Goal: Transaction & Acquisition: Book appointment/travel/reservation

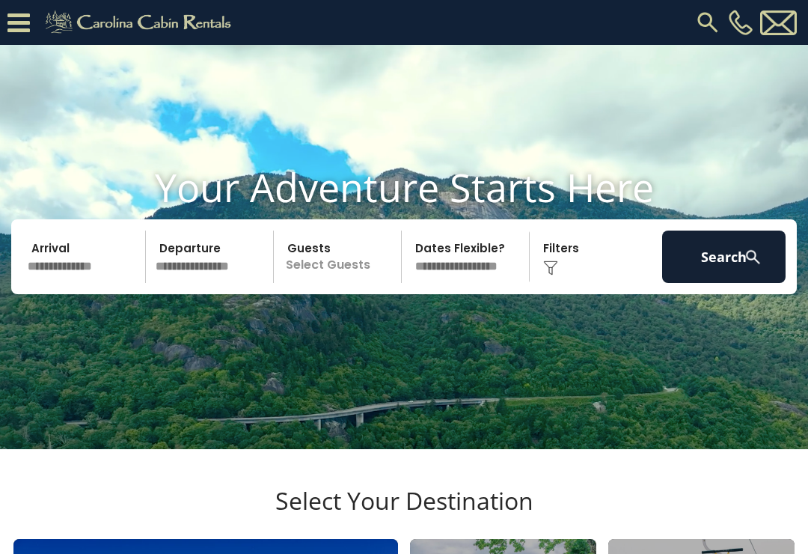
click at [76, 283] on input "text" at bounding box center [83, 256] width 123 height 52
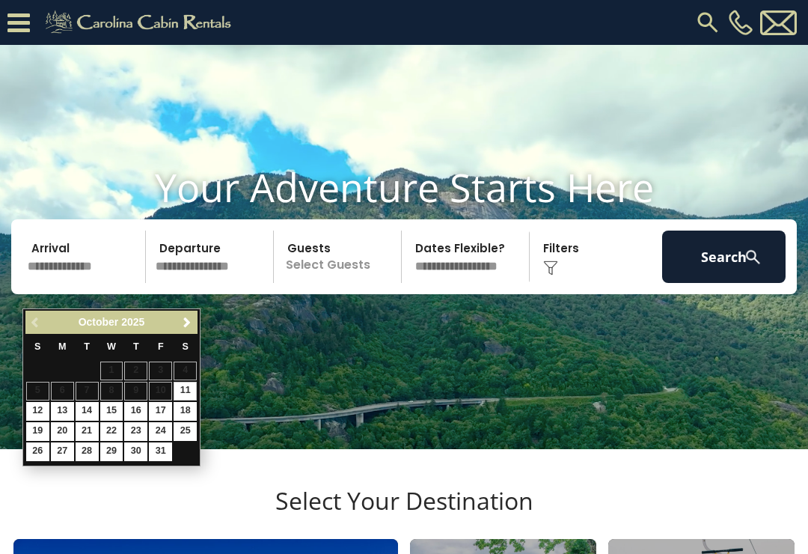
click at [177, 322] on link "Next" at bounding box center [186, 322] width 19 height 19
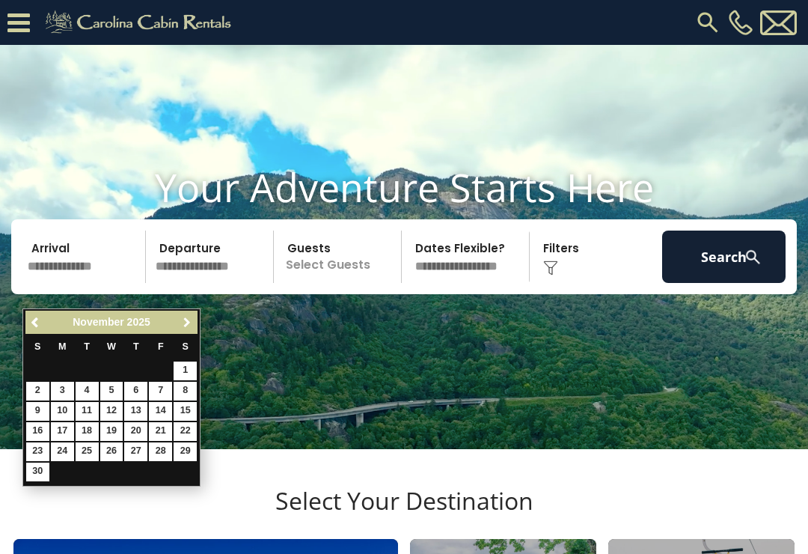
click at [189, 328] on link "Next" at bounding box center [186, 322] width 19 height 19
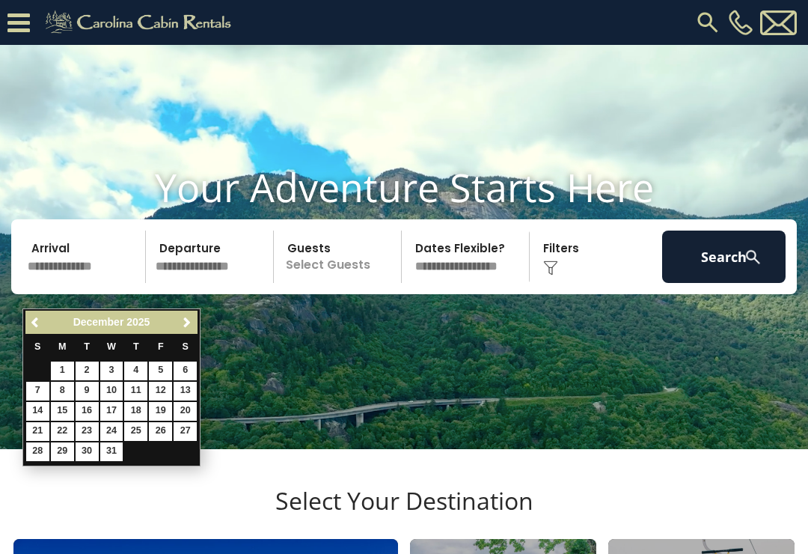
click at [118, 389] on link "10" at bounding box center [111, 391] width 23 height 19
type input "********"
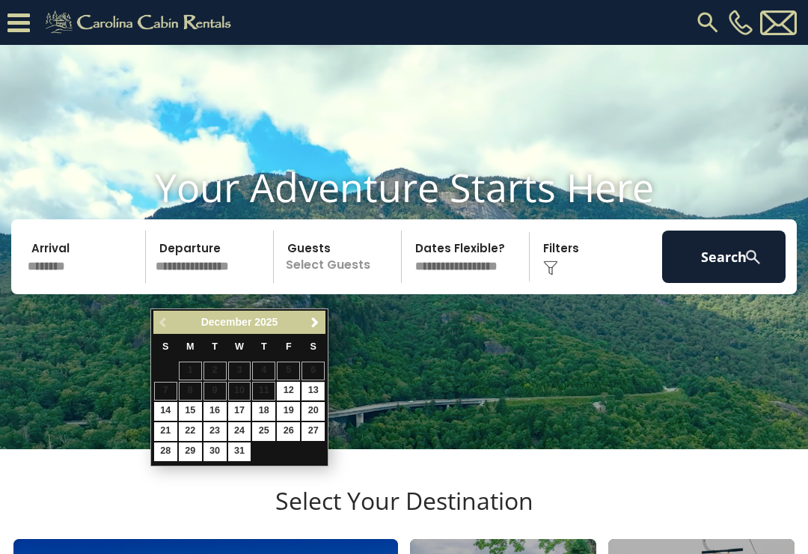
click at [323, 382] on link "13" at bounding box center [313, 391] width 23 height 19
type input "********"
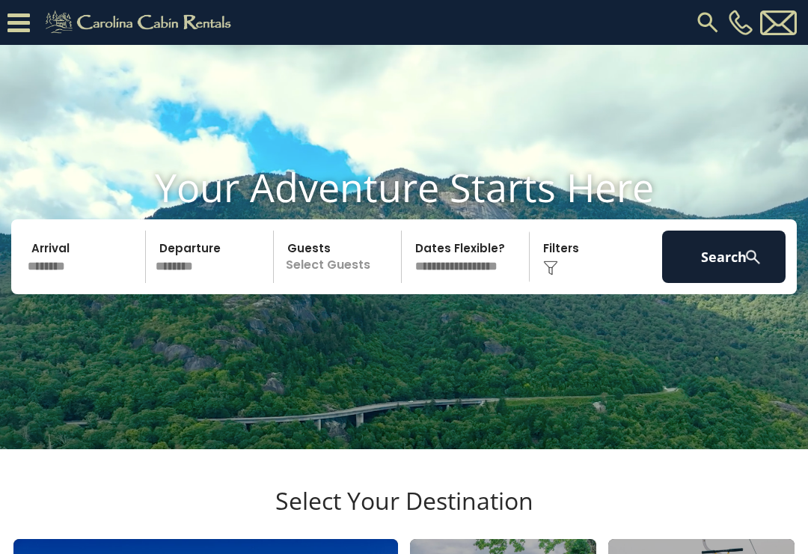
click at [367, 283] on p "Select Guests" at bounding box center [339, 256] width 123 height 52
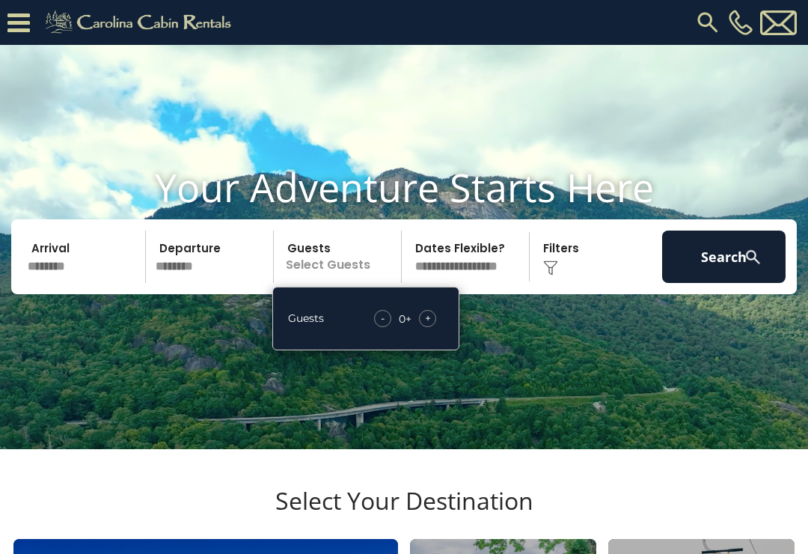
click at [434, 327] on div "+" at bounding box center [427, 318] width 17 height 17
click at [435, 327] on div "+" at bounding box center [427, 318] width 17 height 17
click at [434, 327] on div "+" at bounding box center [427, 318] width 17 height 17
click at [435, 327] on div "+" at bounding box center [427, 318] width 17 height 17
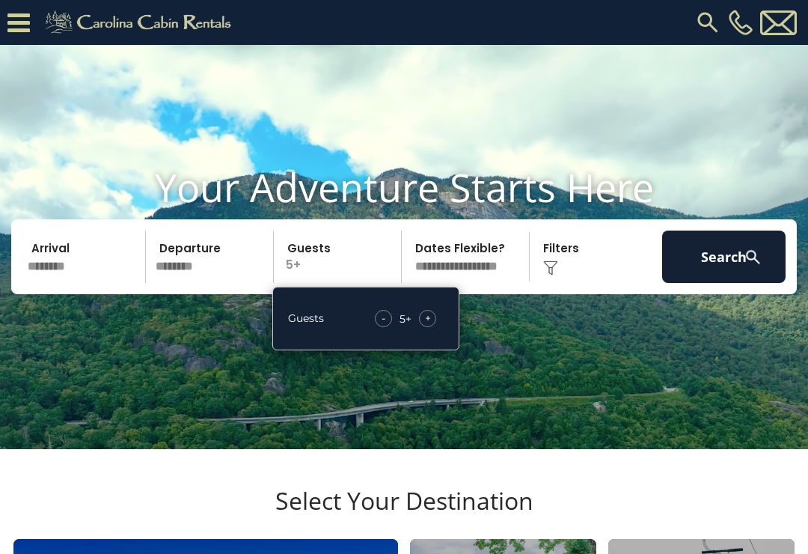
click at [444, 340] on div "Guests - 5 + +" at bounding box center [365, 319] width 187 height 64
click at [430, 325] on span "+" at bounding box center [428, 318] width 6 height 15
click at [505, 379] on video at bounding box center [404, 247] width 808 height 404
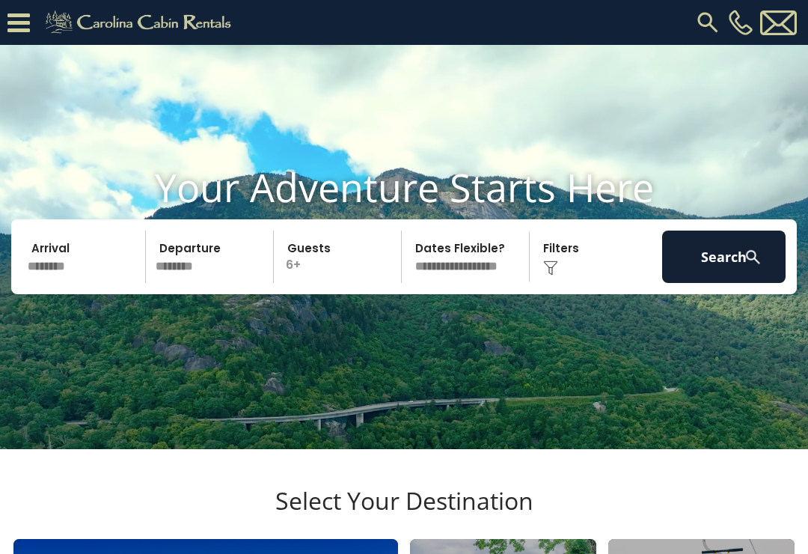
click at [733, 281] on button "Search" at bounding box center [723, 256] width 123 height 52
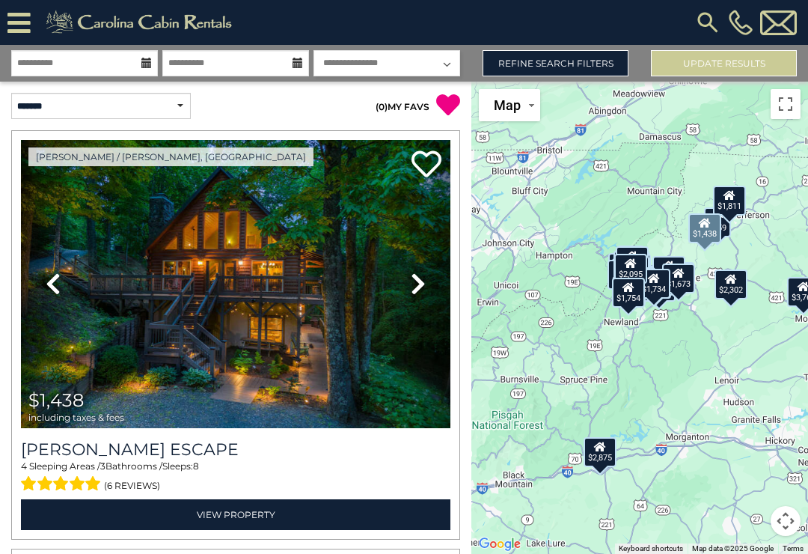
click at [412, 284] on icon at bounding box center [418, 284] width 15 height 24
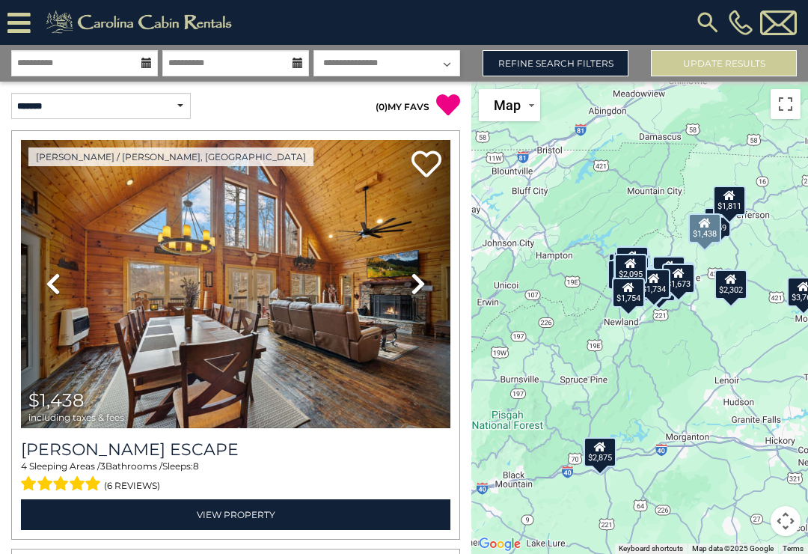
click at [413, 288] on icon at bounding box center [418, 284] width 15 height 24
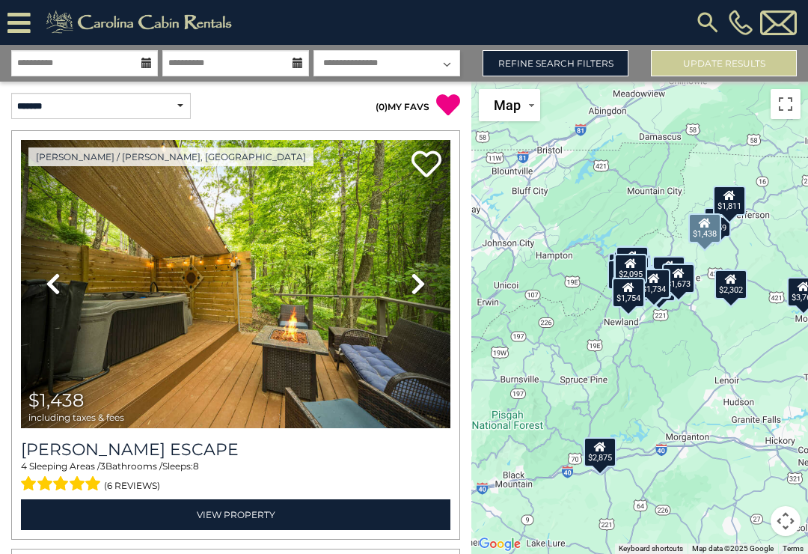
click at [415, 284] on icon at bounding box center [418, 284] width 15 height 24
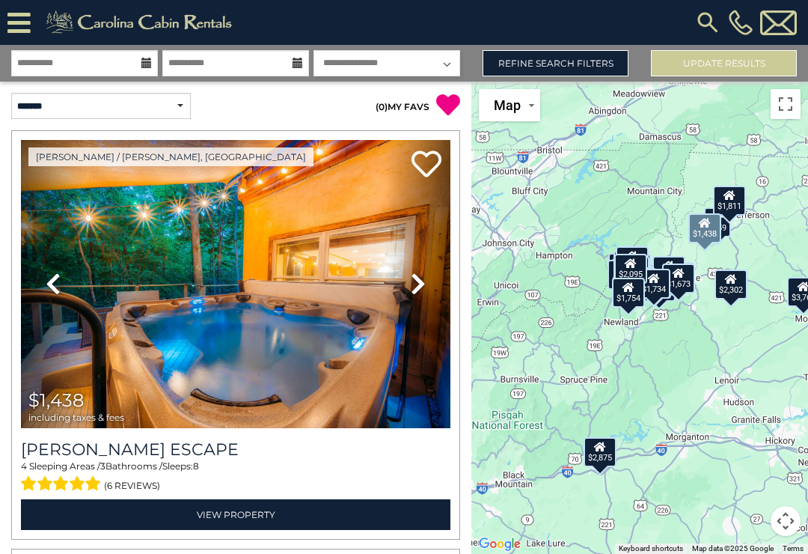
click at [411, 290] on icon at bounding box center [418, 284] width 15 height 24
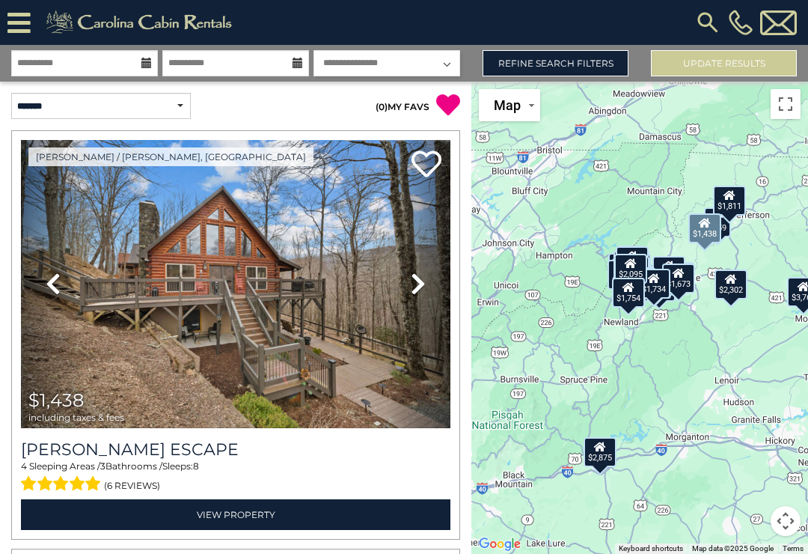
click at [427, 285] on link "Next" at bounding box center [418, 284] width 64 height 288
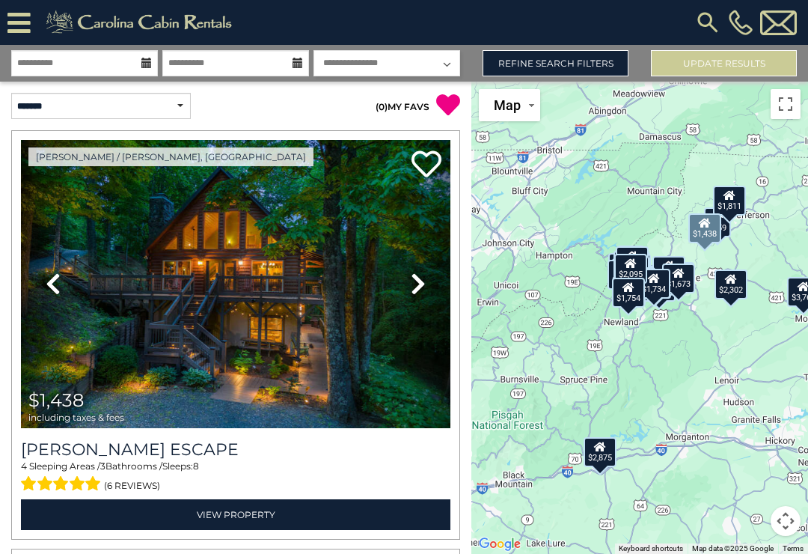
click at [426, 282] on link "Next" at bounding box center [418, 284] width 64 height 288
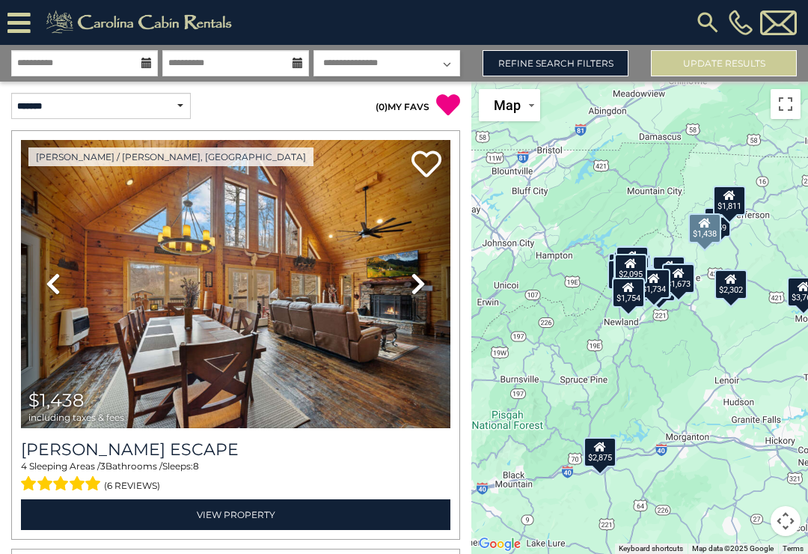
click at [426, 275] on link "Next" at bounding box center [418, 284] width 64 height 288
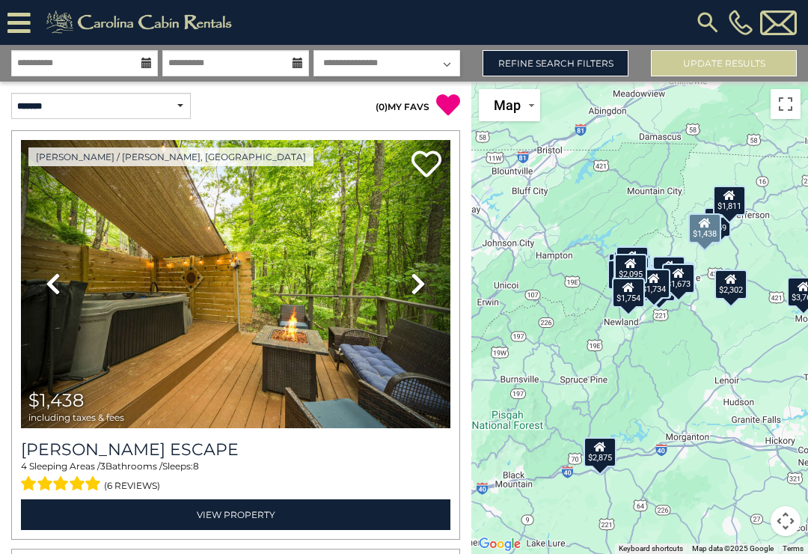
click at [426, 284] on link "Next" at bounding box center [418, 284] width 64 height 288
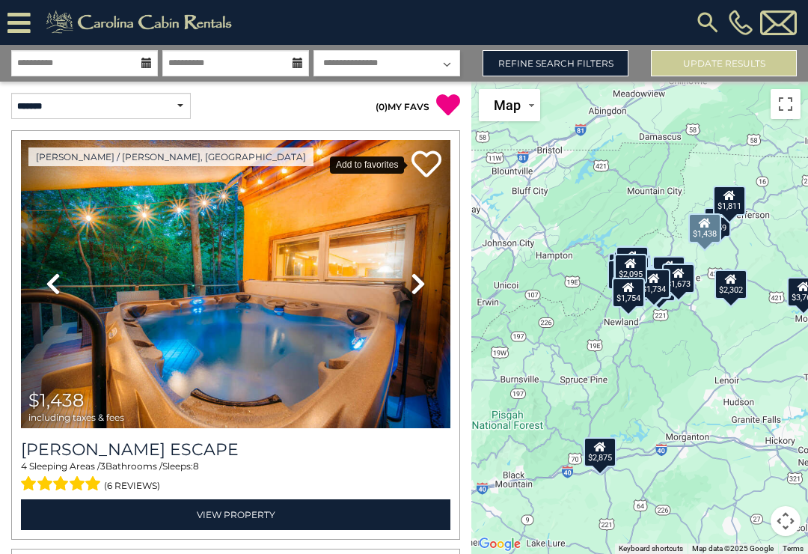
click at [421, 156] on icon at bounding box center [427, 164] width 30 height 30
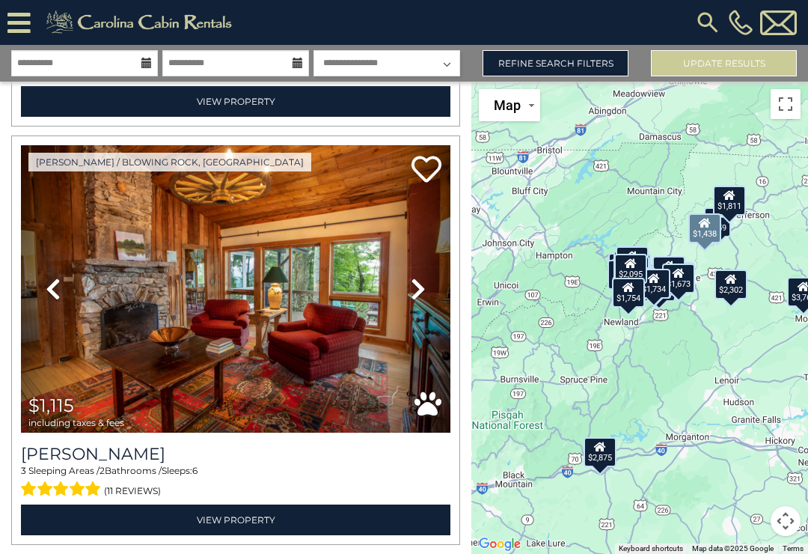
scroll to position [436, 0]
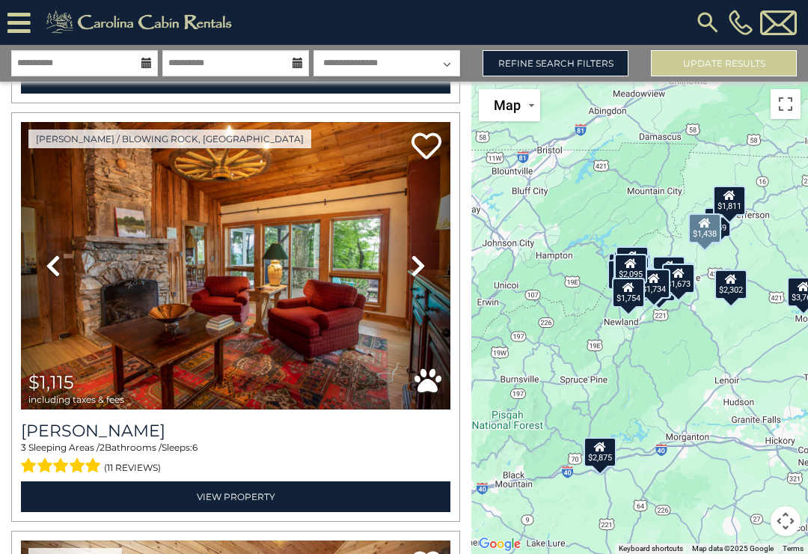
click at [416, 270] on icon at bounding box center [418, 266] width 15 height 24
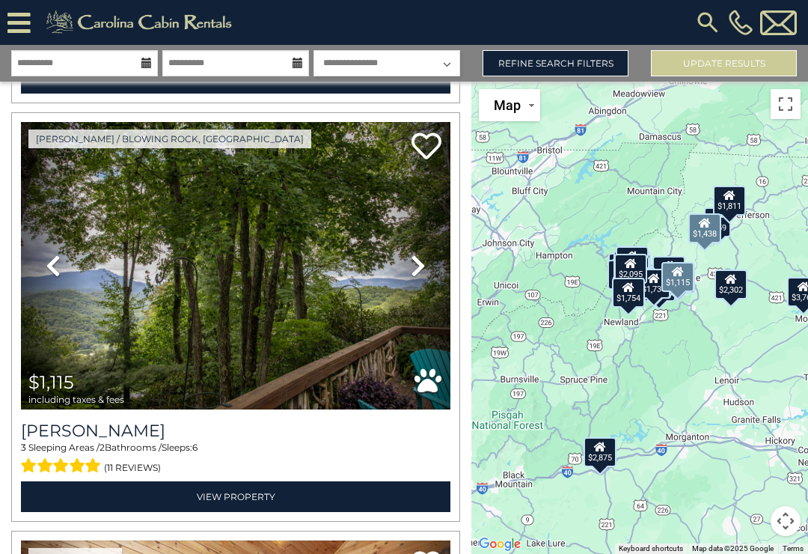
click at [418, 268] on icon at bounding box center [418, 266] width 15 height 24
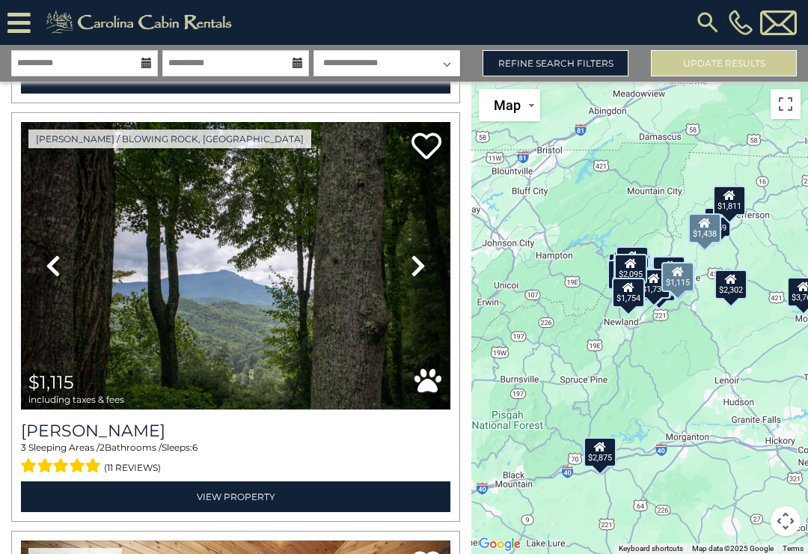
click at [421, 268] on icon at bounding box center [418, 266] width 15 height 24
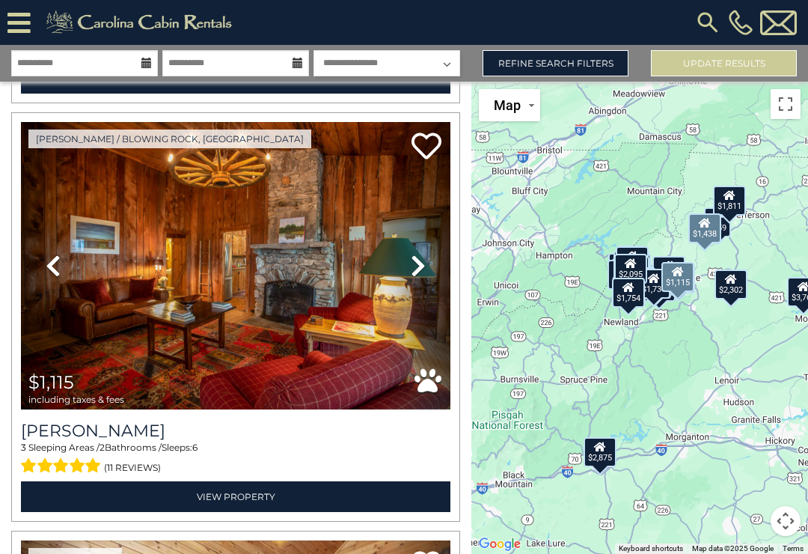
click at [428, 268] on link "Next" at bounding box center [418, 266] width 64 height 288
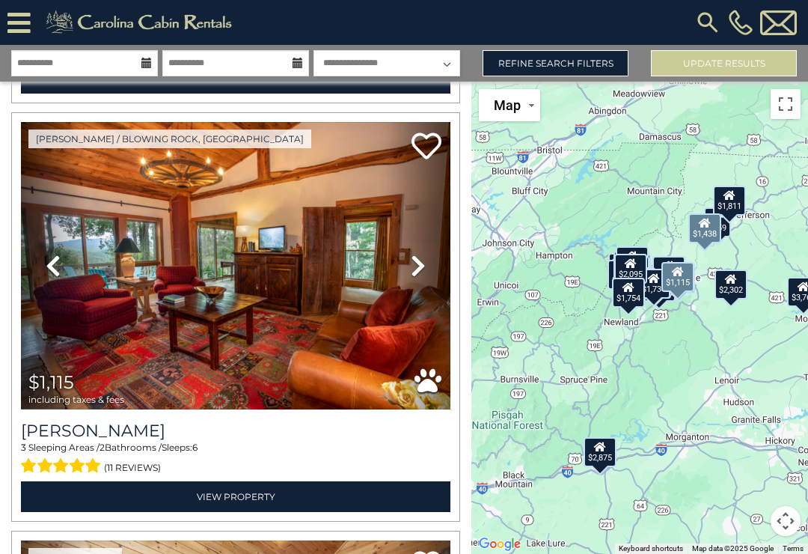
click at [419, 266] on icon at bounding box center [418, 266] width 15 height 24
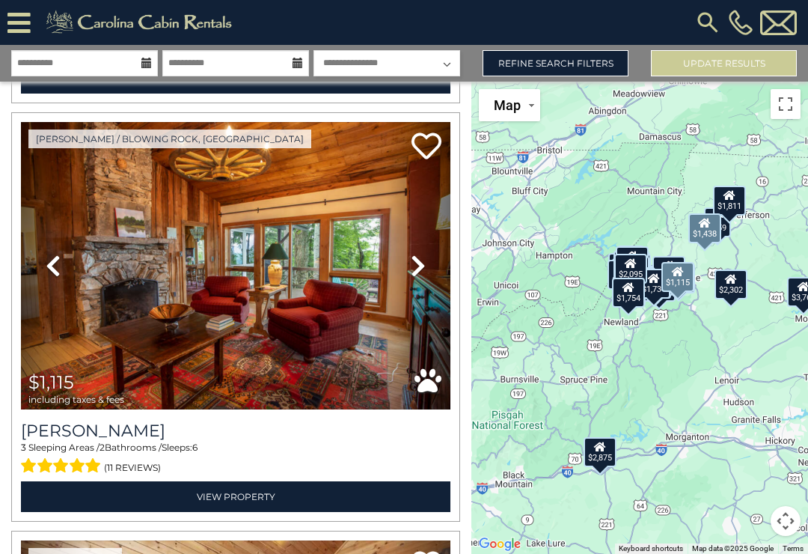
click at [416, 264] on icon at bounding box center [418, 266] width 15 height 24
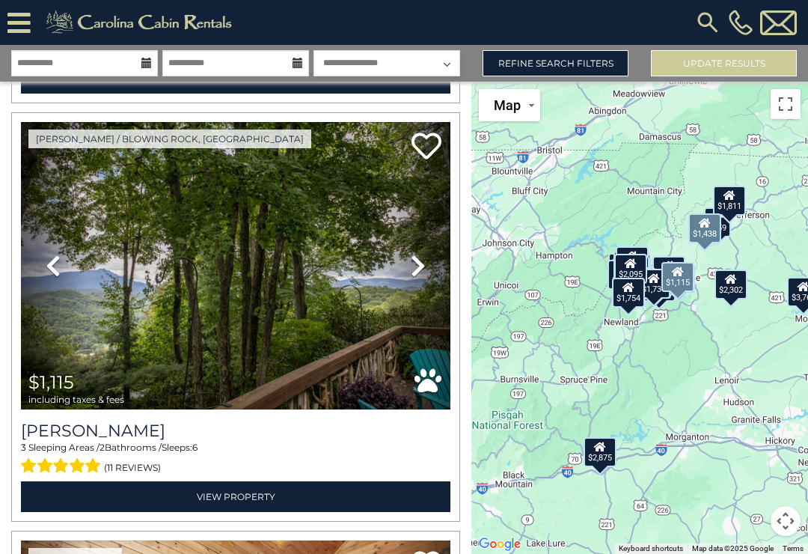
click at [420, 265] on icon at bounding box center [418, 266] width 15 height 24
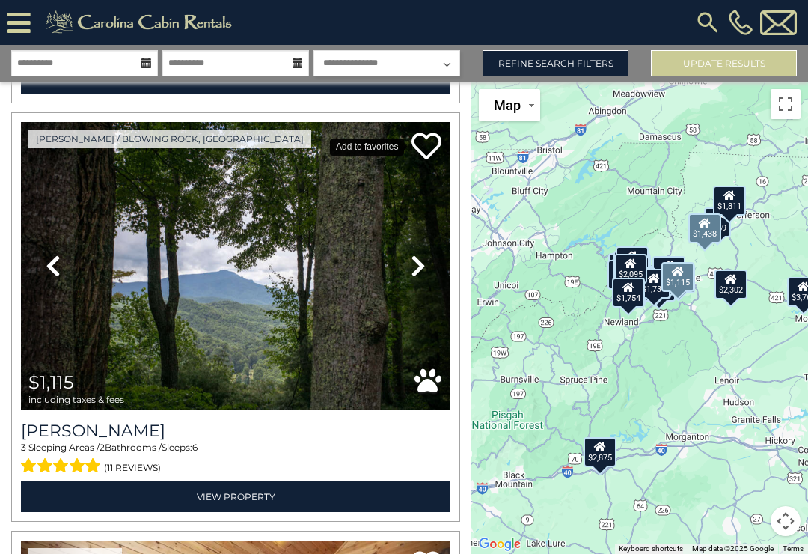
click at [429, 139] on icon at bounding box center [427, 146] width 30 height 30
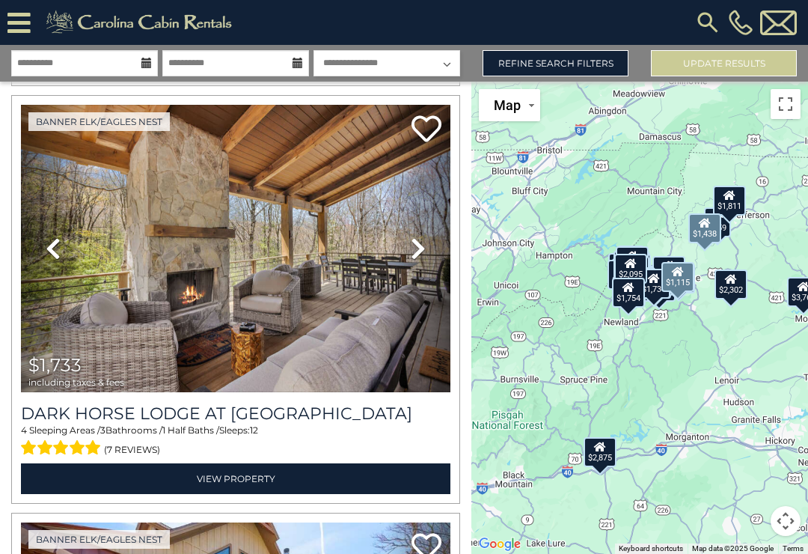
scroll to position [1290, 0]
click at [412, 253] on icon at bounding box center [418, 248] width 15 height 24
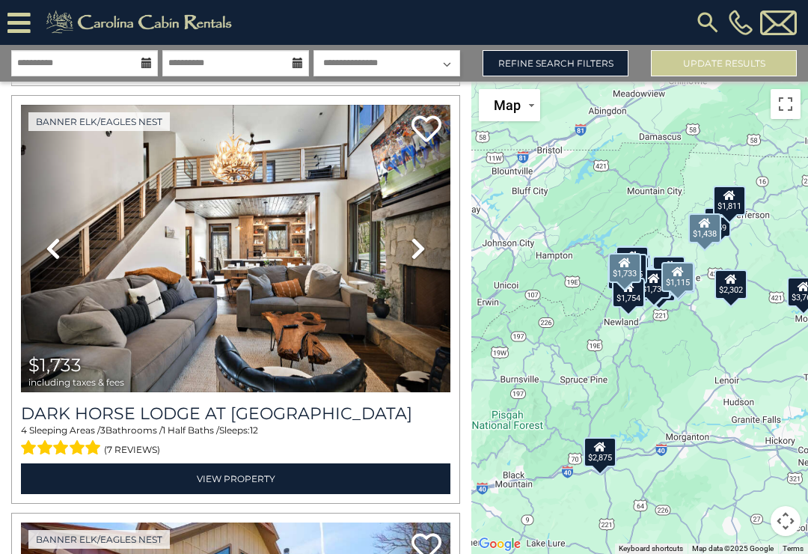
click at [418, 251] on icon at bounding box center [418, 248] width 15 height 24
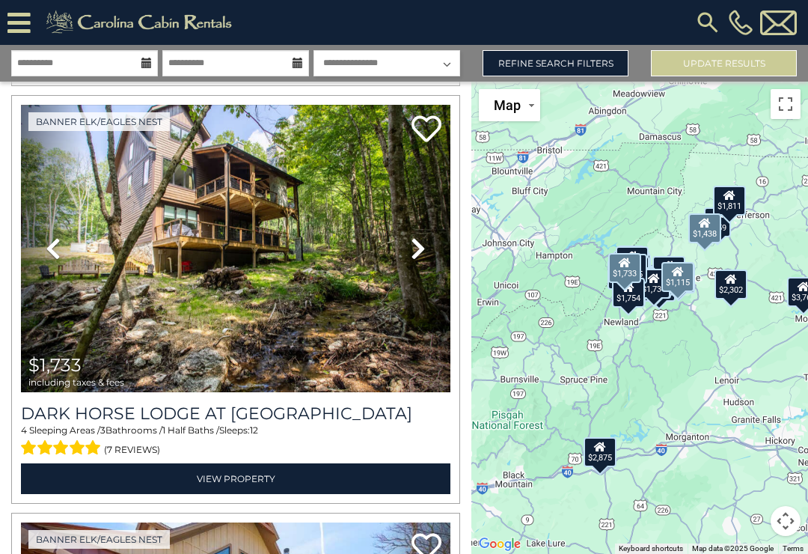
click at [421, 248] on icon at bounding box center [418, 248] width 15 height 24
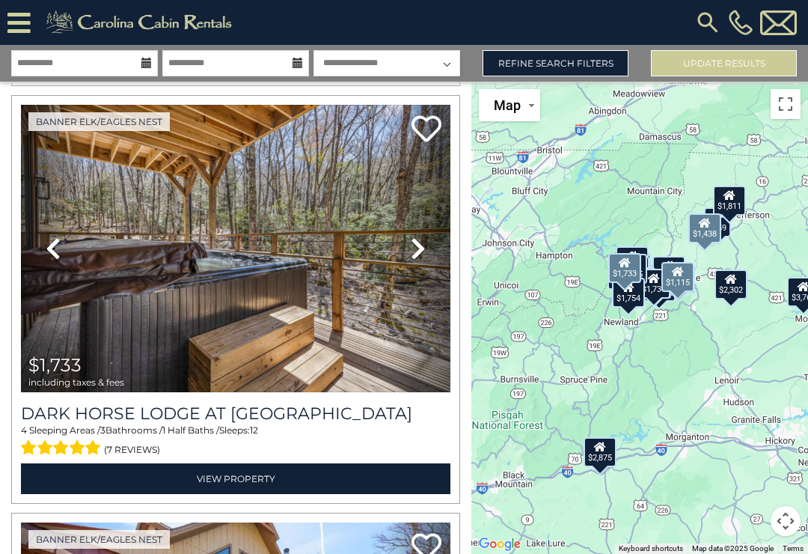
click at [421, 249] on icon at bounding box center [418, 248] width 15 height 24
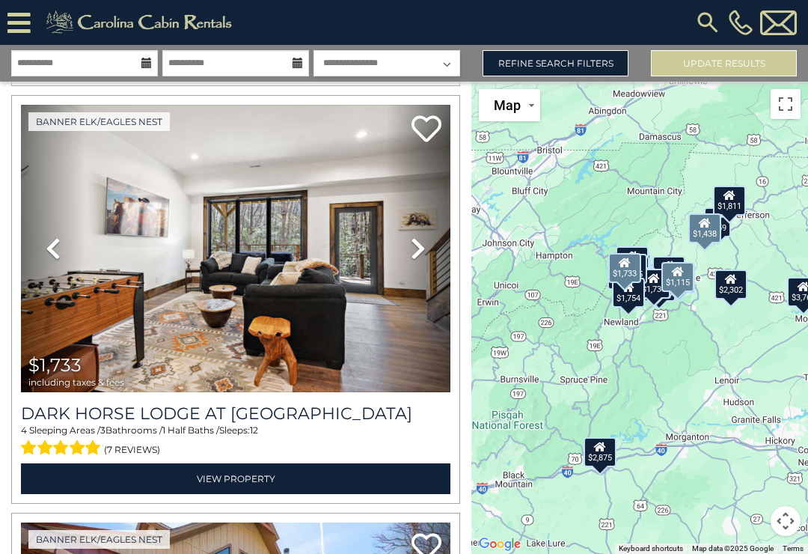
click at [425, 249] on icon at bounding box center [418, 248] width 15 height 24
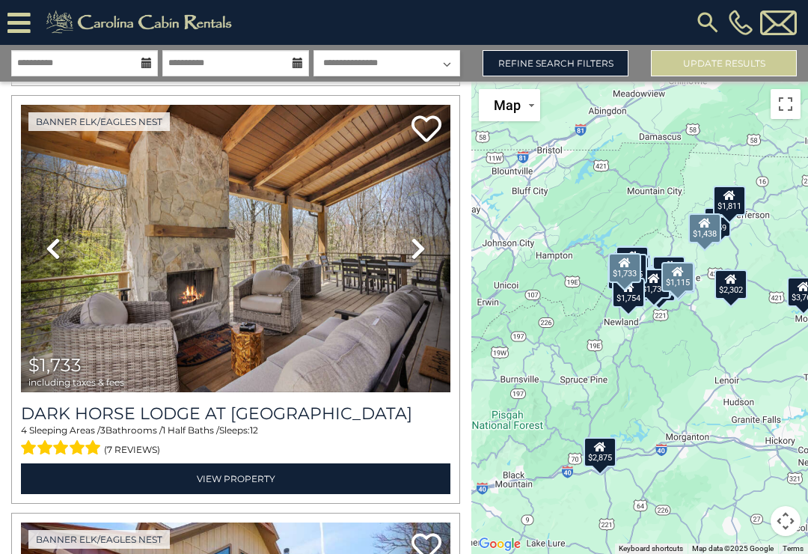
click at [425, 250] on icon at bounding box center [418, 248] width 15 height 24
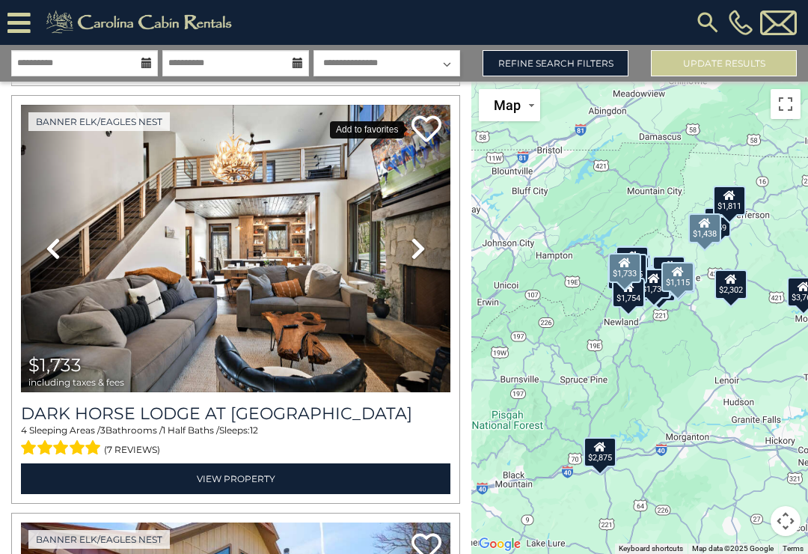
click at [420, 135] on icon at bounding box center [427, 129] width 30 height 30
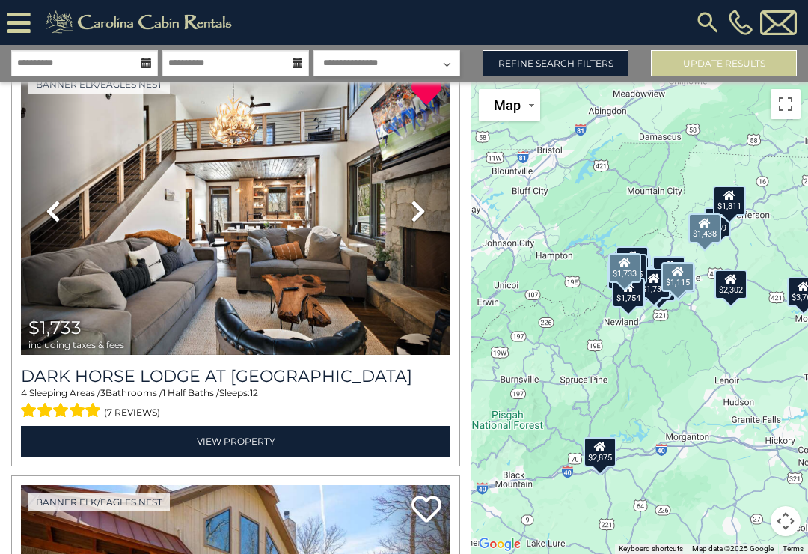
scroll to position [1328, 0]
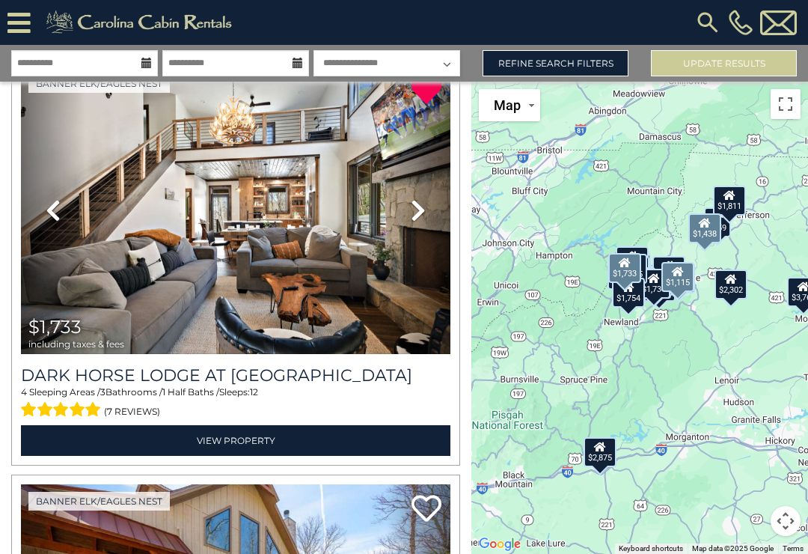
click at [409, 211] on link "Next" at bounding box center [418, 211] width 64 height 288
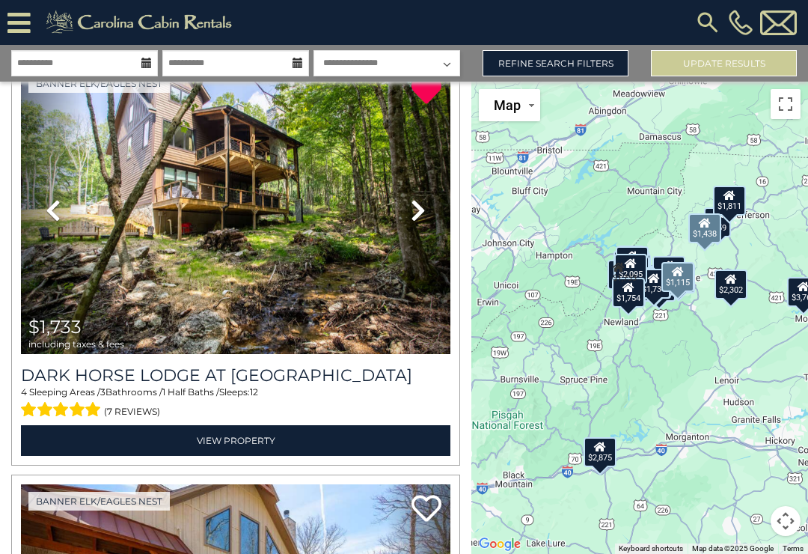
click at [409, 210] on link "Next" at bounding box center [418, 211] width 64 height 288
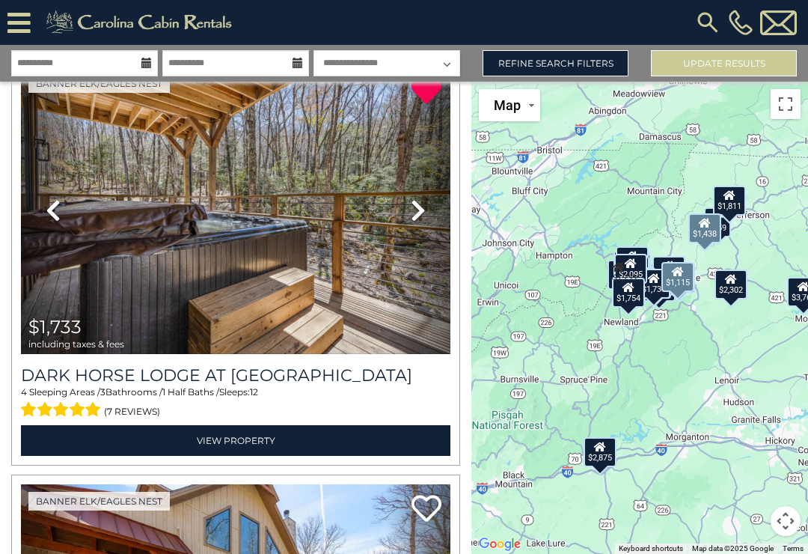
click at [413, 205] on icon at bounding box center [418, 210] width 15 height 24
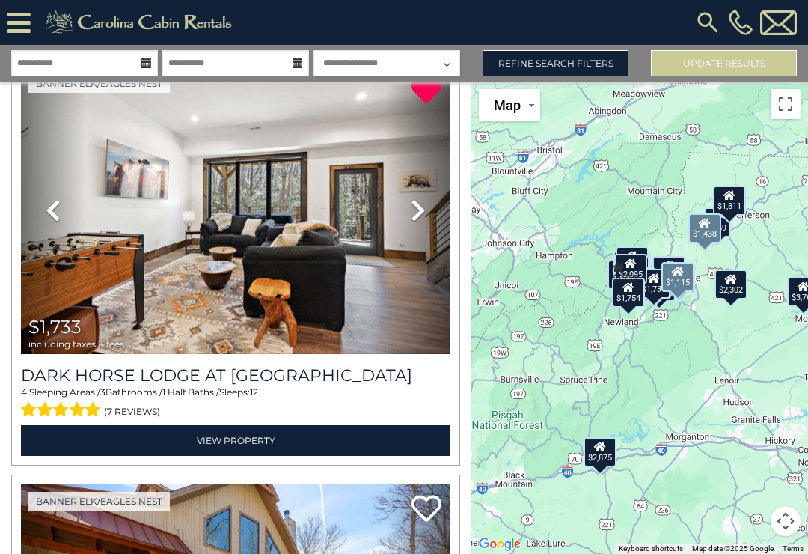
click at [424, 205] on icon at bounding box center [418, 210] width 15 height 24
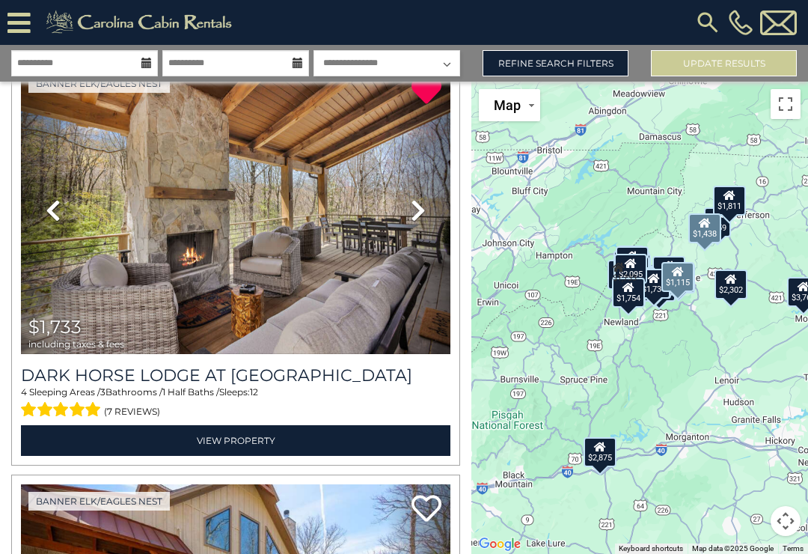
click at [421, 208] on icon at bounding box center [418, 210] width 15 height 24
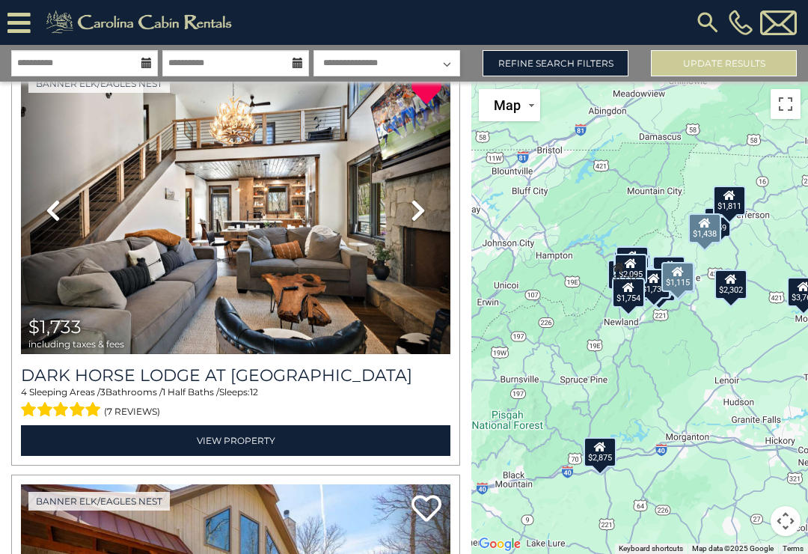
click at [426, 208] on link "Next" at bounding box center [418, 211] width 64 height 288
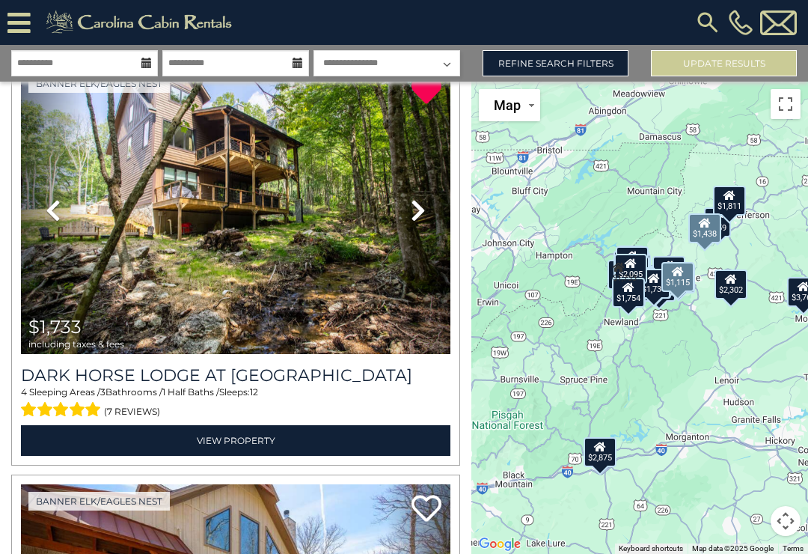
click at [430, 208] on link "Next" at bounding box center [418, 211] width 64 height 288
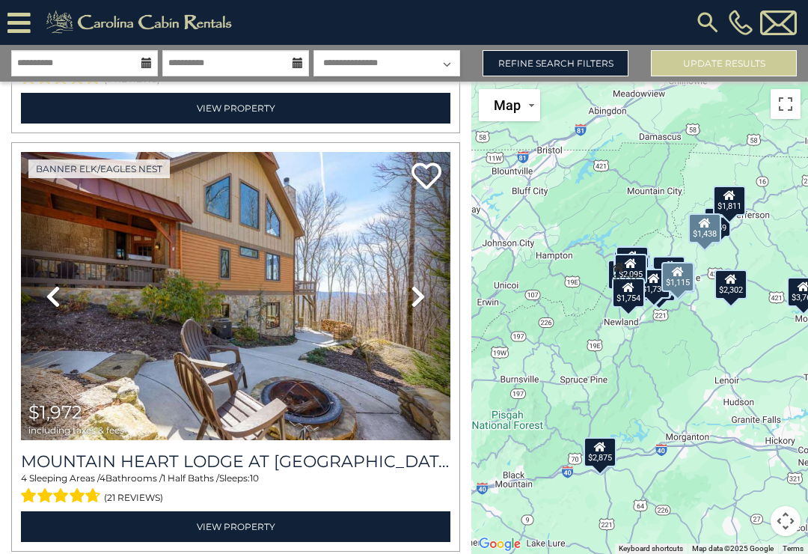
scroll to position [1663, 0]
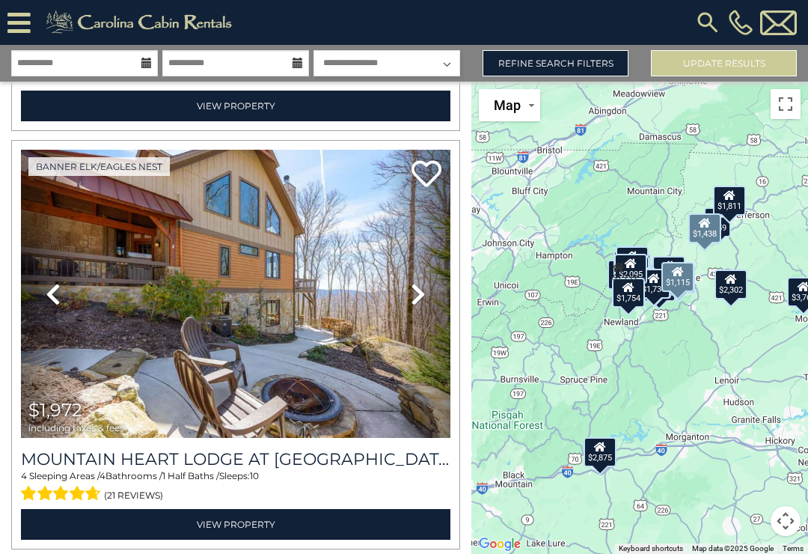
click at [412, 300] on icon at bounding box center [418, 294] width 15 height 24
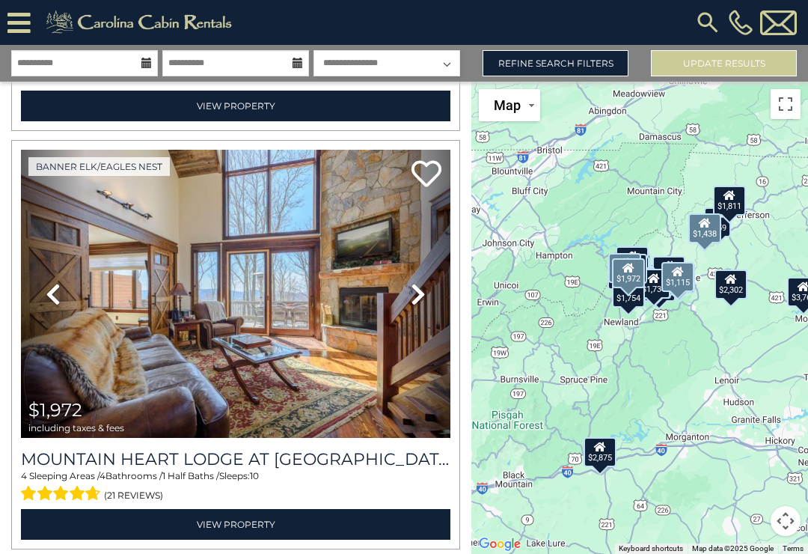
click at [428, 299] on link "Next" at bounding box center [418, 294] width 64 height 288
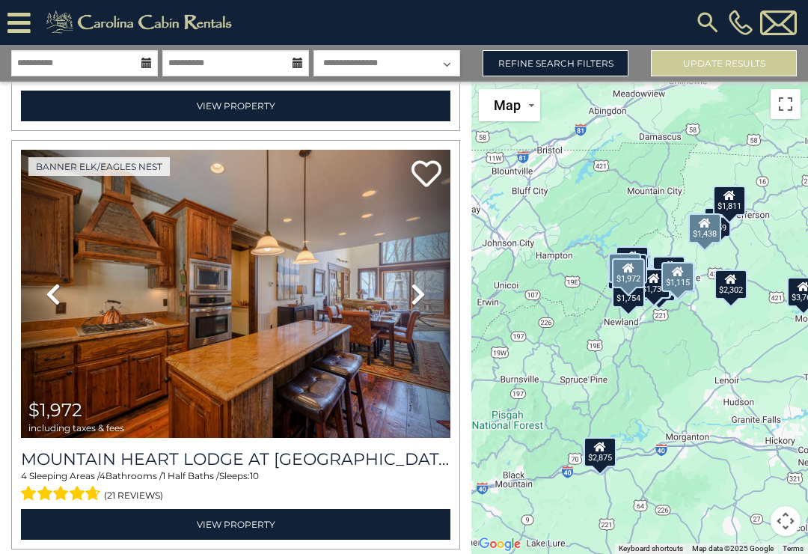
click at [418, 291] on icon at bounding box center [418, 294] width 15 height 24
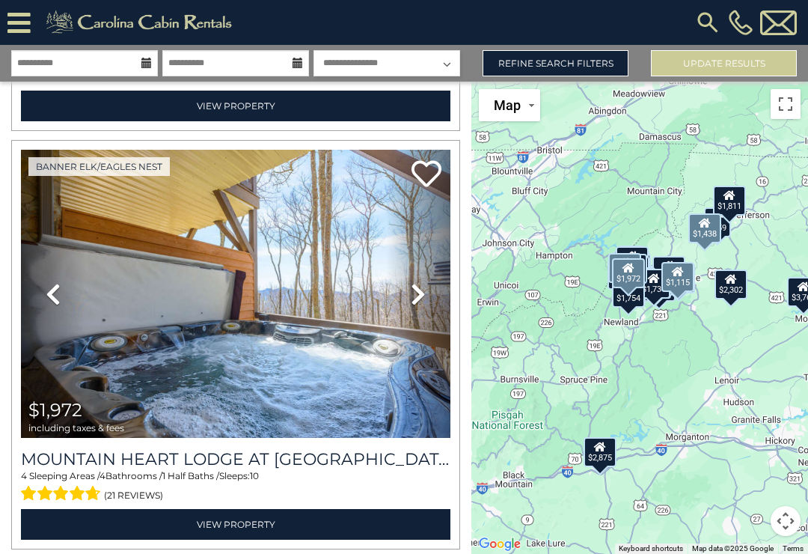
click at [423, 292] on icon at bounding box center [418, 294] width 15 height 24
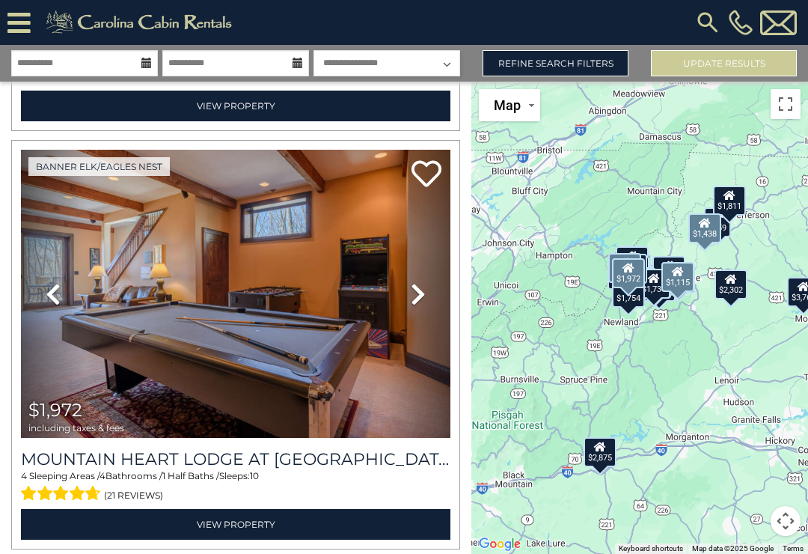
click at [432, 290] on link "Next" at bounding box center [418, 294] width 64 height 288
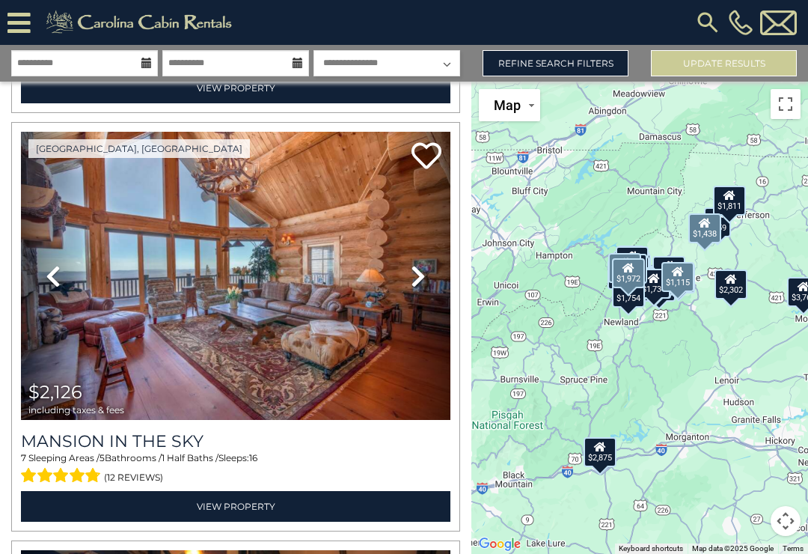
scroll to position [2100, 0]
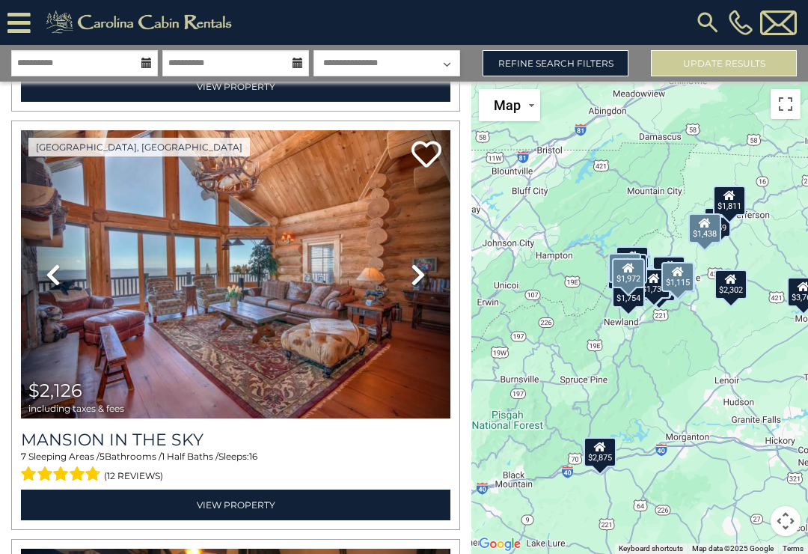
click at [418, 273] on icon at bounding box center [418, 275] width 15 height 24
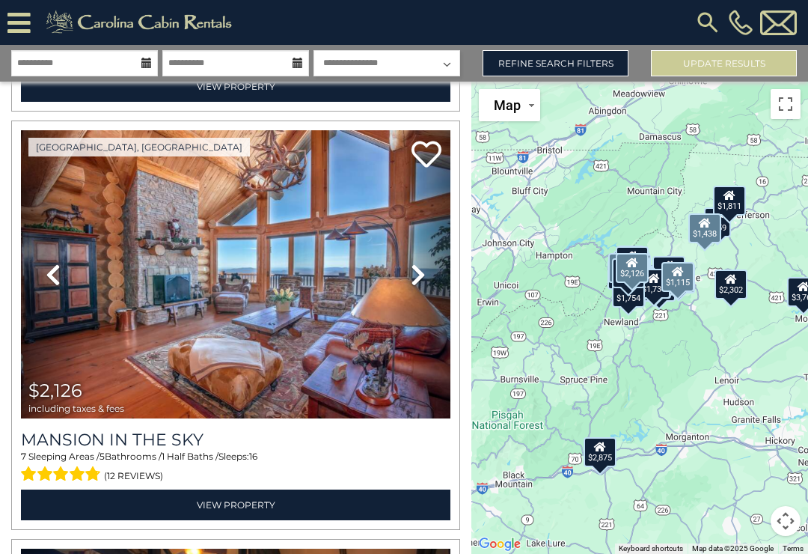
click at [419, 274] on icon at bounding box center [418, 275] width 15 height 24
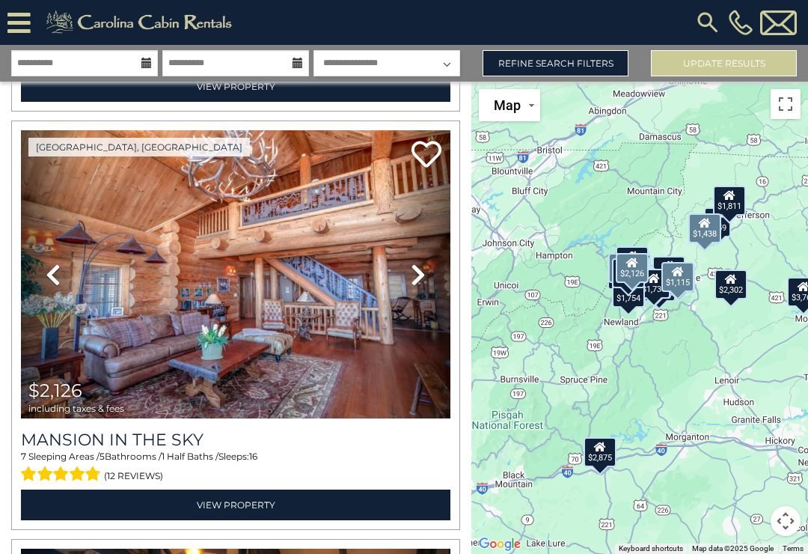
click at [423, 277] on icon at bounding box center [418, 275] width 15 height 24
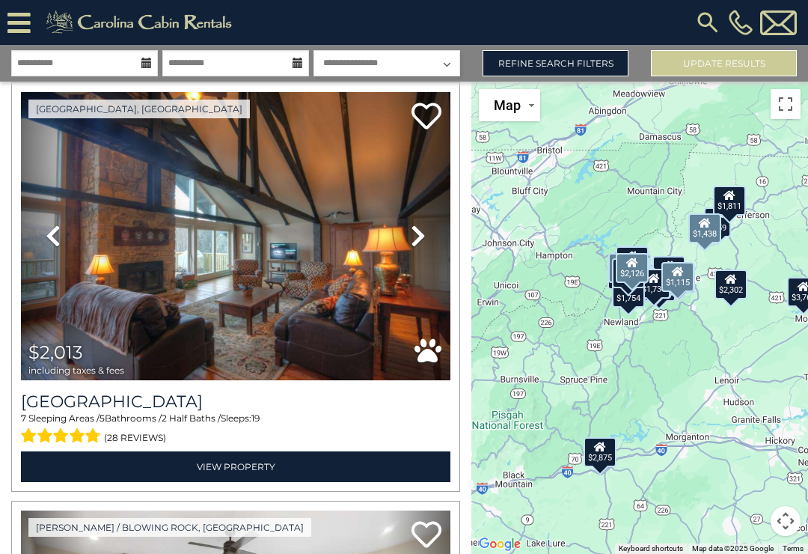
scroll to position [2558, 0]
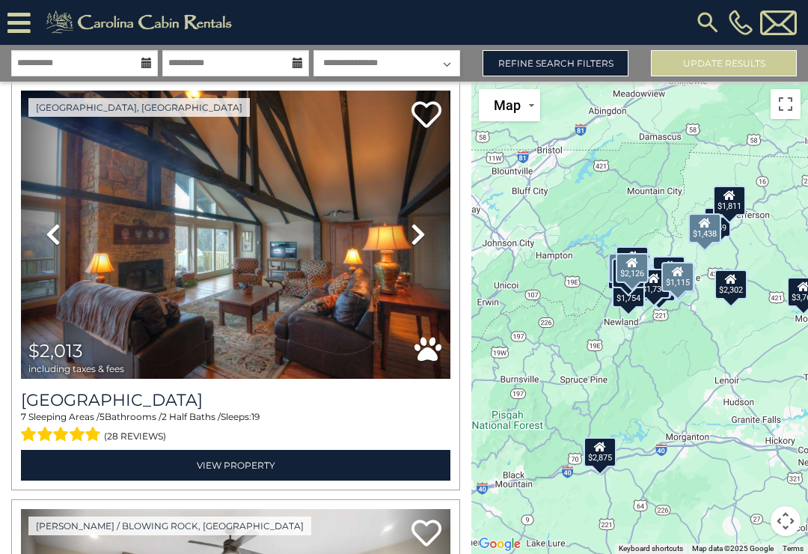
click at [412, 227] on icon at bounding box center [418, 234] width 15 height 24
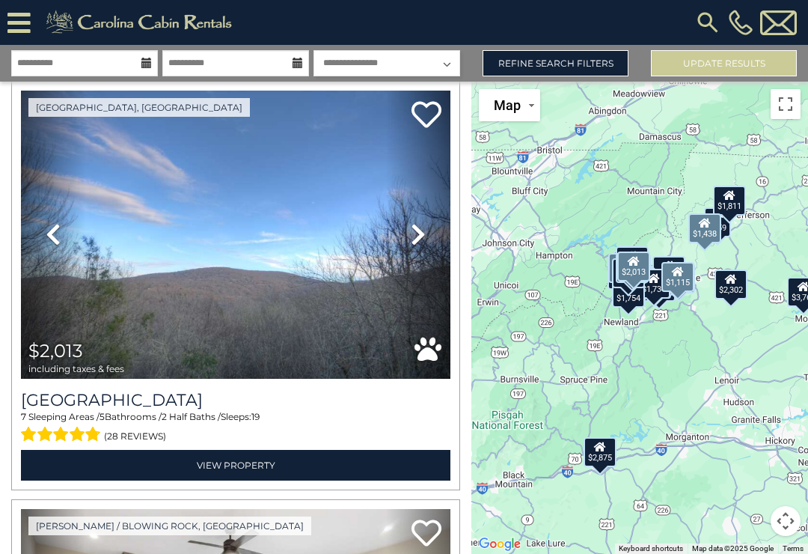
click at [420, 242] on icon at bounding box center [418, 234] width 15 height 24
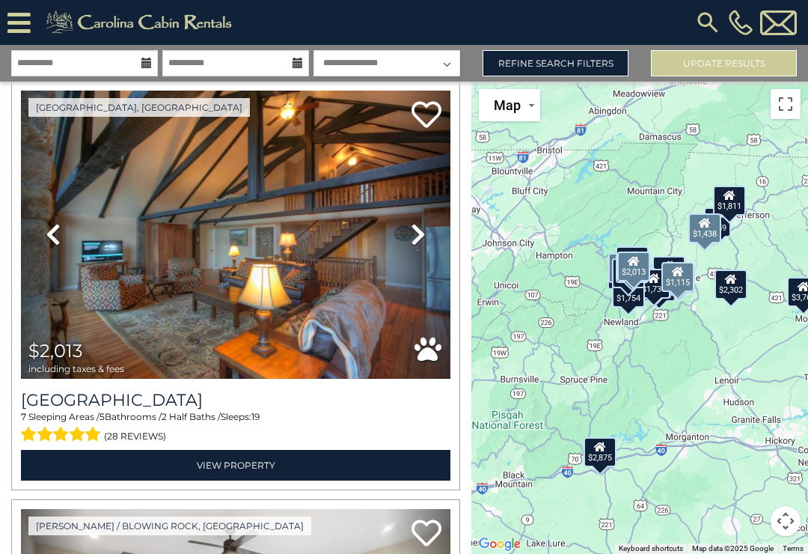
click at [426, 233] on link "Next" at bounding box center [418, 235] width 64 height 288
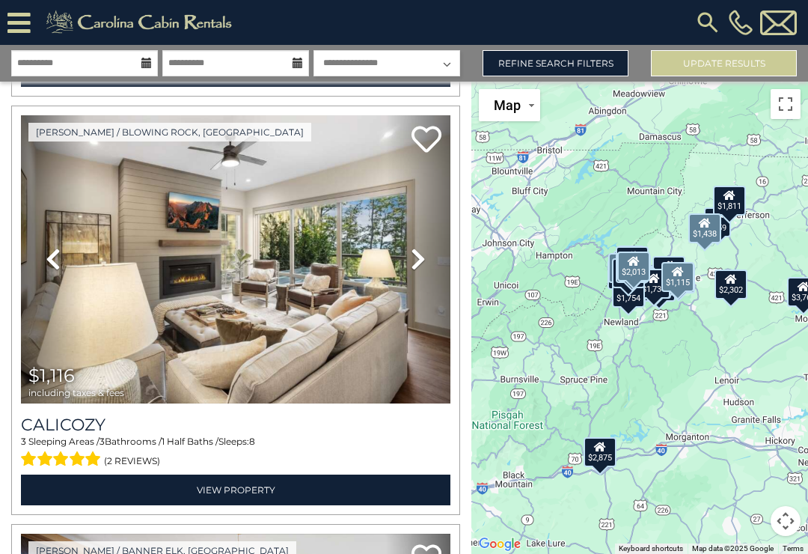
scroll to position [2953, 0]
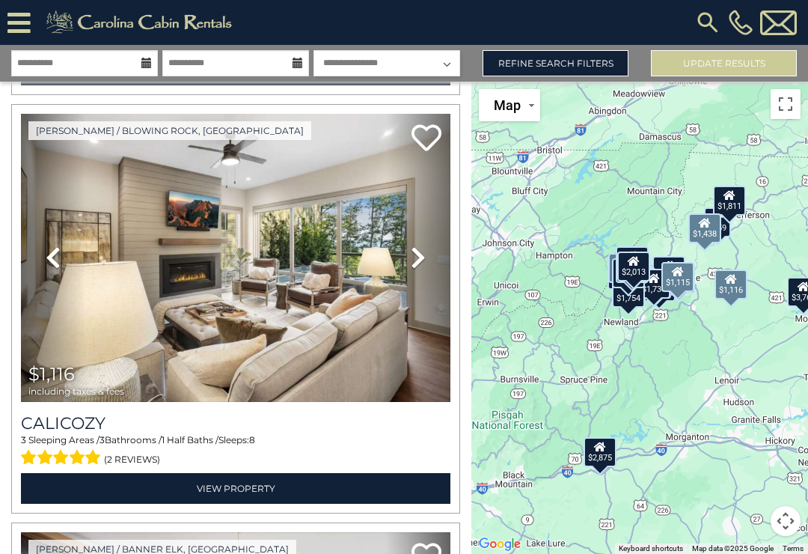
click at [418, 255] on icon at bounding box center [418, 257] width 15 height 24
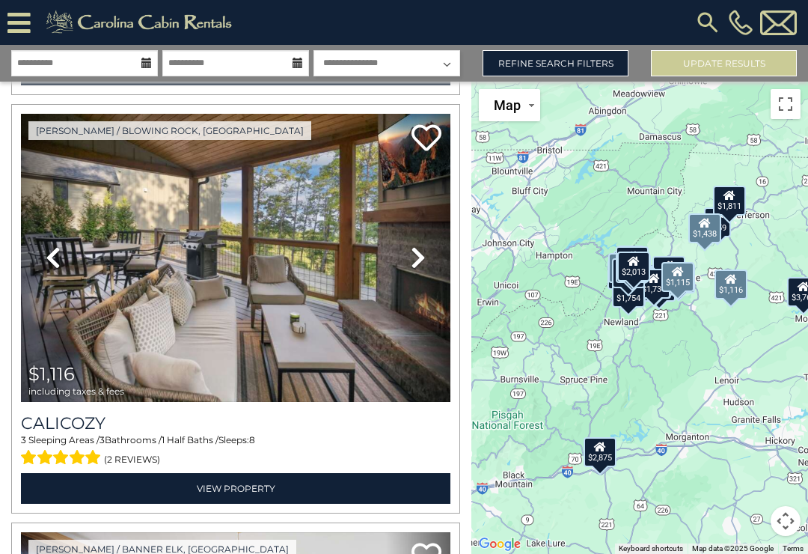
click at [434, 249] on link "Next" at bounding box center [418, 258] width 64 height 288
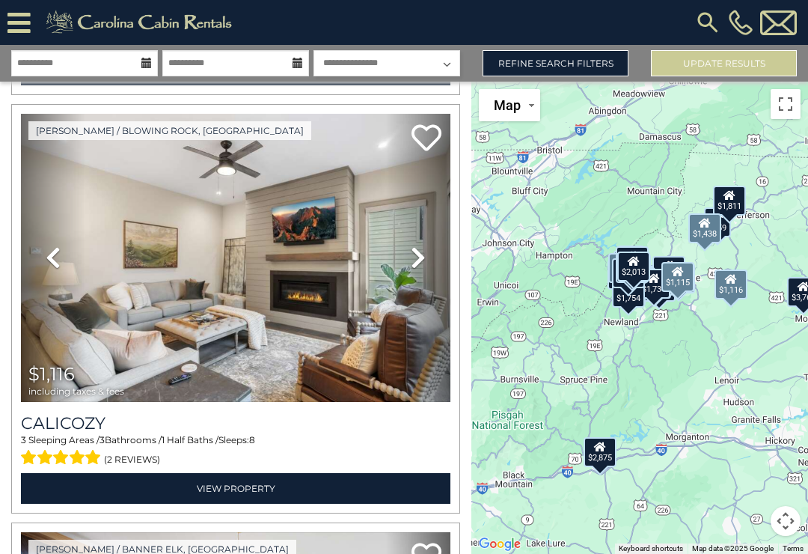
click at [434, 251] on link "Next" at bounding box center [418, 258] width 64 height 288
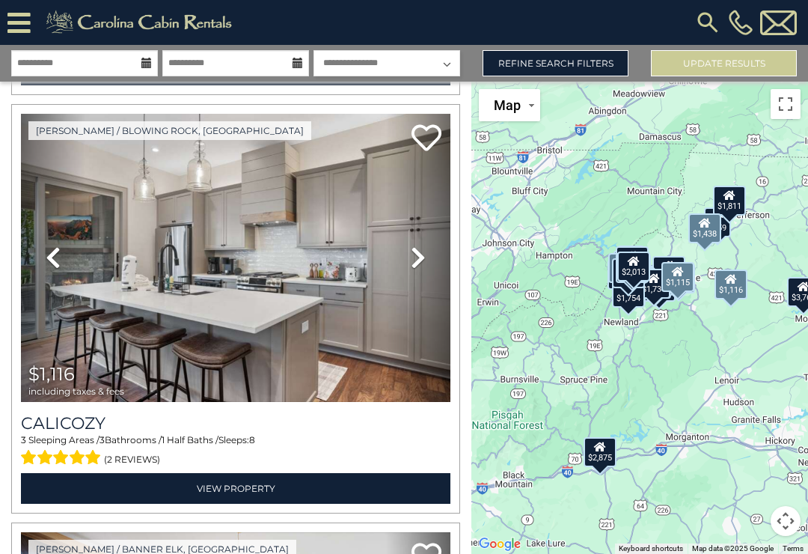
click at [430, 255] on link "Next" at bounding box center [418, 258] width 64 height 288
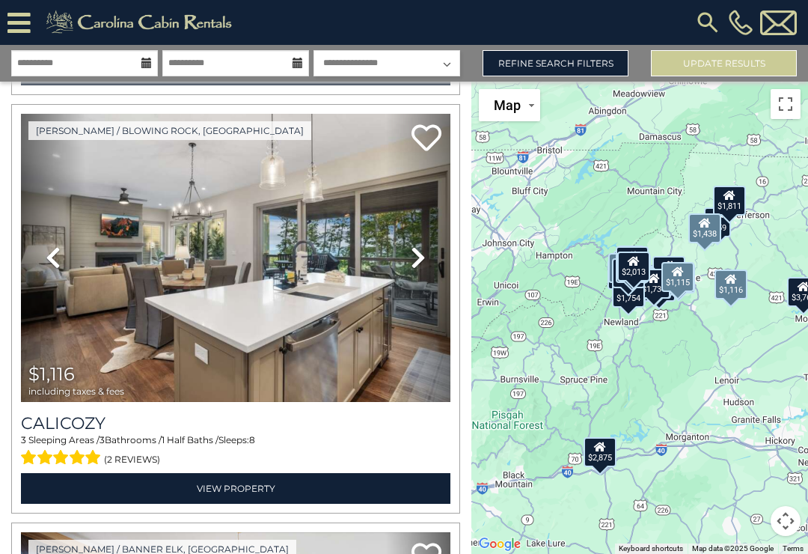
click at [428, 256] on link "Next" at bounding box center [418, 258] width 64 height 288
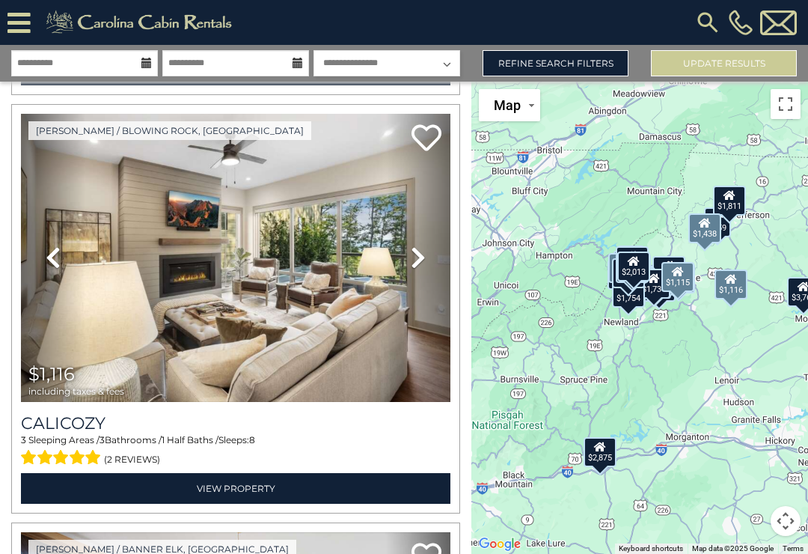
click at [424, 257] on icon at bounding box center [418, 257] width 15 height 24
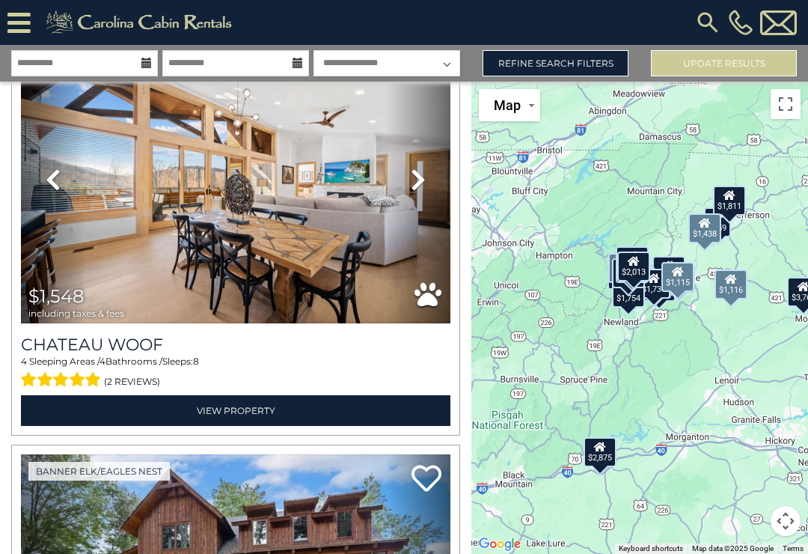
scroll to position [3413, 0]
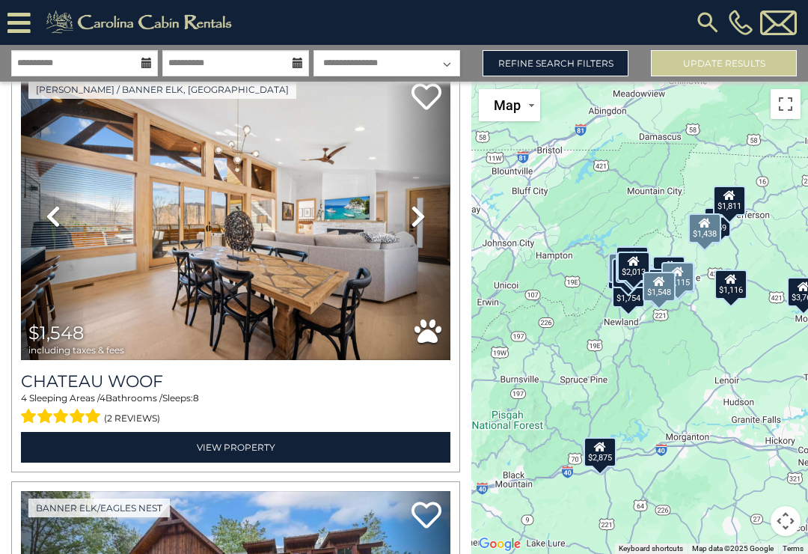
click at [418, 217] on icon at bounding box center [418, 216] width 15 height 24
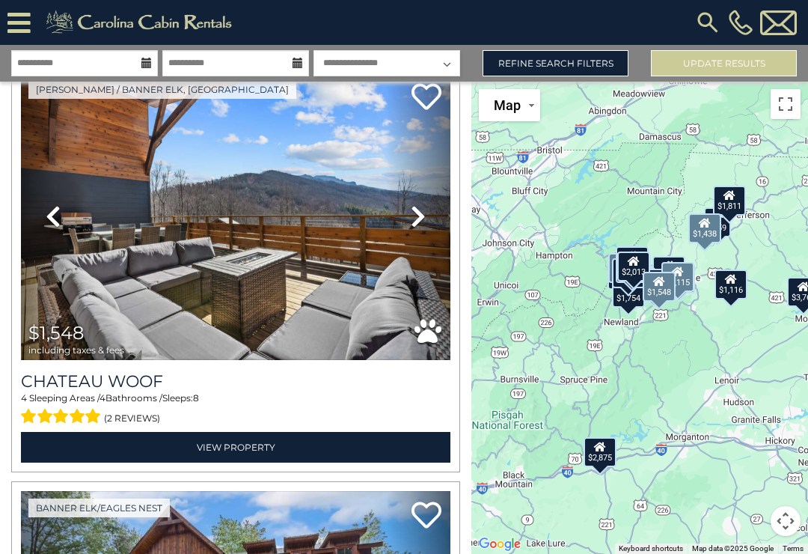
click at [421, 218] on icon at bounding box center [418, 216] width 15 height 24
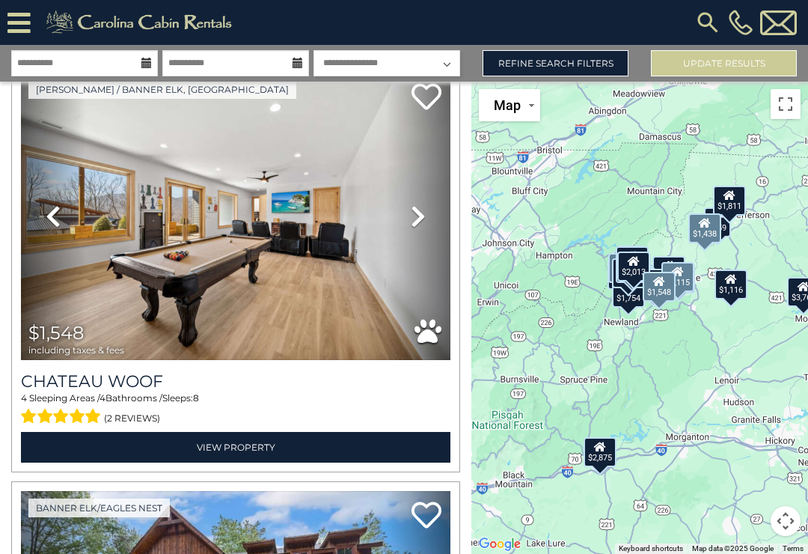
click at [427, 211] on link "Next" at bounding box center [418, 217] width 64 height 288
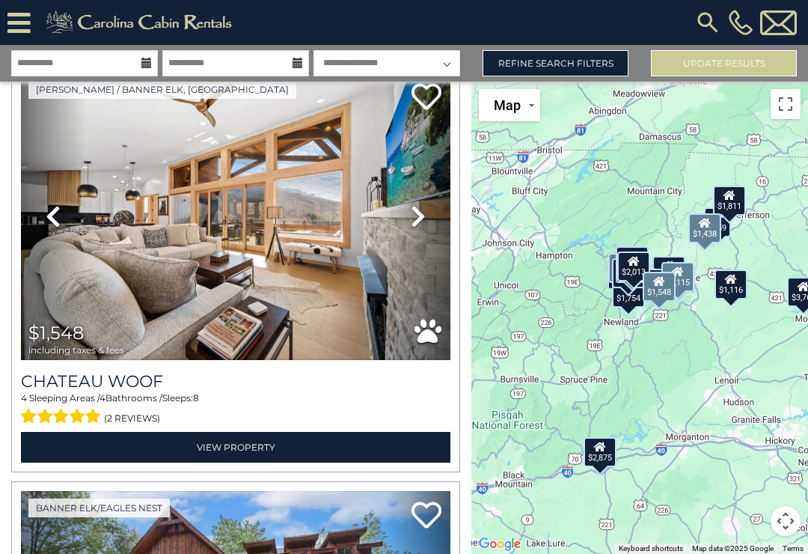
click at [415, 221] on icon at bounding box center [418, 216] width 15 height 24
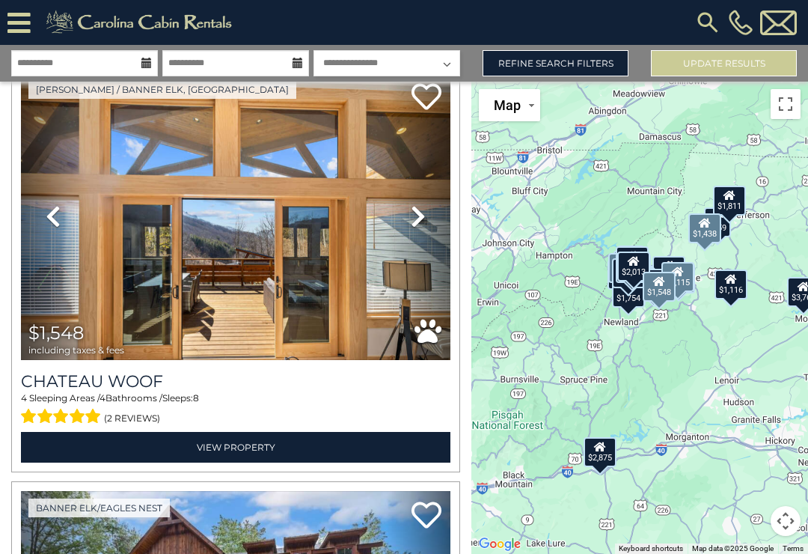
click at [423, 215] on icon at bounding box center [418, 216] width 15 height 24
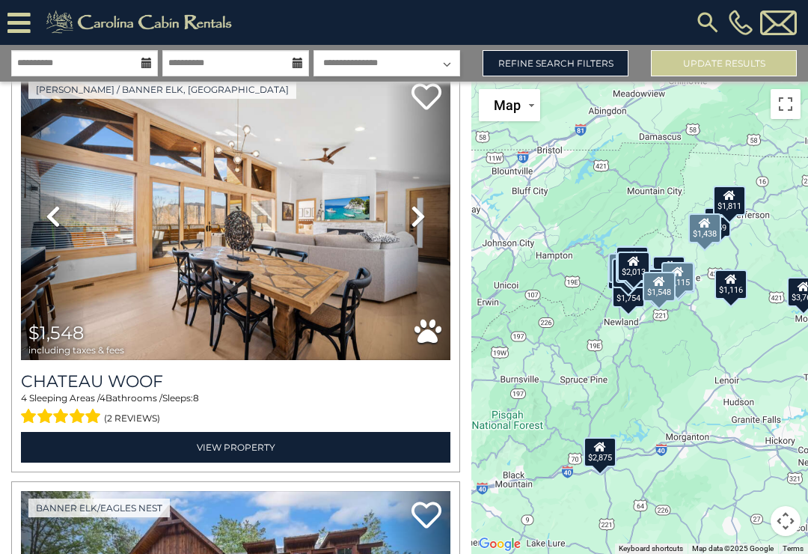
click at [425, 216] on icon at bounding box center [418, 216] width 15 height 24
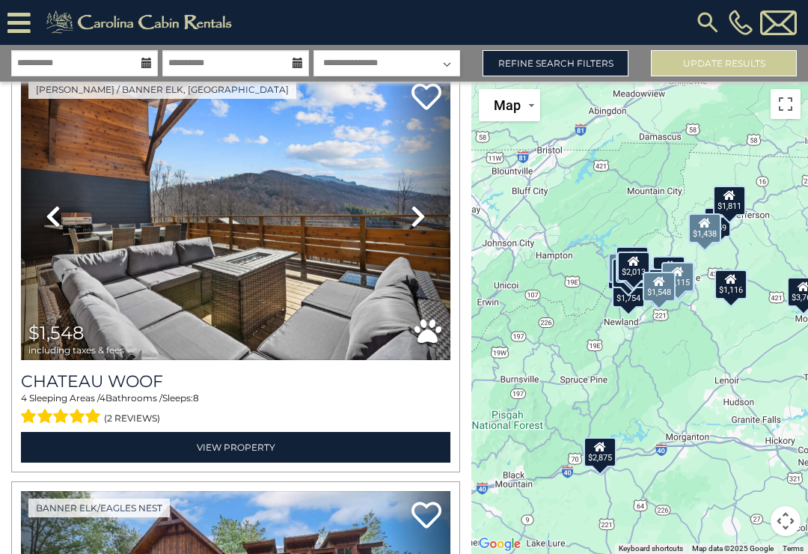
click at [422, 216] on icon at bounding box center [418, 216] width 15 height 24
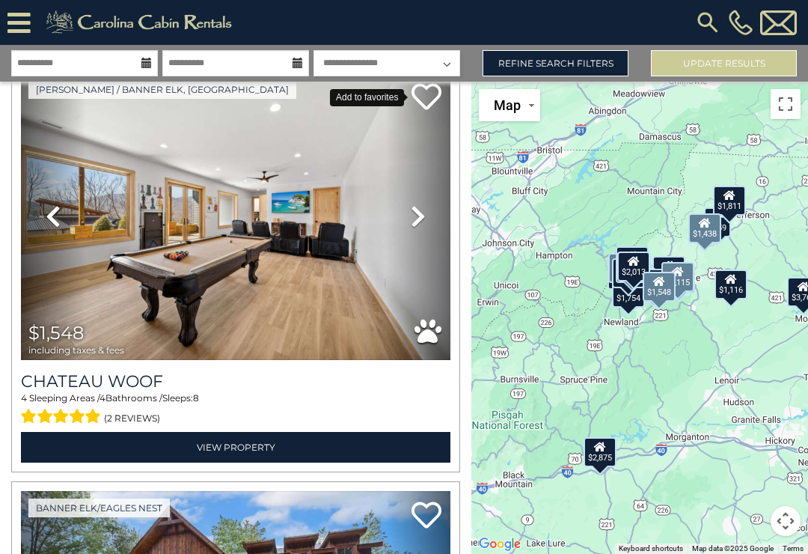
click at [430, 106] on icon at bounding box center [427, 97] width 30 height 30
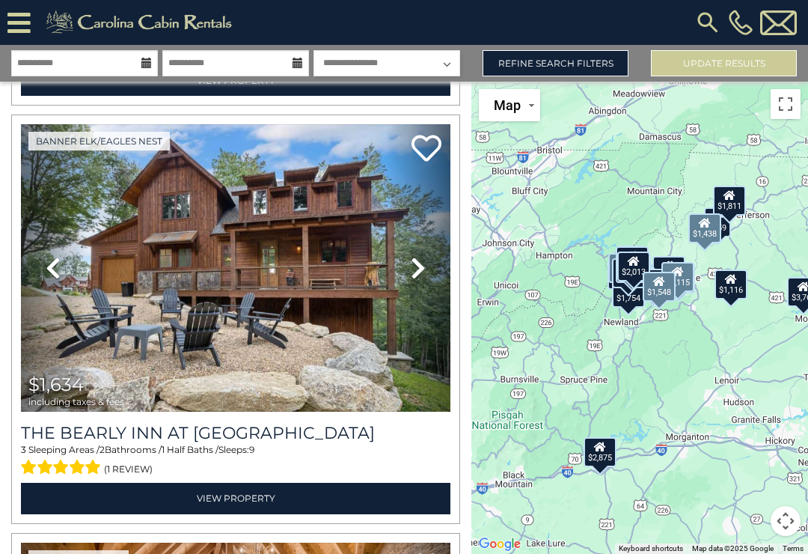
scroll to position [3785, 0]
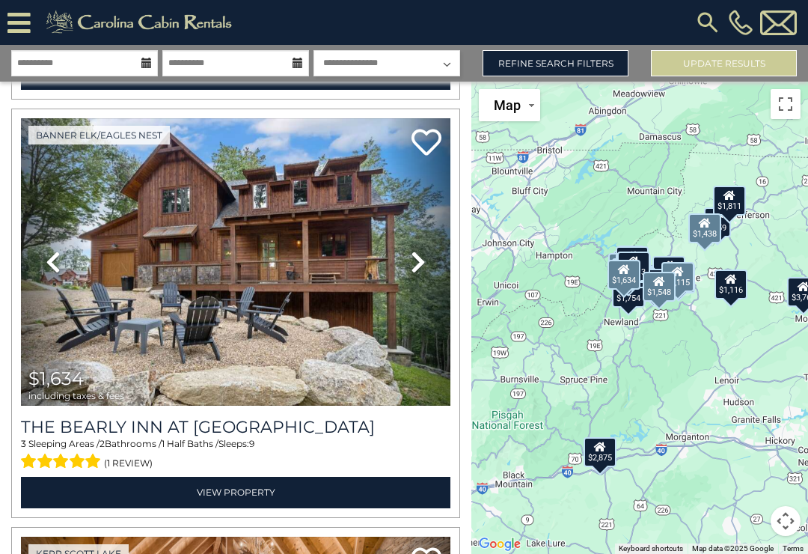
click at [409, 259] on link "Next" at bounding box center [418, 262] width 64 height 288
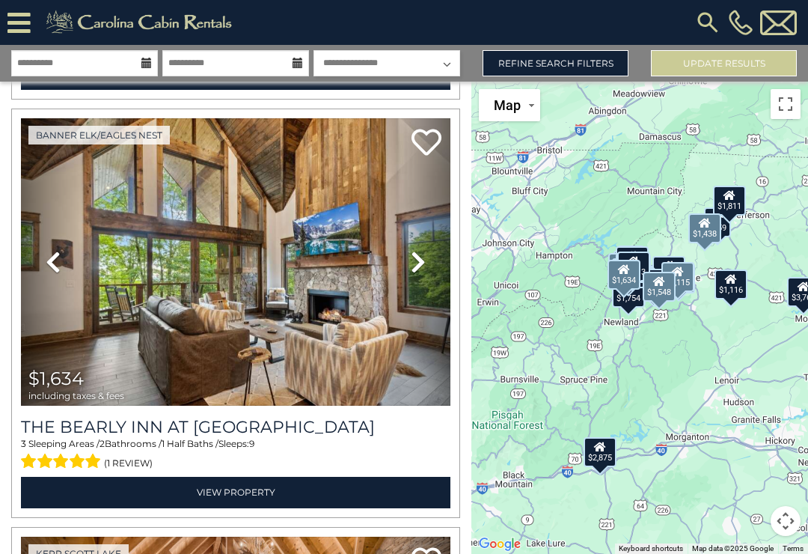
click at [415, 258] on icon at bounding box center [418, 262] width 15 height 24
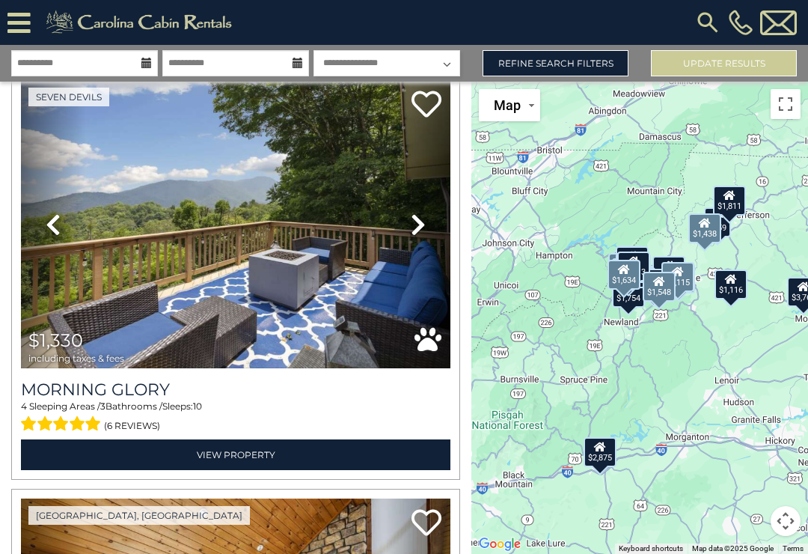
scroll to position [4661, 0]
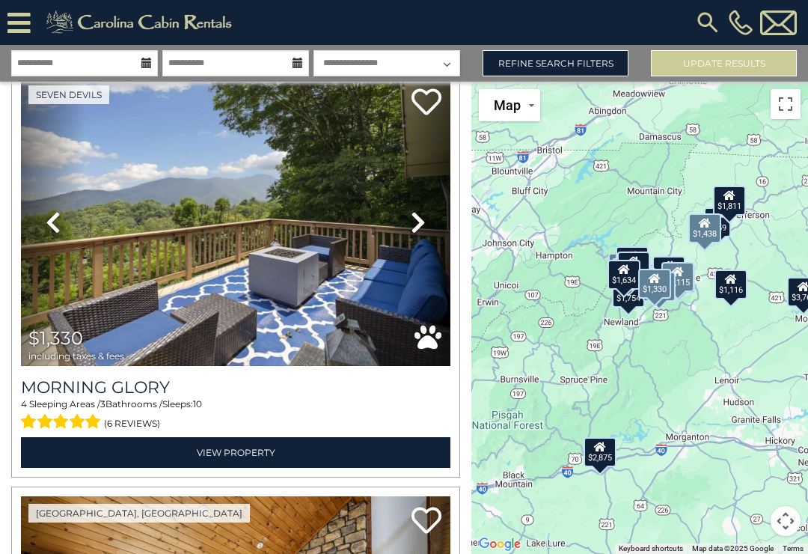
click at [419, 221] on icon at bounding box center [418, 222] width 15 height 24
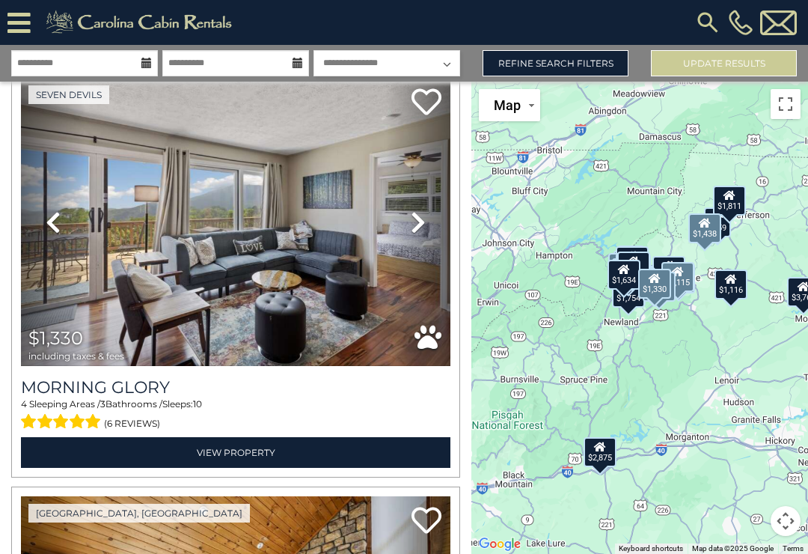
click at [423, 222] on icon at bounding box center [418, 222] width 15 height 24
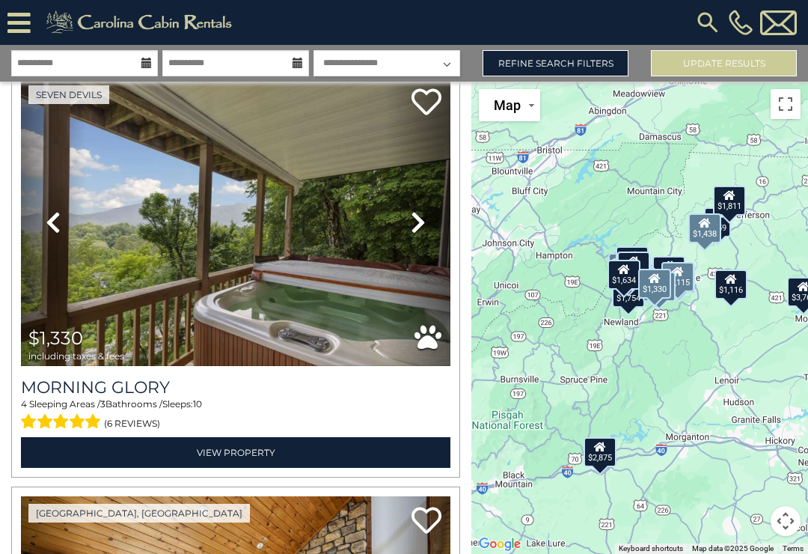
click at [427, 222] on link "Next" at bounding box center [418, 222] width 64 height 288
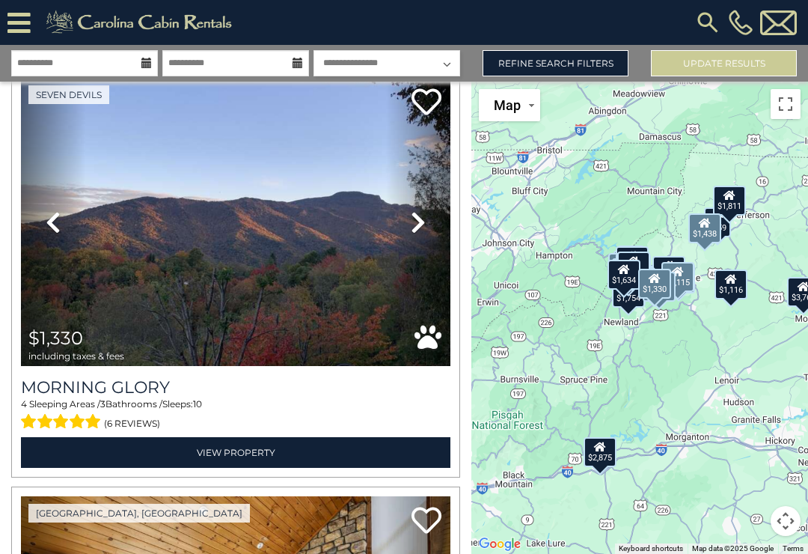
click at [430, 222] on link "Next" at bounding box center [418, 222] width 64 height 288
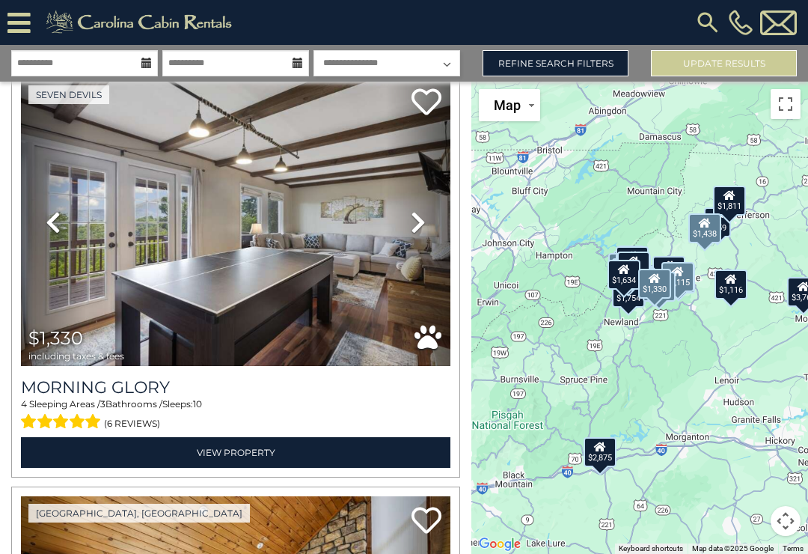
click at [436, 217] on link "Next" at bounding box center [418, 222] width 64 height 288
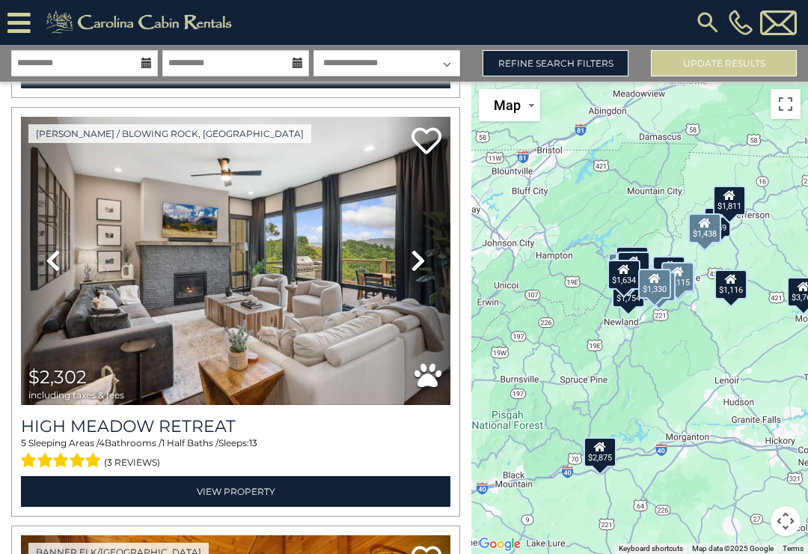
scroll to position [5469, 0]
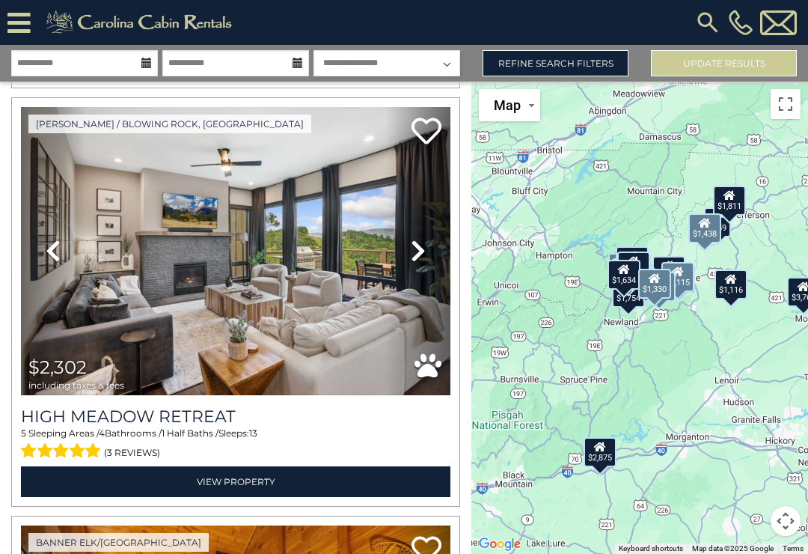
click at [411, 260] on icon at bounding box center [418, 251] width 15 height 24
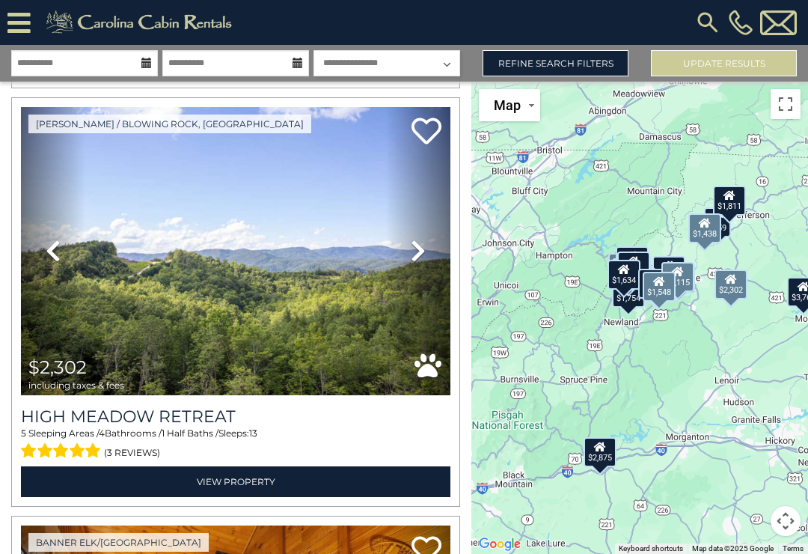
click at [418, 250] on icon at bounding box center [418, 251] width 15 height 24
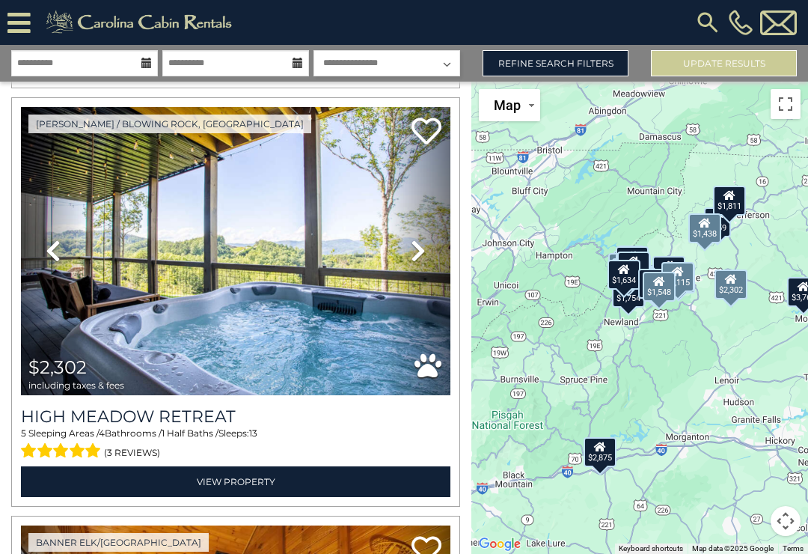
click at [423, 251] on icon at bounding box center [418, 251] width 15 height 24
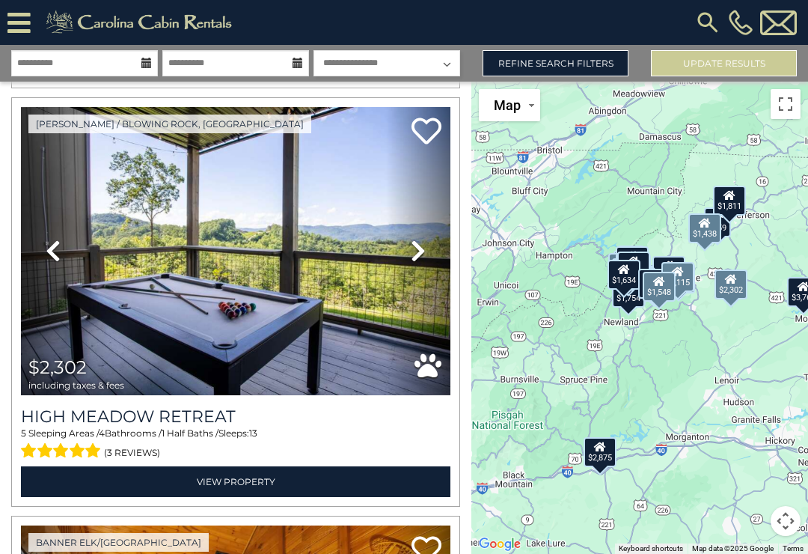
click at [428, 248] on link "Next" at bounding box center [418, 251] width 64 height 288
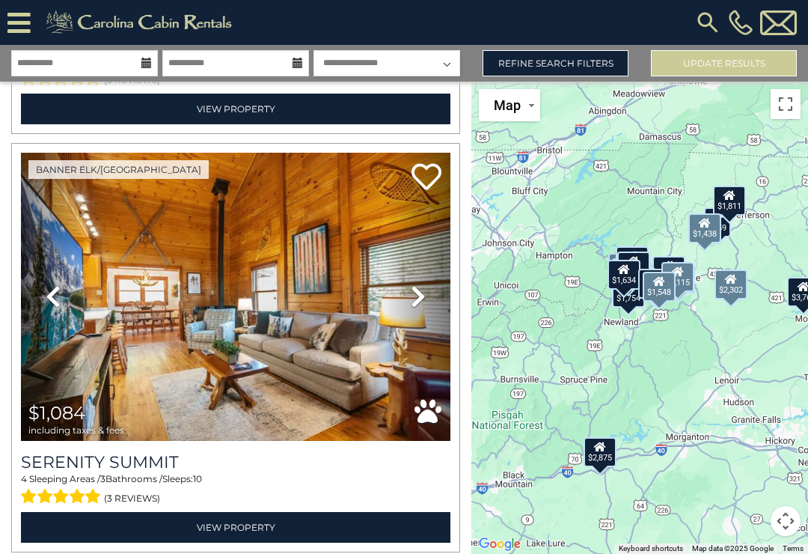
scroll to position [5843, 0]
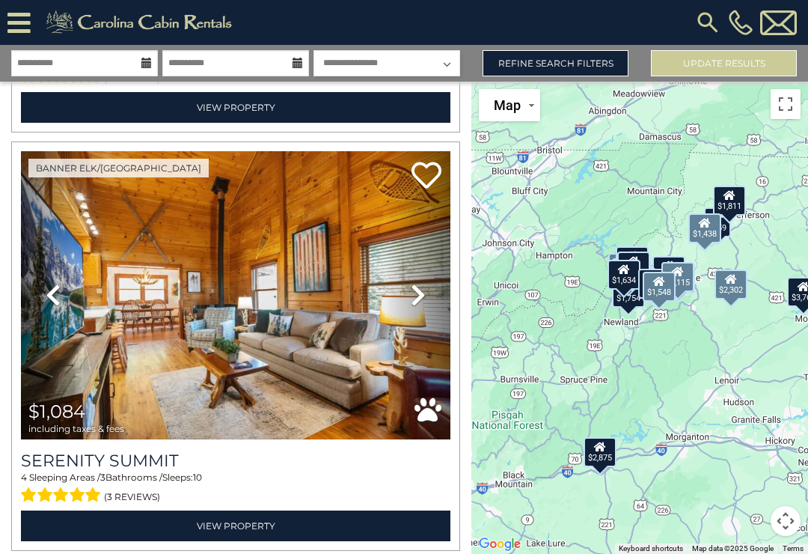
click at [412, 299] on icon at bounding box center [418, 295] width 15 height 24
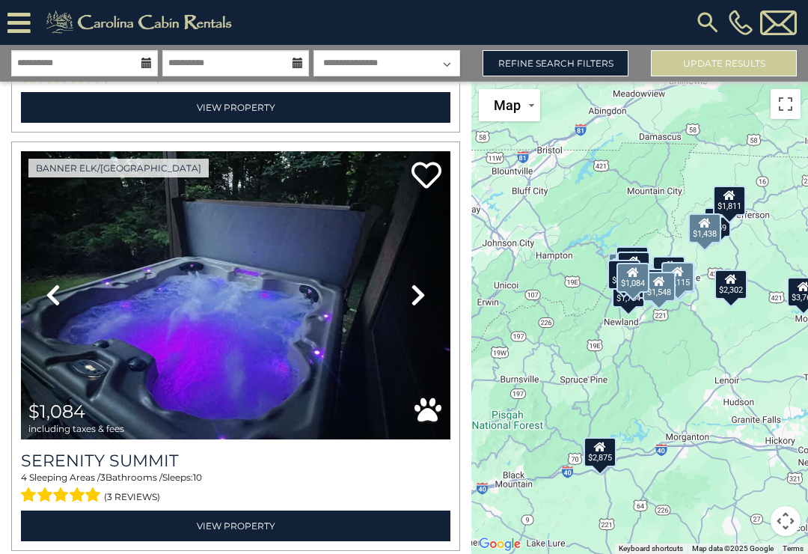
click at [422, 294] on icon at bounding box center [418, 295] width 15 height 24
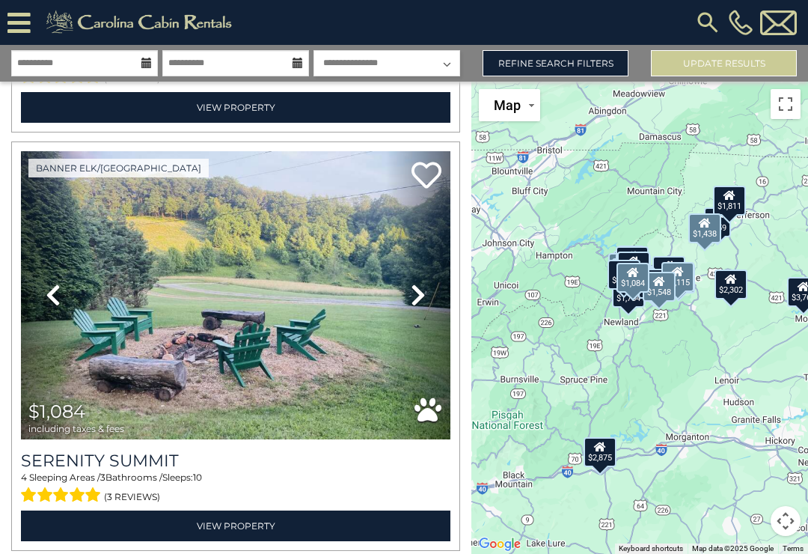
click at [426, 286] on link "Next" at bounding box center [418, 295] width 64 height 288
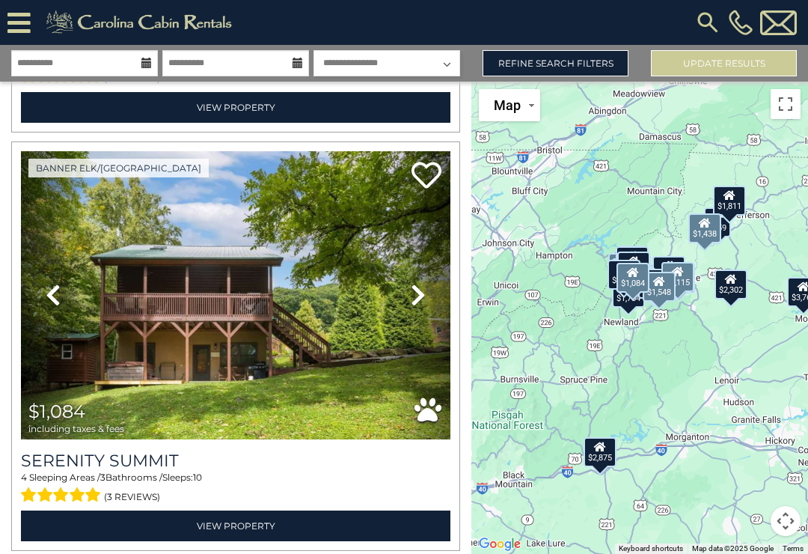
click at [425, 286] on icon at bounding box center [418, 295] width 15 height 24
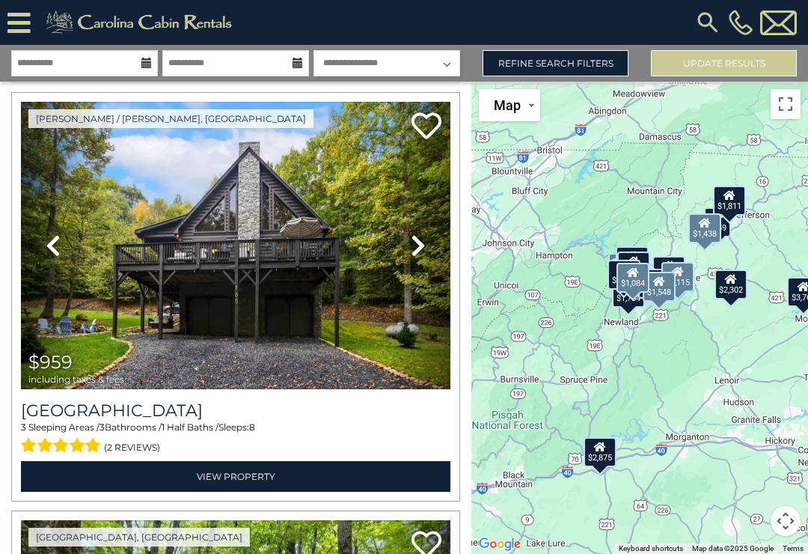
scroll to position [6310, 0]
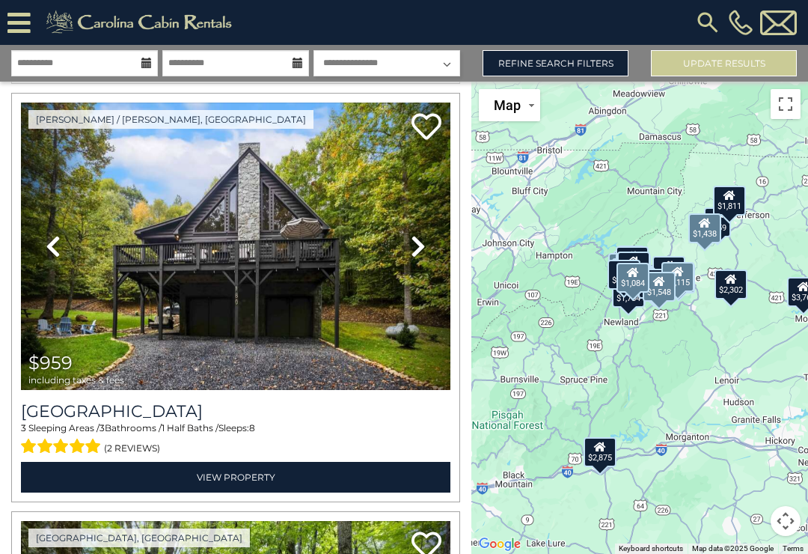
click at [416, 242] on icon at bounding box center [418, 246] width 15 height 24
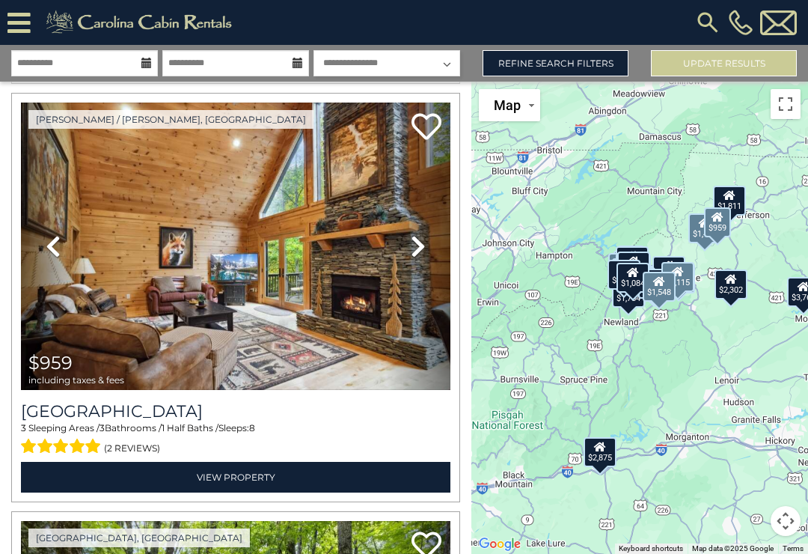
click at [422, 240] on icon at bounding box center [418, 246] width 15 height 24
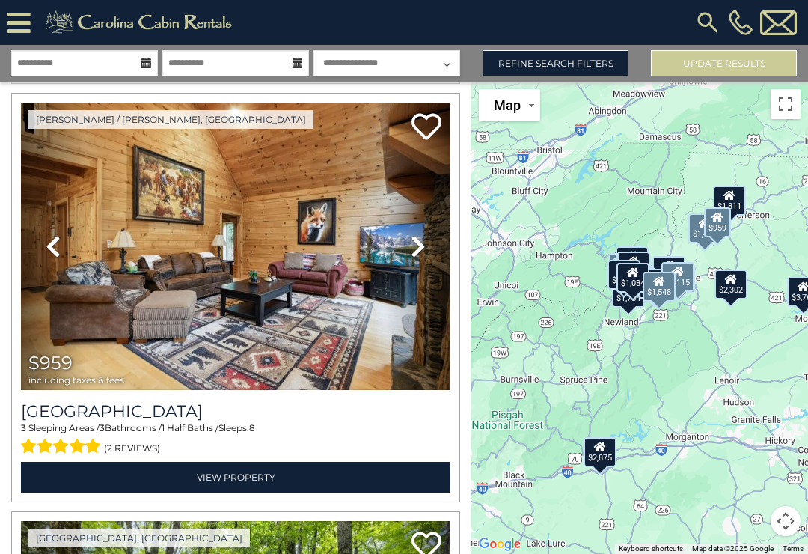
click at [430, 246] on link "Next" at bounding box center [418, 247] width 64 height 288
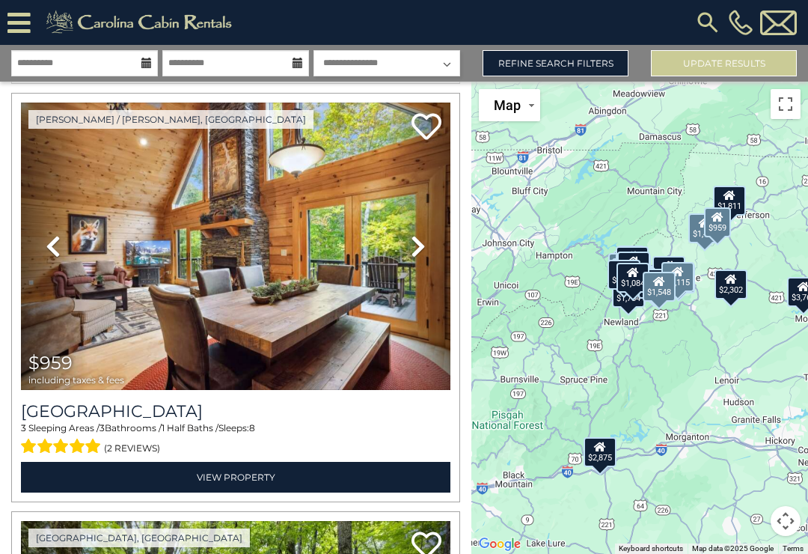
click at [426, 241] on link "Next" at bounding box center [418, 247] width 64 height 288
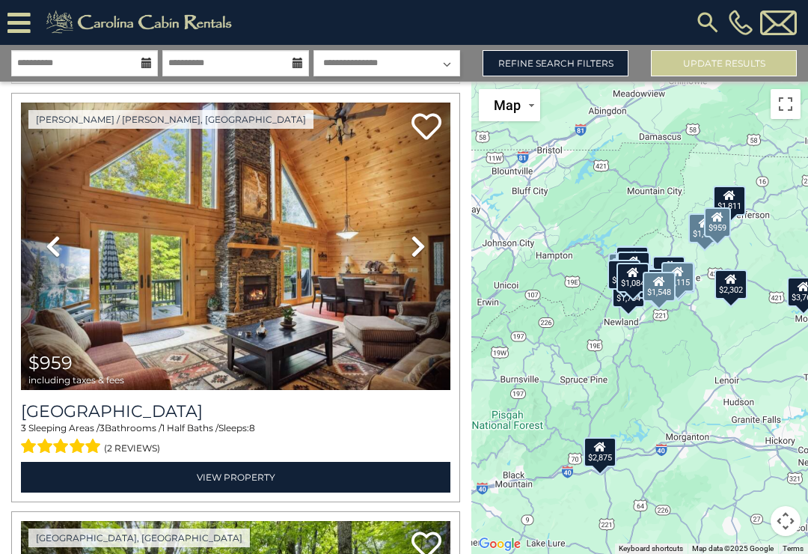
click at [429, 244] on link "Next" at bounding box center [418, 247] width 64 height 288
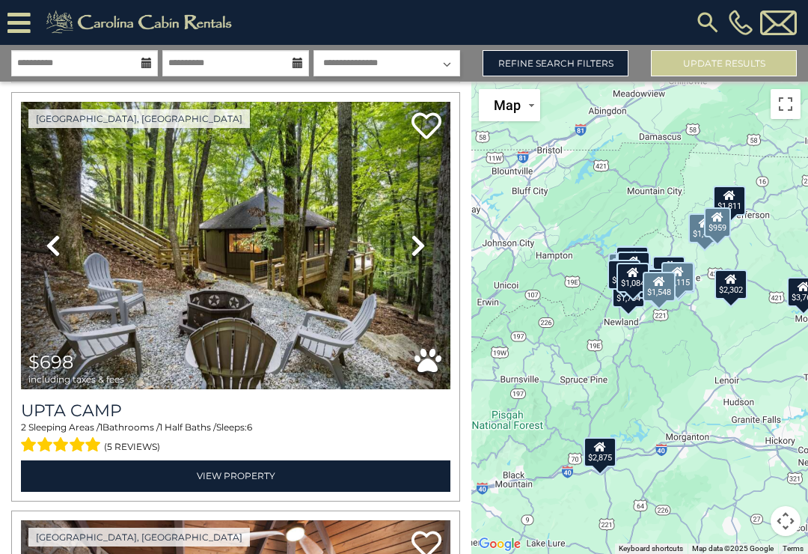
scroll to position [6730, 0]
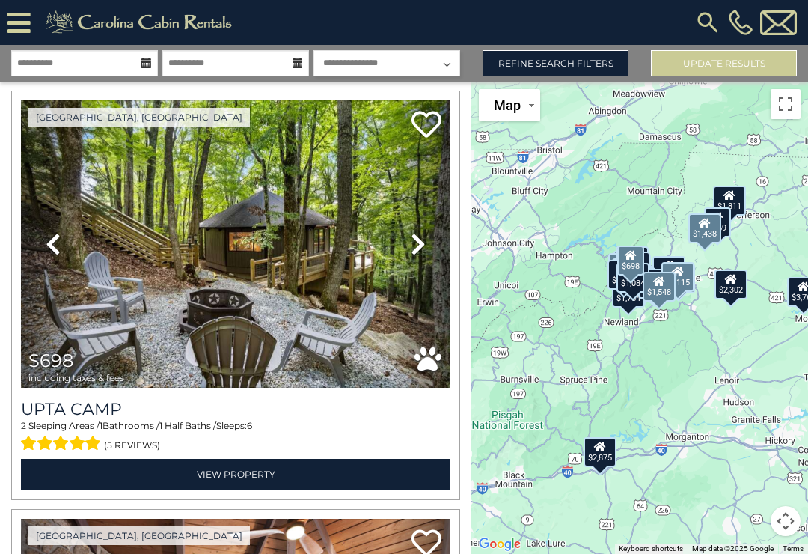
click at [420, 250] on icon at bounding box center [418, 244] width 15 height 24
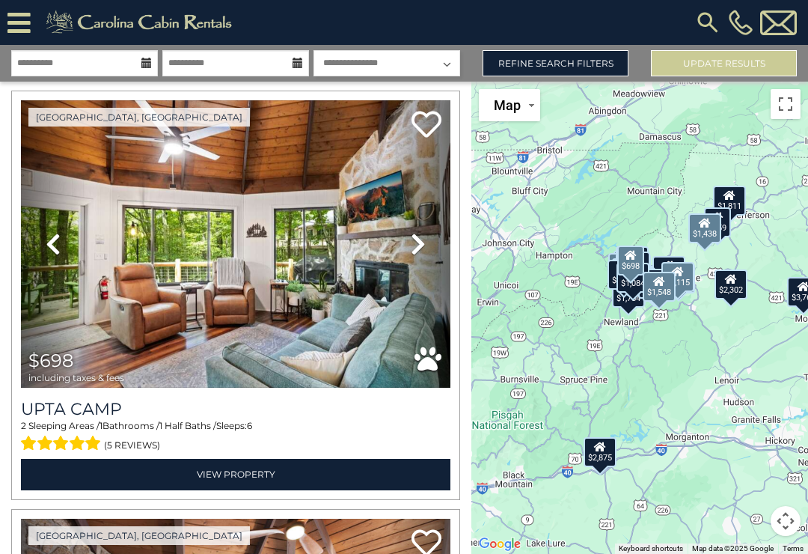
click at [420, 247] on icon at bounding box center [418, 244] width 15 height 24
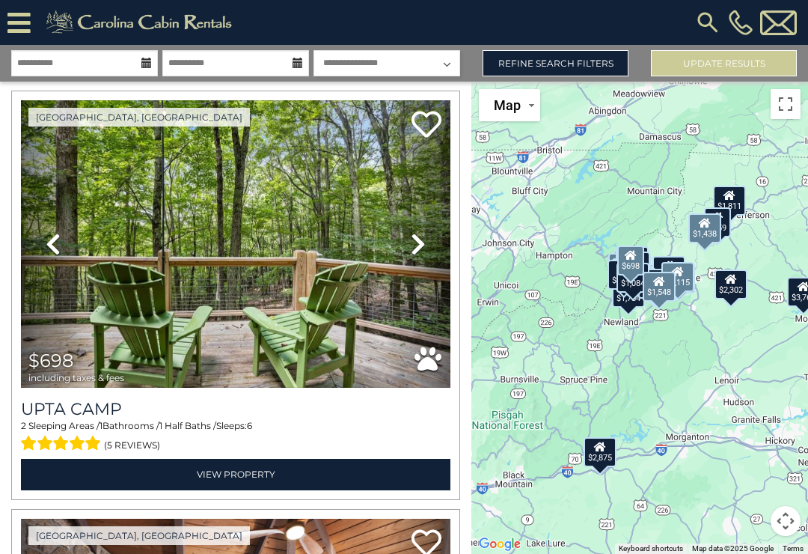
click at [421, 248] on icon at bounding box center [418, 244] width 15 height 24
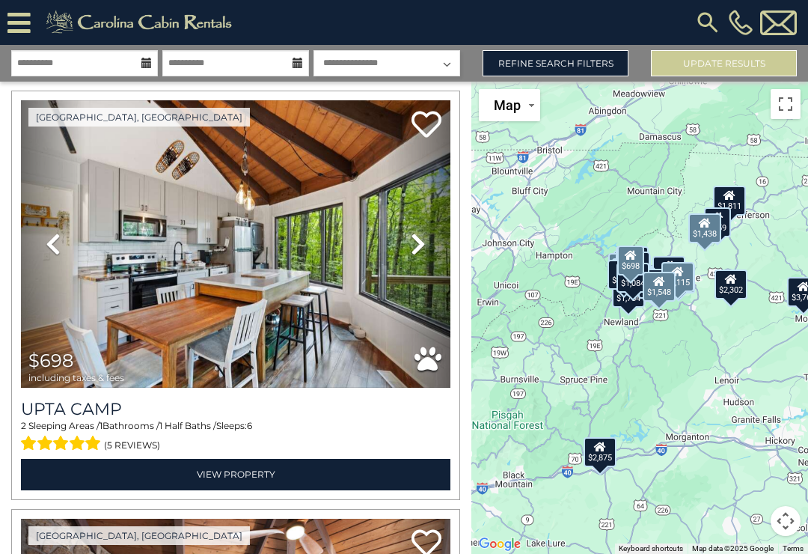
click at [426, 239] on link "Next" at bounding box center [418, 244] width 64 height 288
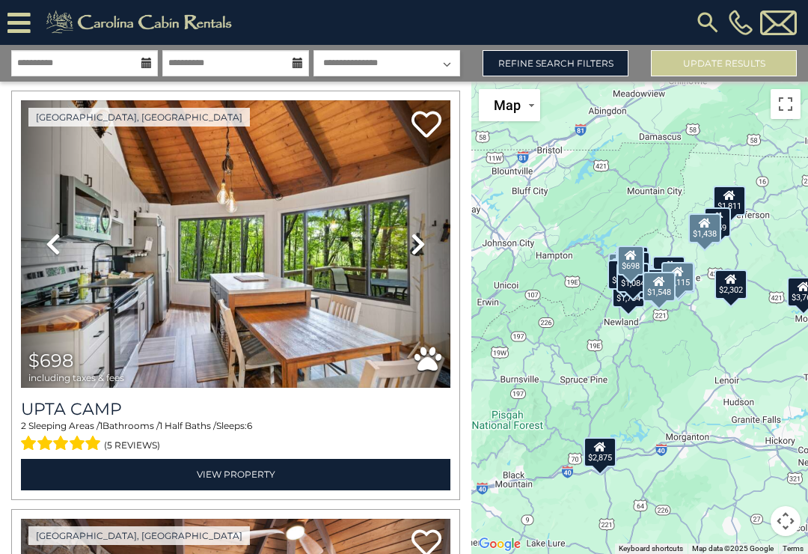
click at [430, 243] on link "Next" at bounding box center [418, 244] width 64 height 288
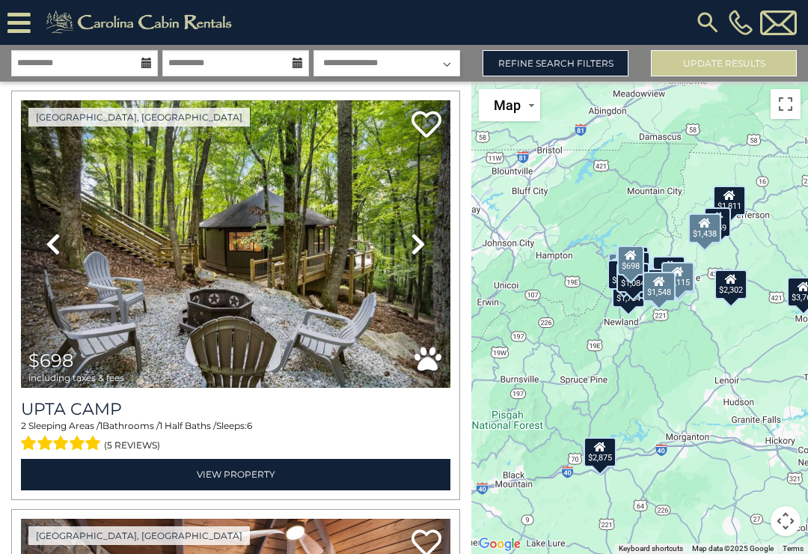
click at [422, 249] on icon at bounding box center [418, 244] width 15 height 24
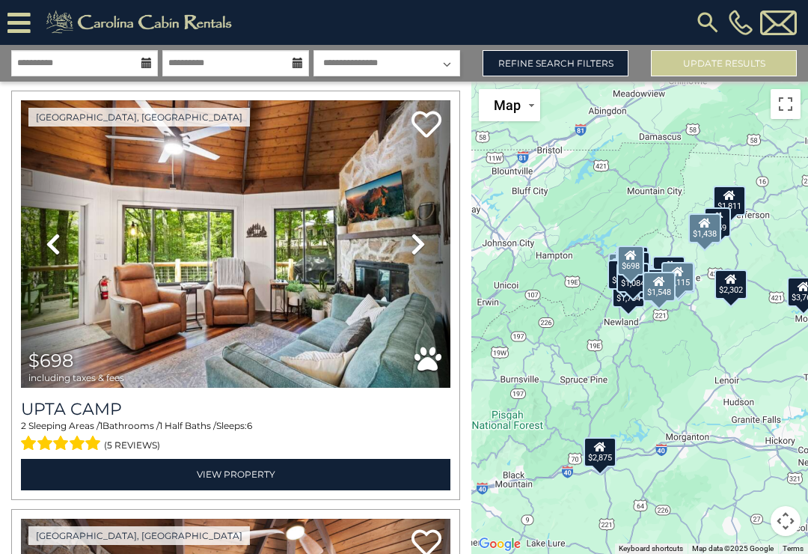
click at [423, 242] on icon at bounding box center [418, 244] width 15 height 24
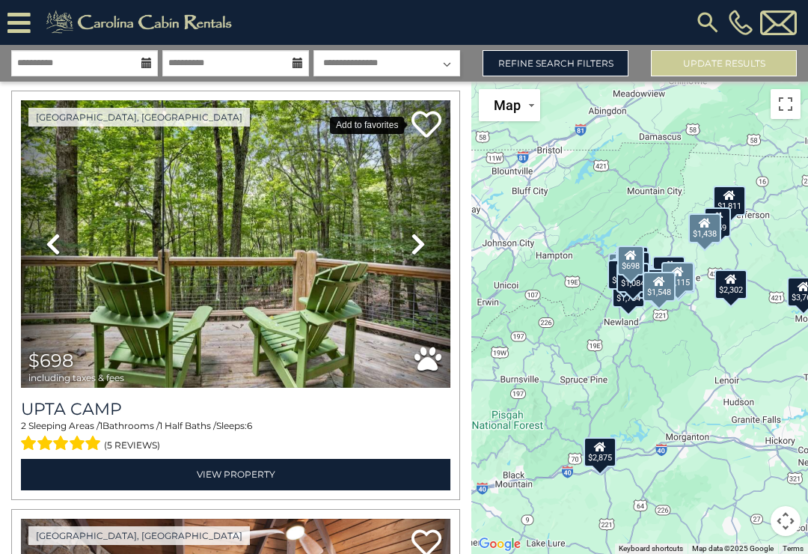
click at [421, 127] on icon at bounding box center [427, 124] width 30 height 30
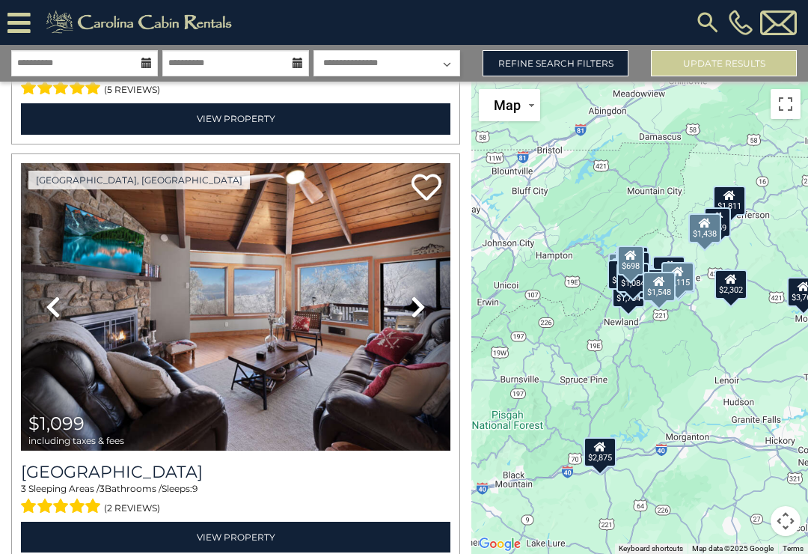
scroll to position [7086, 0]
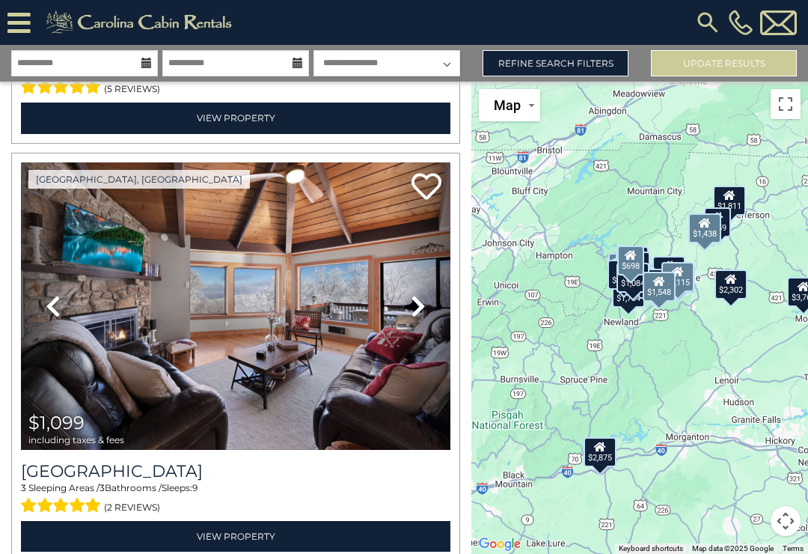
click at [420, 307] on icon at bounding box center [418, 306] width 15 height 24
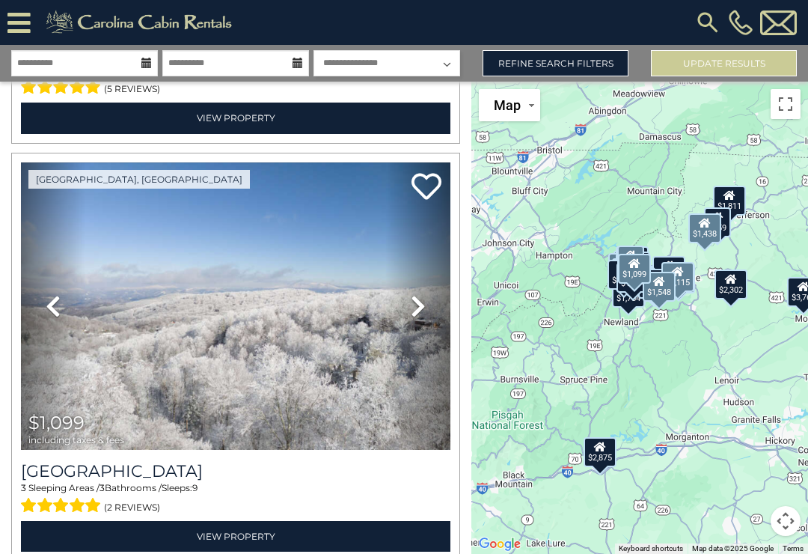
click at [424, 305] on icon at bounding box center [418, 306] width 15 height 24
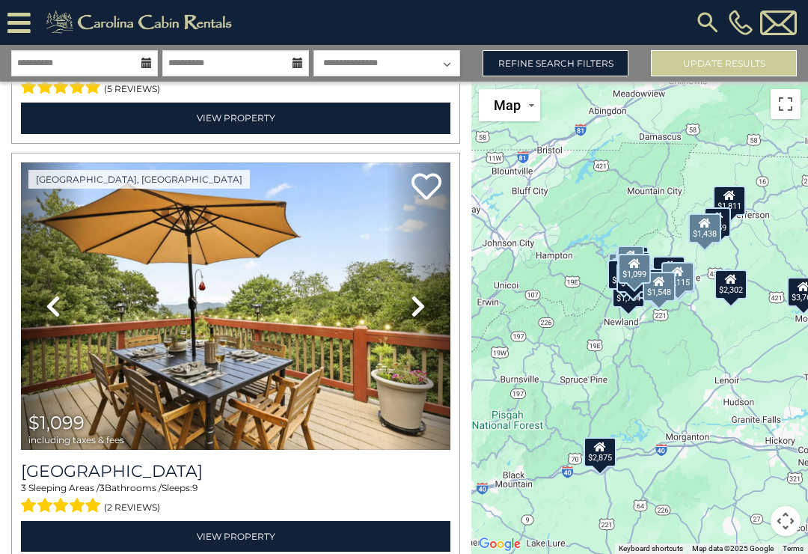
click at [419, 306] on icon at bounding box center [418, 306] width 15 height 24
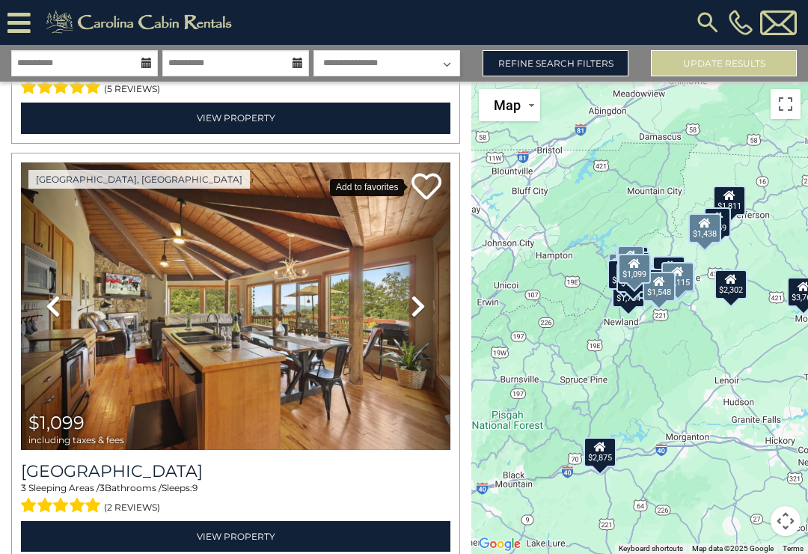
click at [430, 183] on icon at bounding box center [427, 186] width 30 height 30
click at [411, 304] on icon at bounding box center [418, 306] width 15 height 24
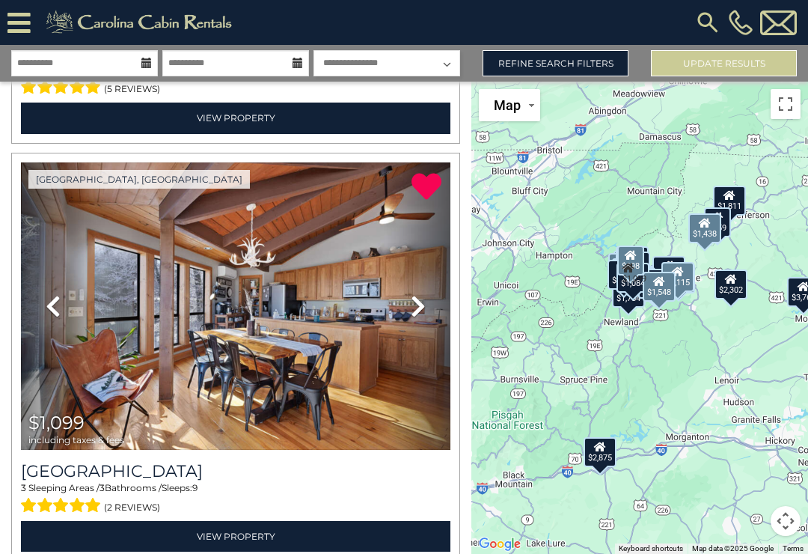
click at [421, 299] on icon at bounding box center [418, 306] width 15 height 24
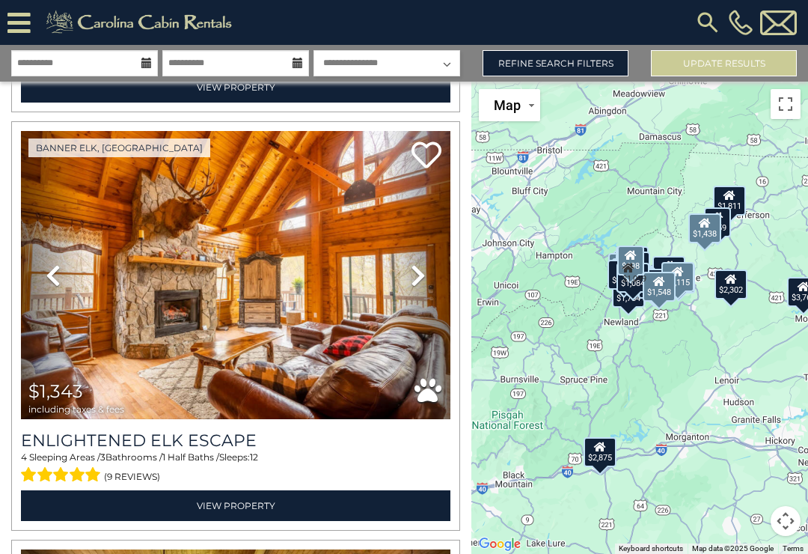
scroll to position [7536, 0]
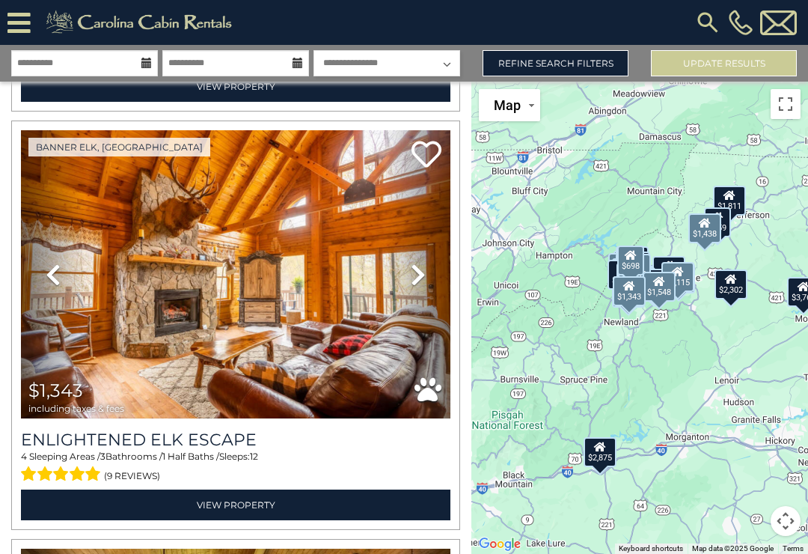
click at [421, 278] on icon at bounding box center [418, 275] width 15 height 24
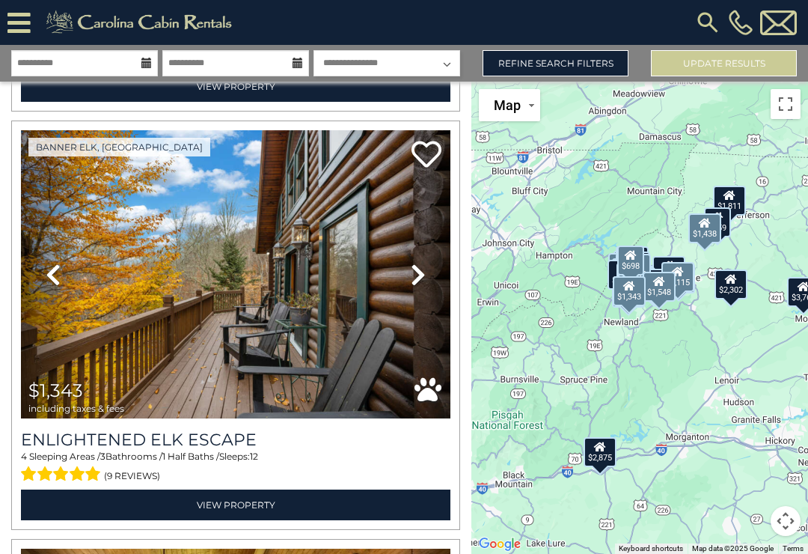
click at [423, 275] on icon at bounding box center [418, 275] width 15 height 24
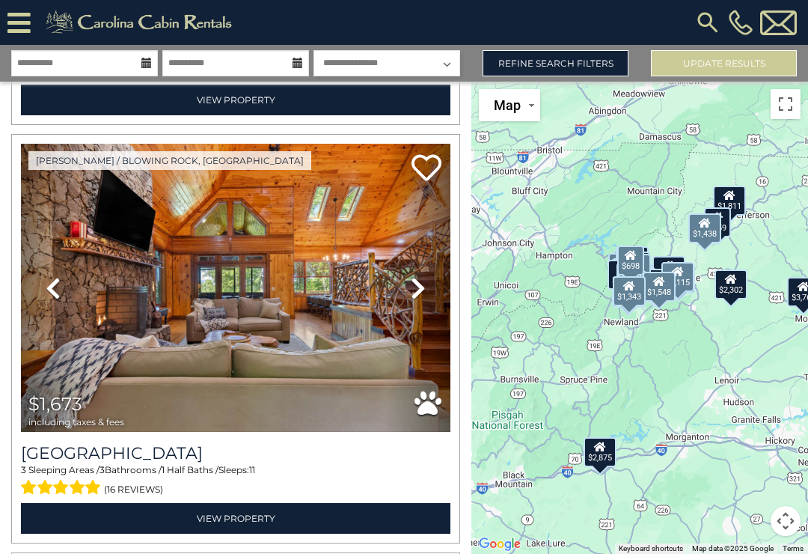
scroll to position [10857, 0]
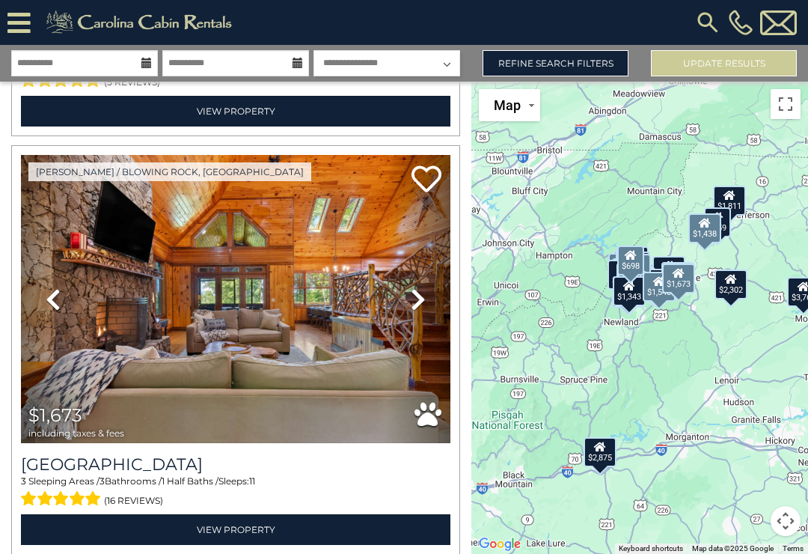
click at [412, 299] on icon at bounding box center [418, 299] width 15 height 24
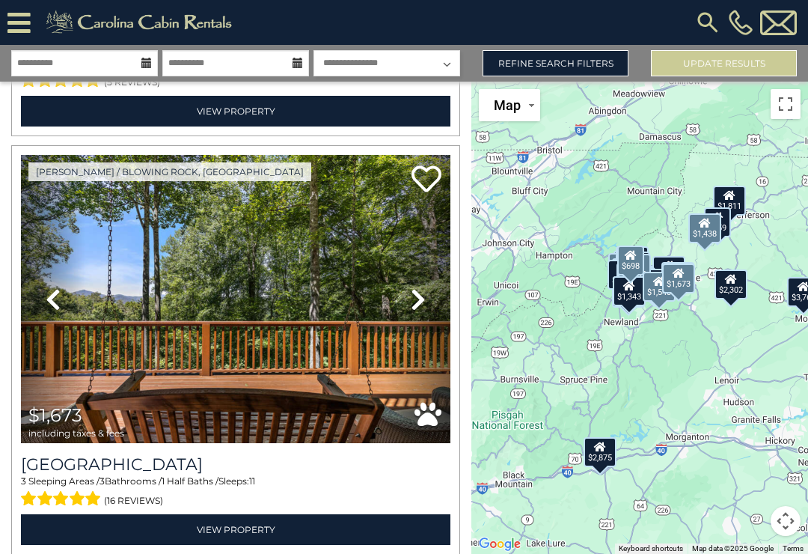
click at [423, 290] on icon at bounding box center [418, 299] width 15 height 24
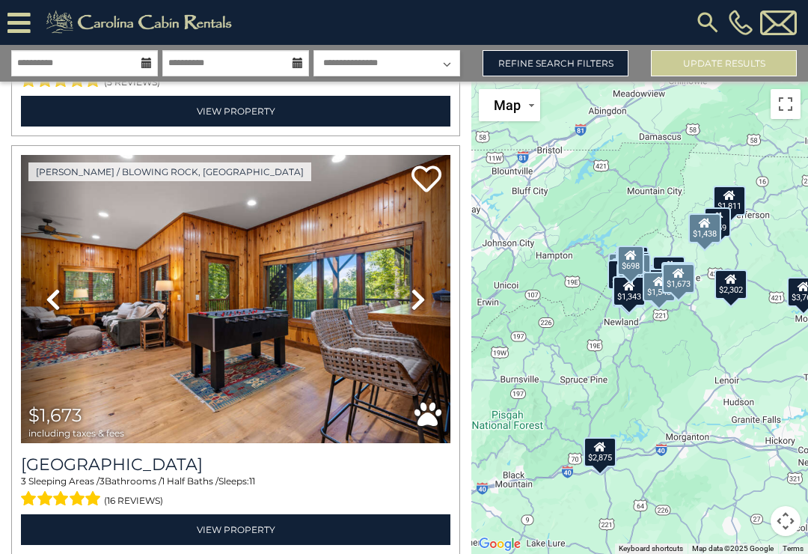
click at [429, 288] on link "Next" at bounding box center [418, 299] width 64 height 288
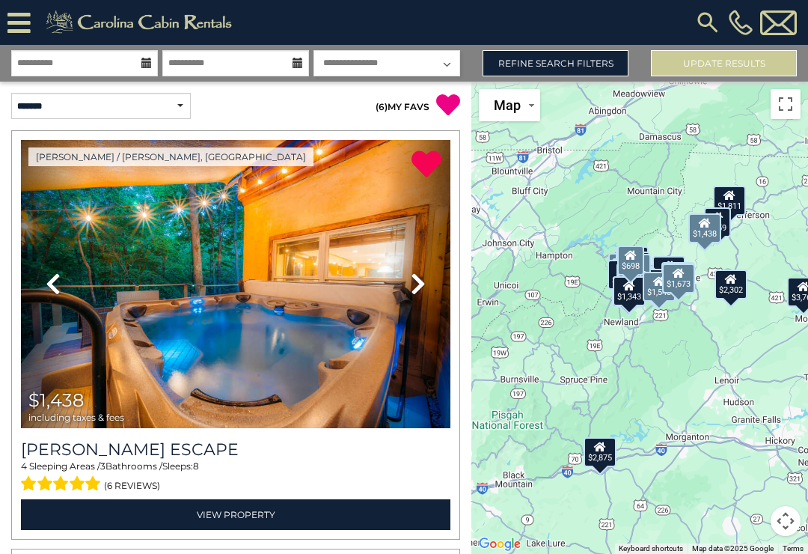
scroll to position [4, 0]
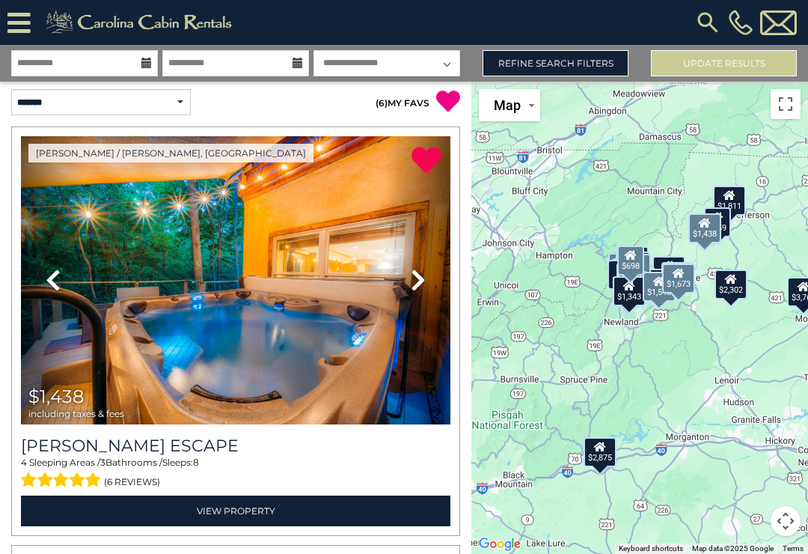
click at [423, 276] on icon at bounding box center [418, 280] width 15 height 24
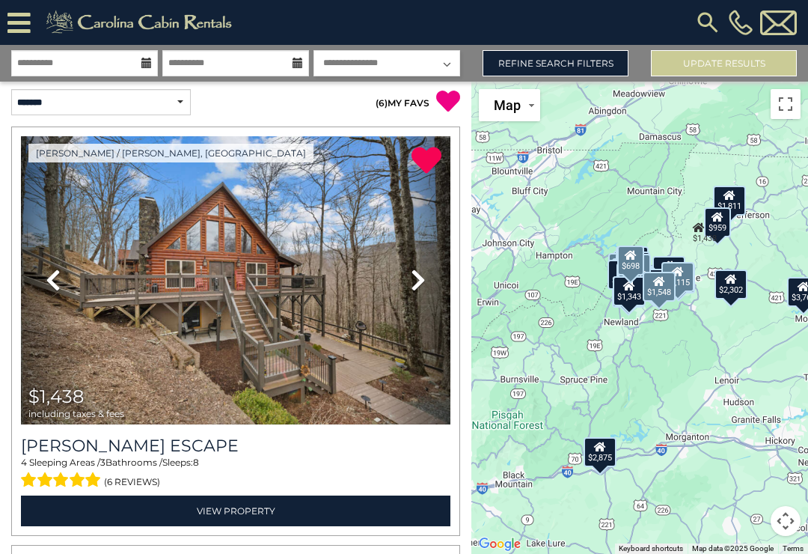
click at [419, 280] on icon at bounding box center [418, 280] width 15 height 24
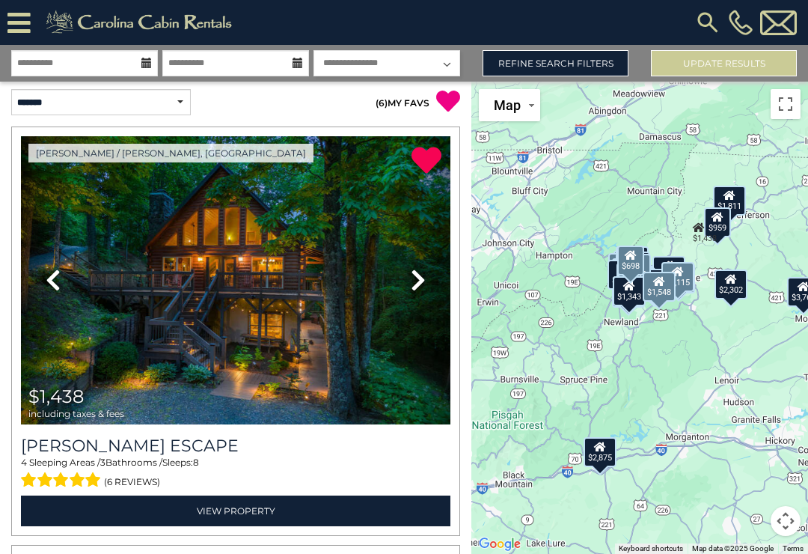
click at [418, 280] on icon at bounding box center [418, 280] width 15 height 24
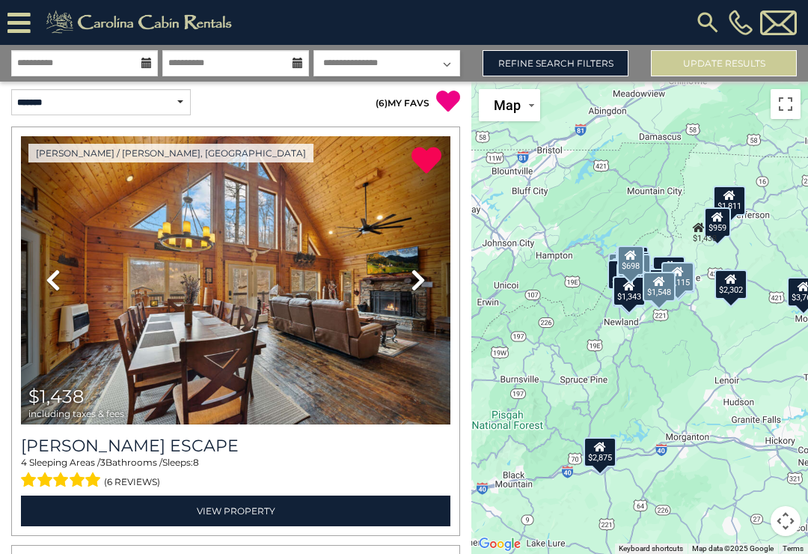
click at [431, 274] on link "Next" at bounding box center [418, 280] width 64 height 288
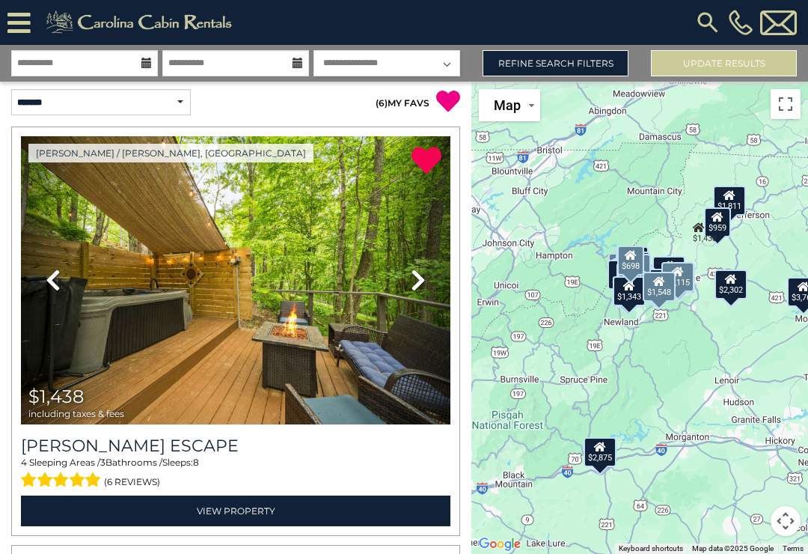
click at [432, 275] on link "Next" at bounding box center [418, 280] width 64 height 288
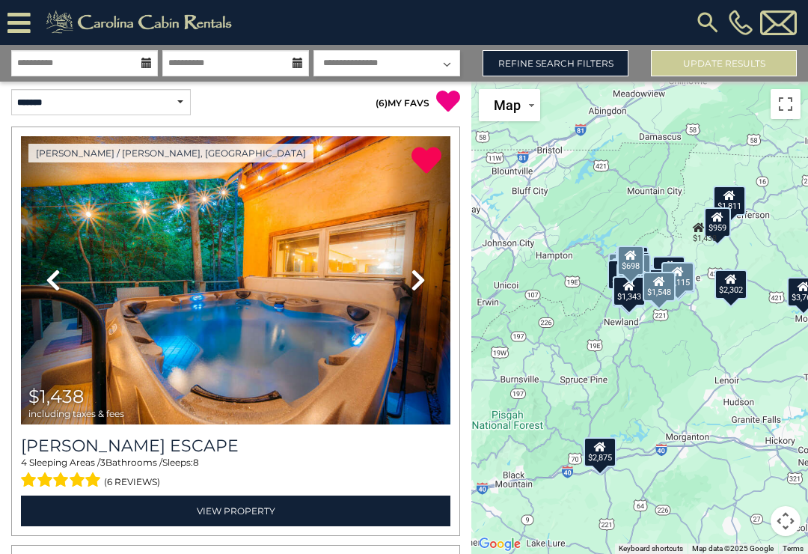
click at [420, 278] on icon at bounding box center [418, 280] width 15 height 24
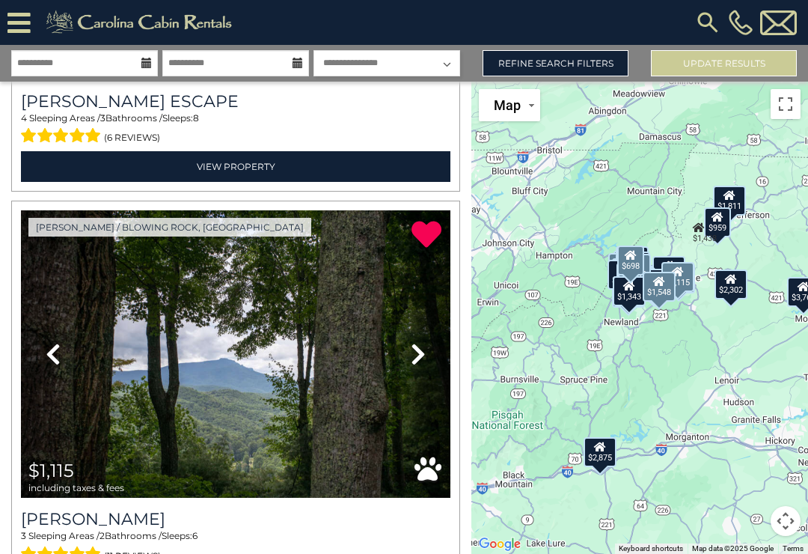
scroll to position [356, 0]
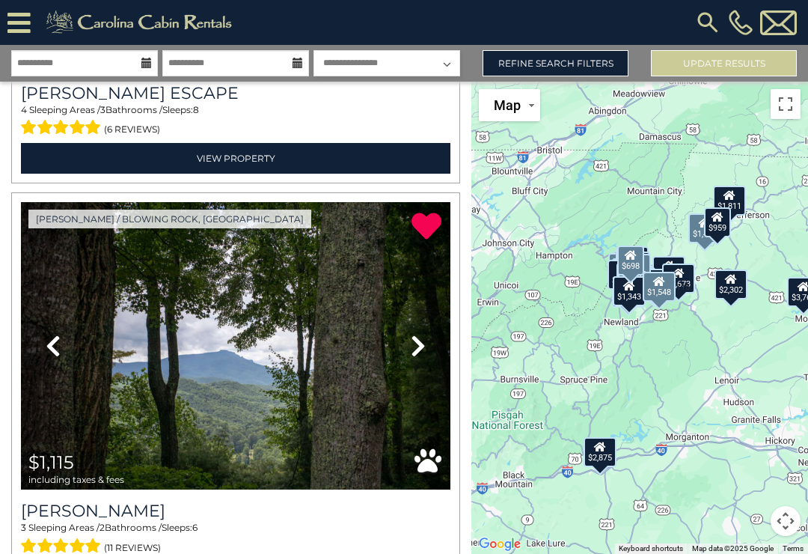
click at [412, 328] on link "Next" at bounding box center [418, 346] width 64 height 288
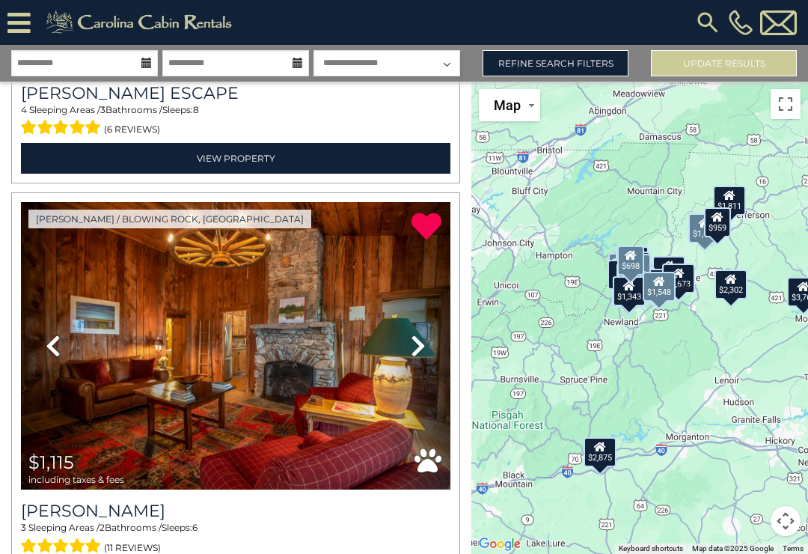
click at [425, 336] on icon at bounding box center [418, 346] width 15 height 24
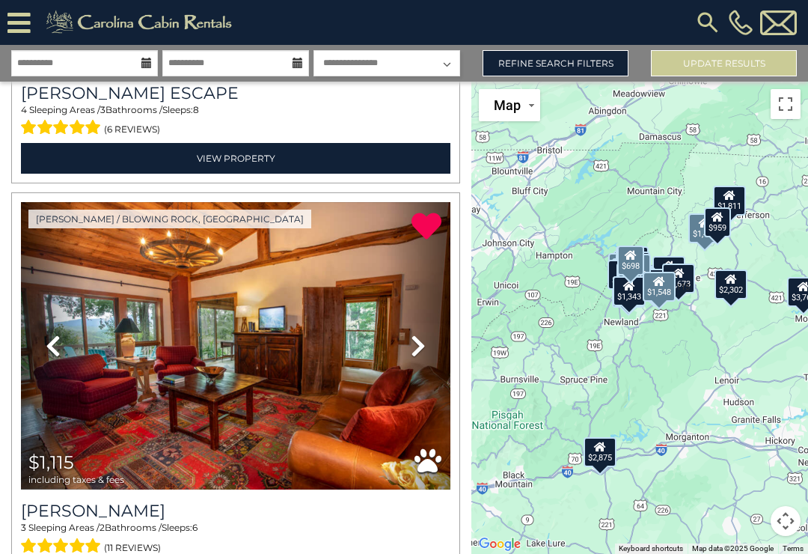
click at [429, 334] on link "Next" at bounding box center [418, 346] width 64 height 288
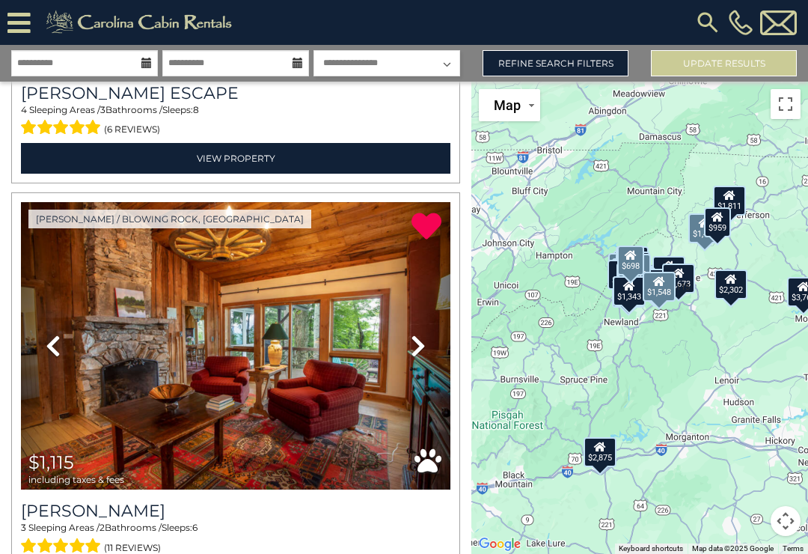
click at [426, 340] on link "Next" at bounding box center [418, 346] width 64 height 288
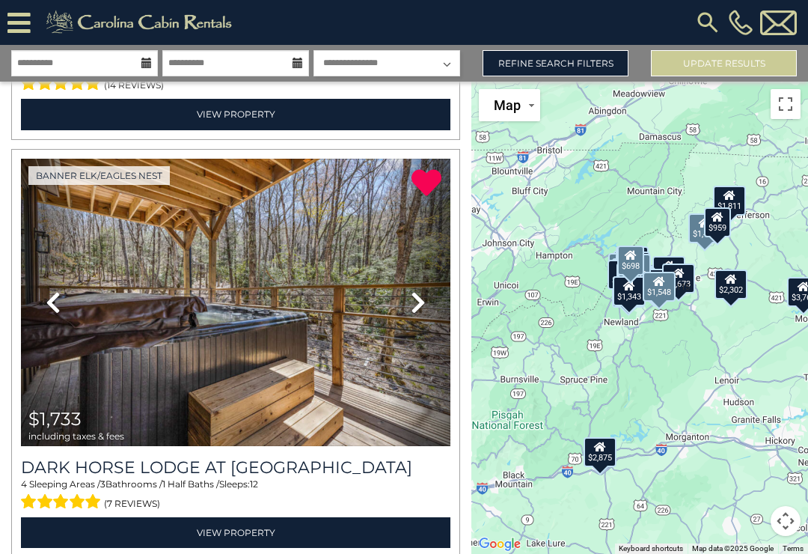
scroll to position [1240, 0]
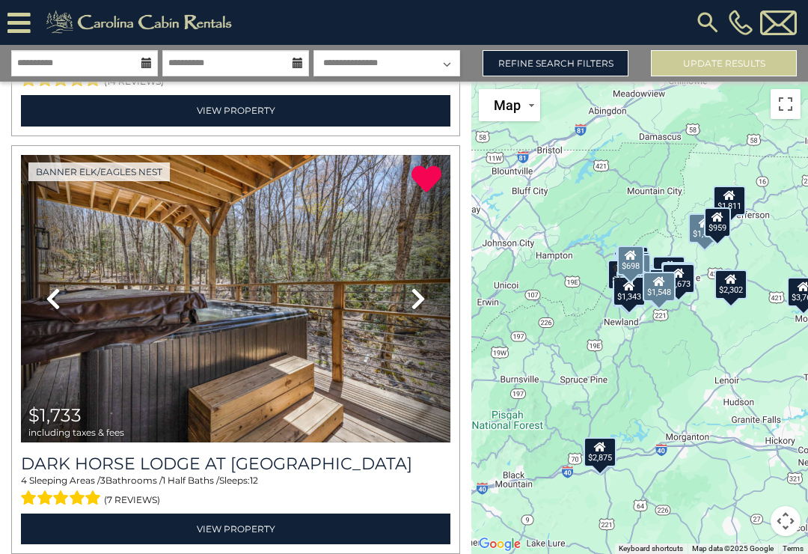
click at [429, 293] on link "Next" at bounding box center [418, 299] width 64 height 288
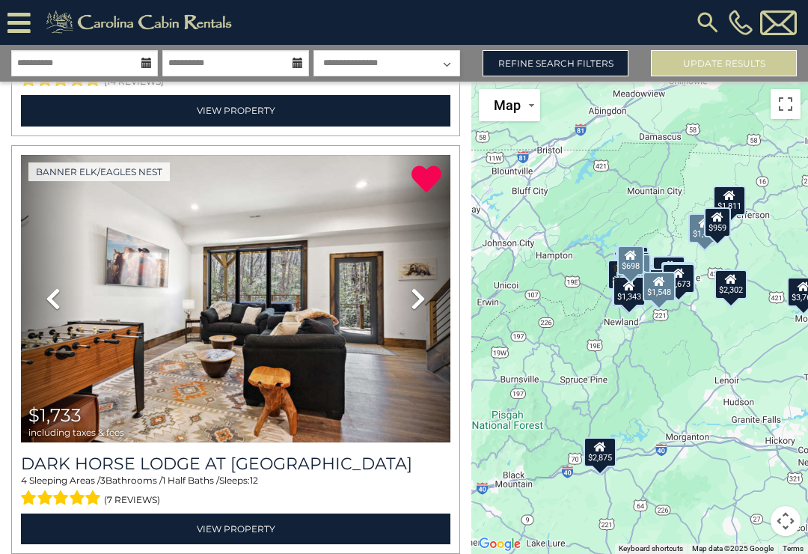
click at [423, 300] on icon at bounding box center [418, 299] width 15 height 24
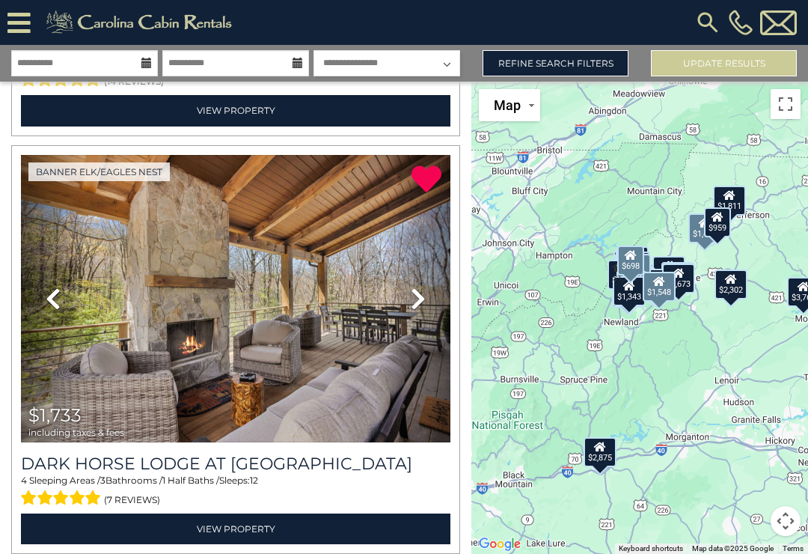
click at [431, 298] on link "Next" at bounding box center [418, 299] width 64 height 288
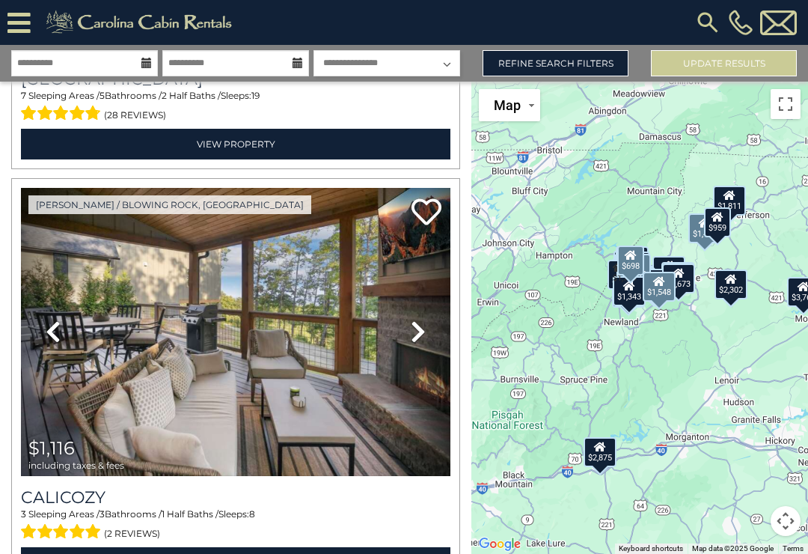
scroll to position [2956, 0]
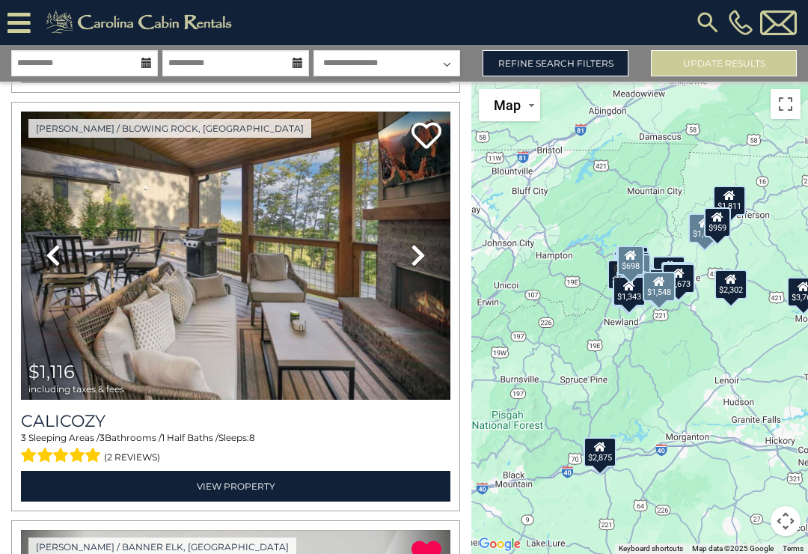
click at [423, 260] on icon at bounding box center [418, 255] width 15 height 24
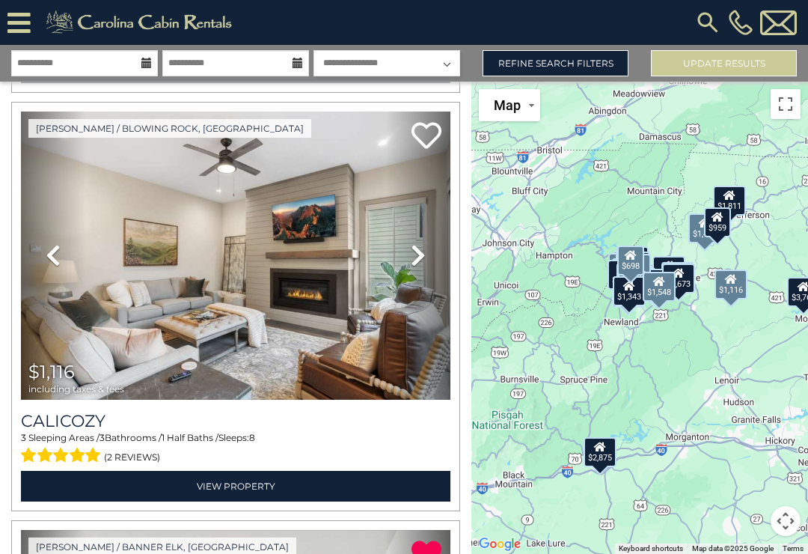
click at [423, 258] on icon at bounding box center [418, 255] width 15 height 24
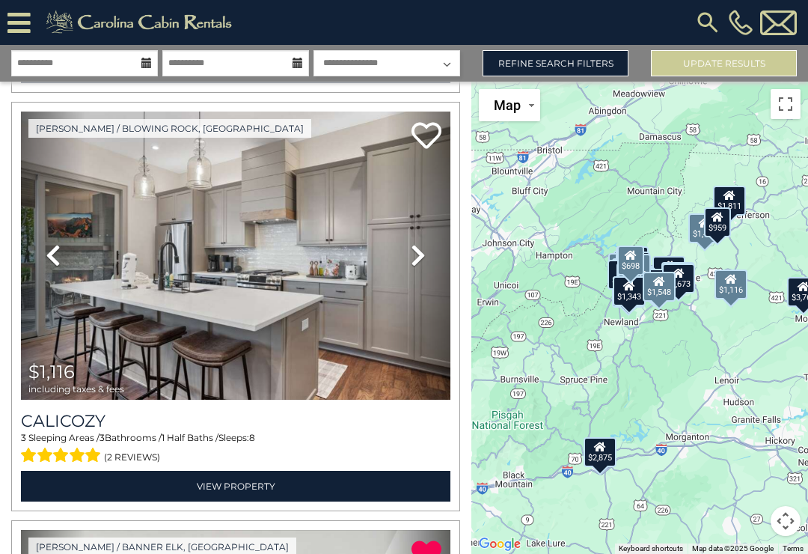
click at [412, 257] on icon at bounding box center [418, 255] width 15 height 24
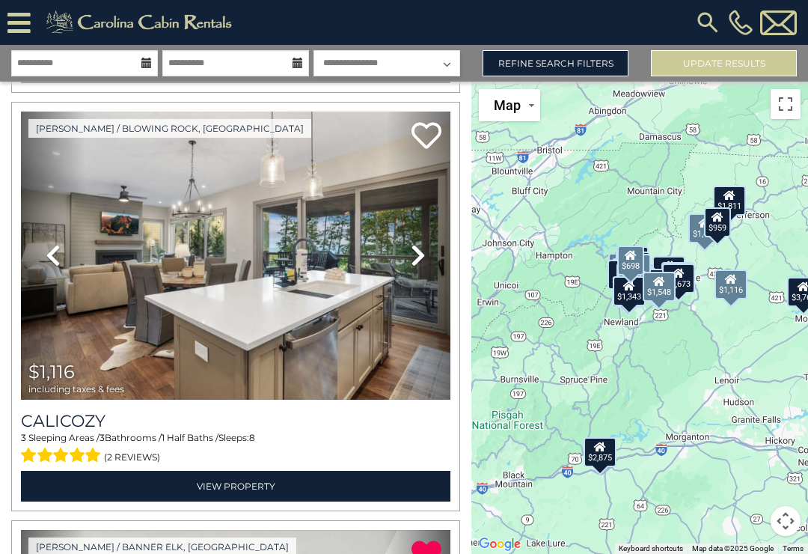
click at [421, 259] on icon at bounding box center [418, 255] width 15 height 24
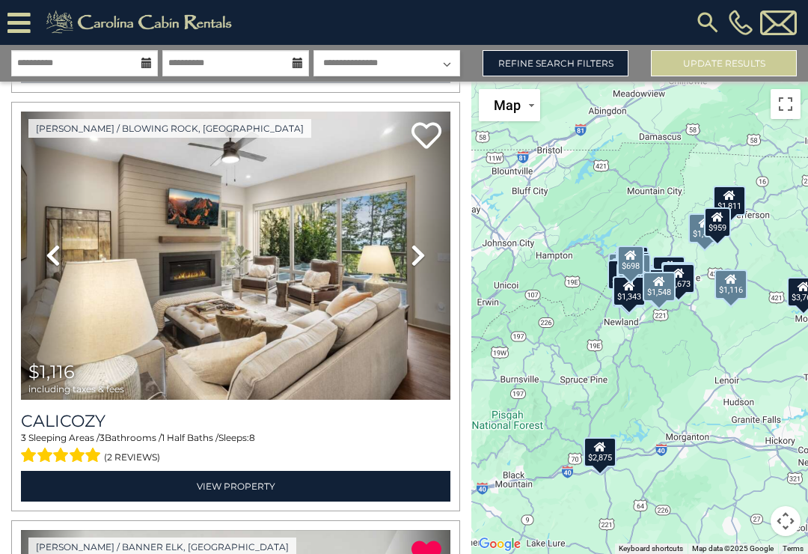
click at [407, 269] on link "Next" at bounding box center [418, 255] width 64 height 288
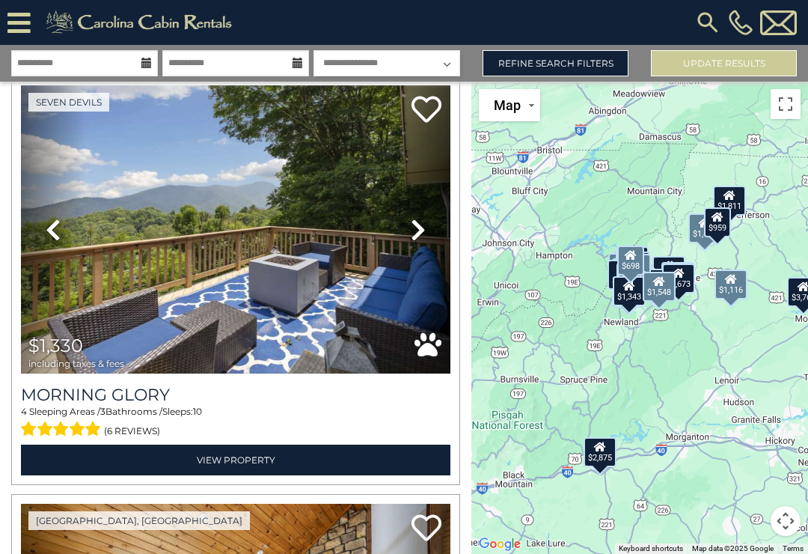
scroll to position [4655, 0]
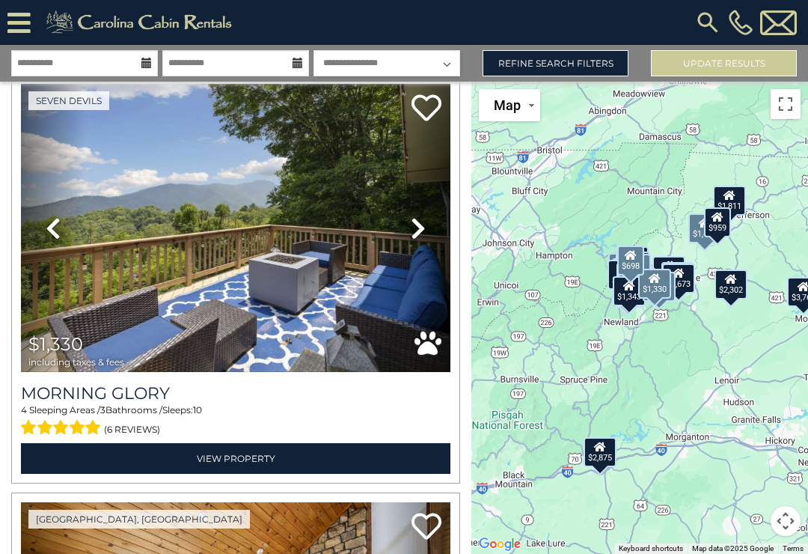
click at [406, 229] on link "Next" at bounding box center [418, 228] width 64 height 288
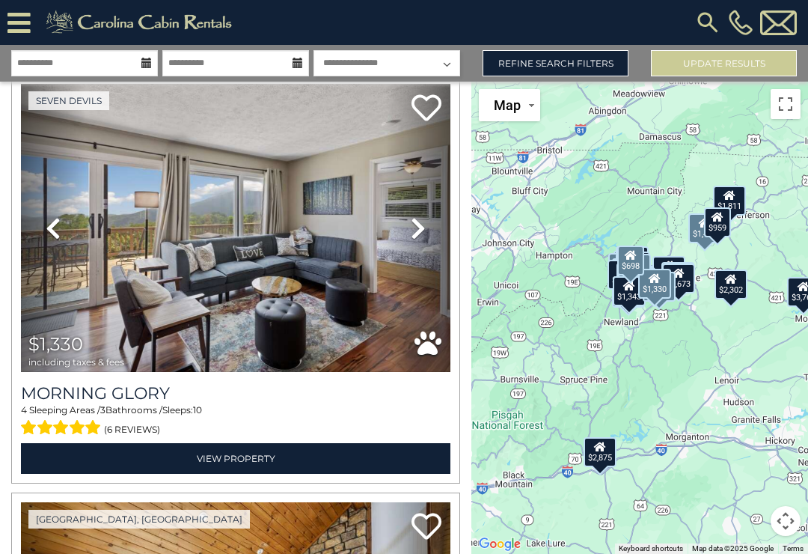
click at [416, 224] on icon at bounding box center [418, 228] width 15 height 24
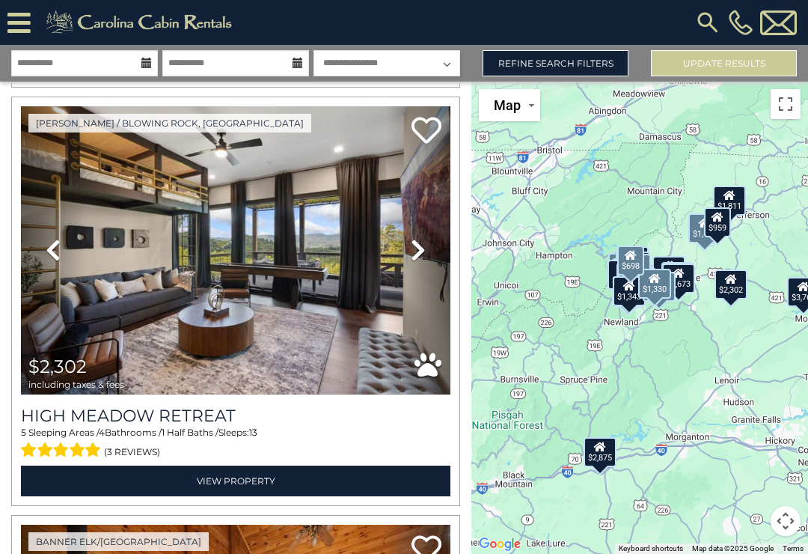
scroll to position [5489, 0]
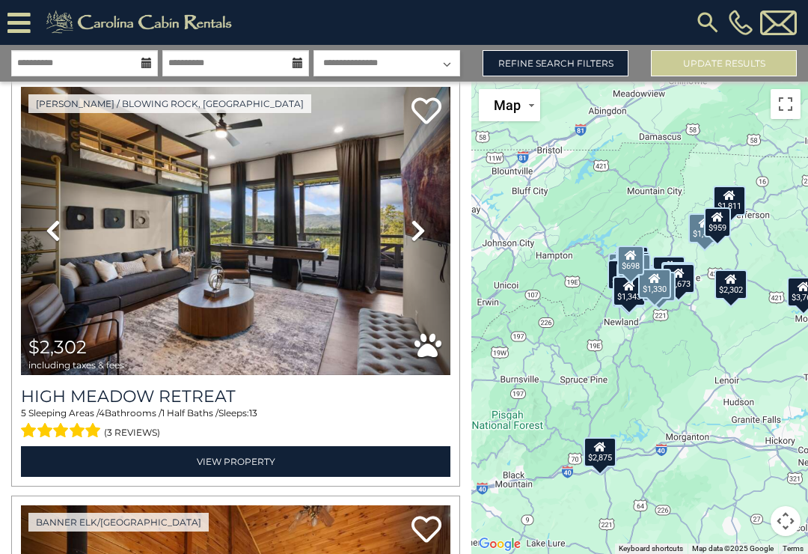
click at [413, 239] on icon at bounding box center [418, 230] width 15 height 24
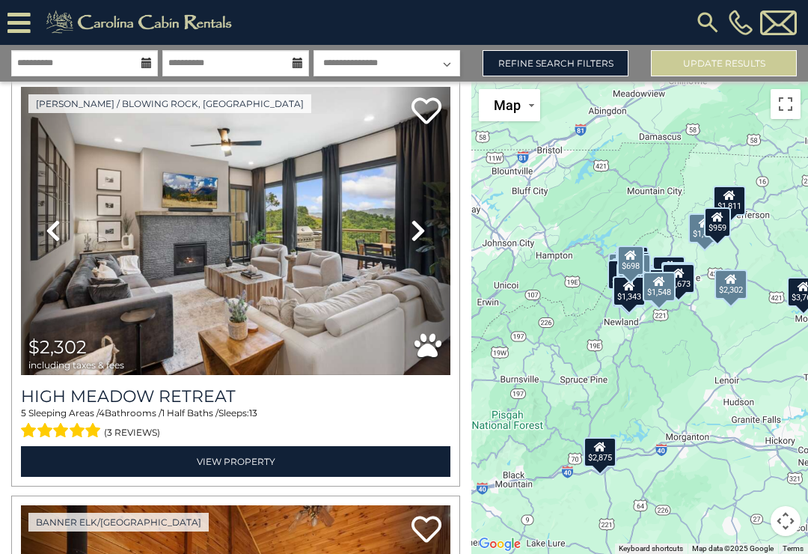
click at [406, 234] on link "Next" at bounding box center [418, 231] width 64 height 288
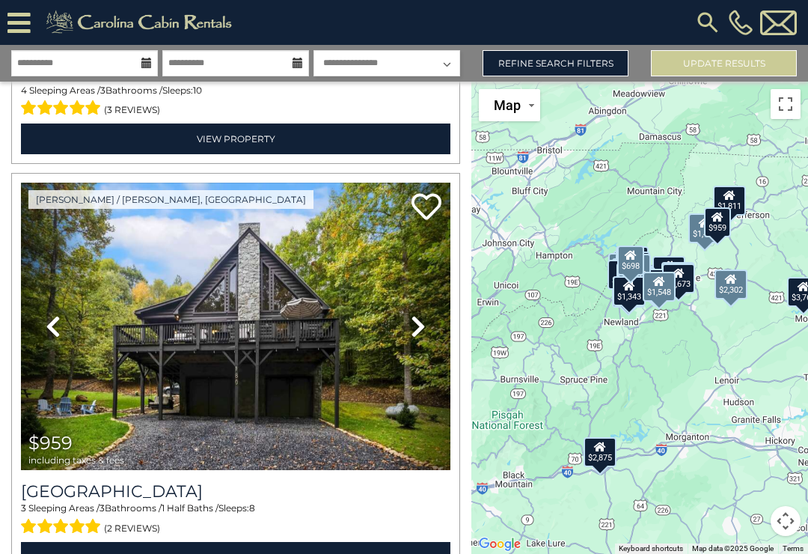
scroll to position [6319, 0]
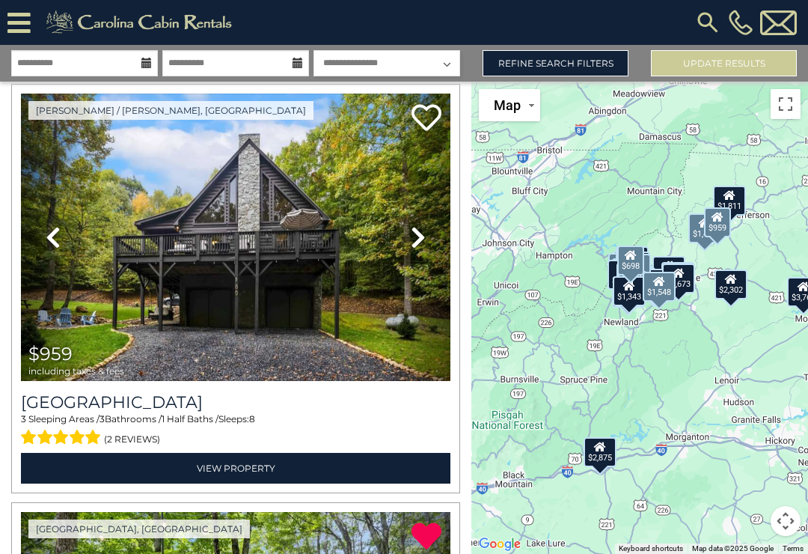
click at [419, 227] on icon at bounding box center [418, 237] width 15 height 24
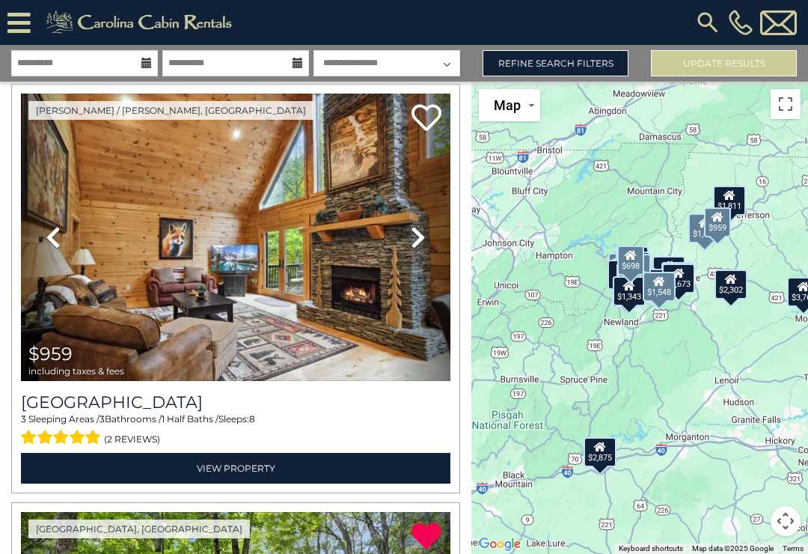
click at [416, 236] on icon at bounding box center [418, 237] width 15 height 24
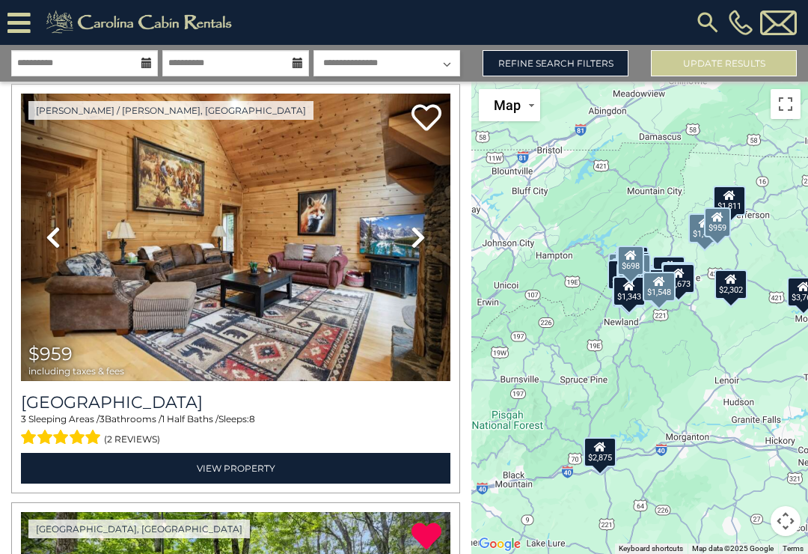
click at [418, 234] on icon at bounding box center [418, 237] width 15 height 24
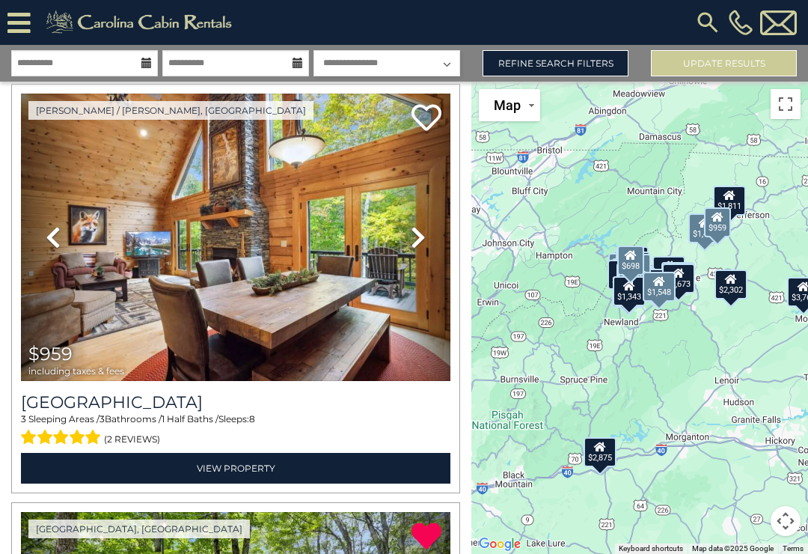
click at [281, 468] on link "View Property" at bounding box center [235, 468] width 429 height 31
click at [291, 471] on link "View Property" at bounding box center [235, 468] width 429 height 31
click at [276, 474] on link "View Property" at bounding box center [235, 468] width 429 height 31
click at [284, 475] on link "View Property" at bounding box center [235, 468] width 429 height 31
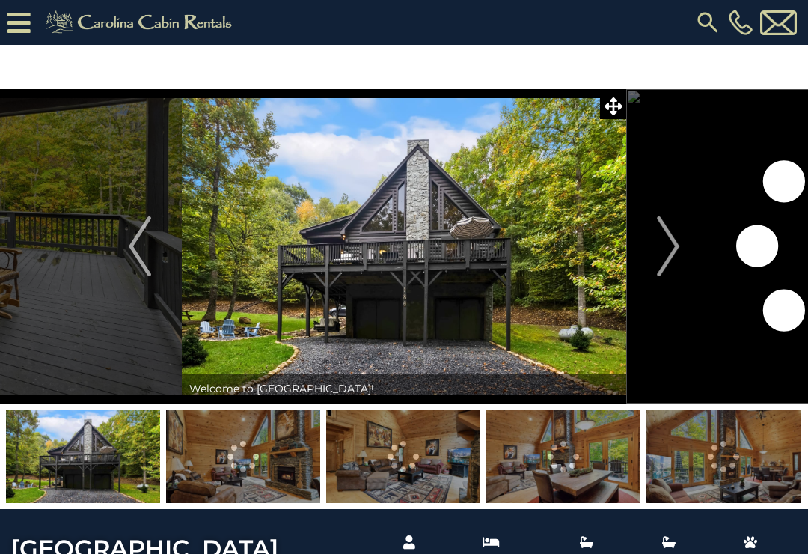
click at [679, 254] on img "Next" at bounding box center [668, 246] width 22 height 60
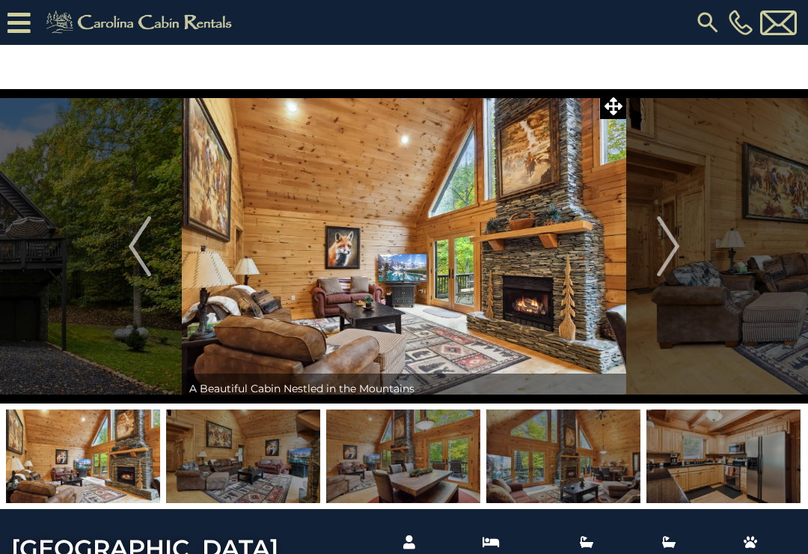
click at [679, 252] on img "Next" at bounding box center [668, 246] width 22 height 60
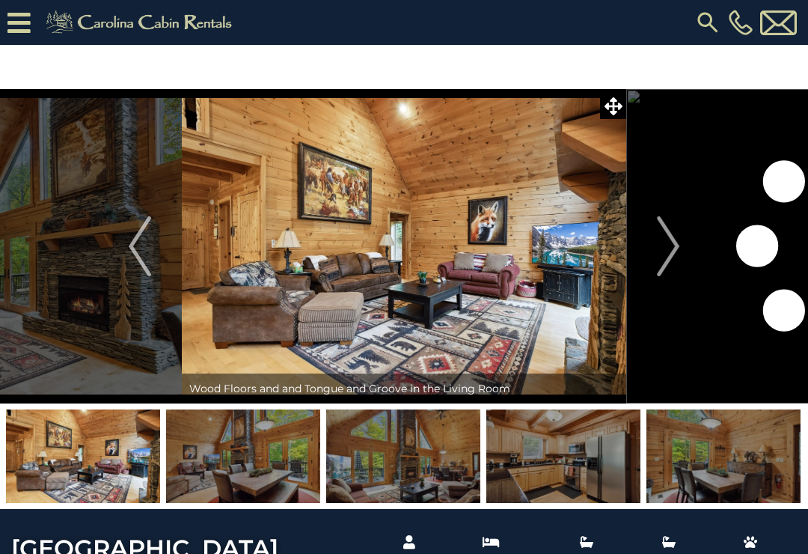
click at [286, 489] on img at bounding box center [243, 456] width 154 height 94
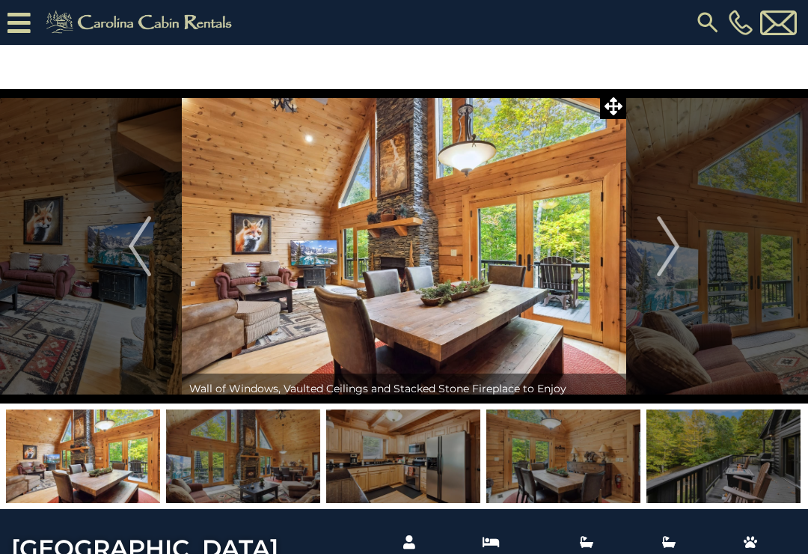
click at [430, 457] on img at bounding box center [403, 456] width 154 height 94
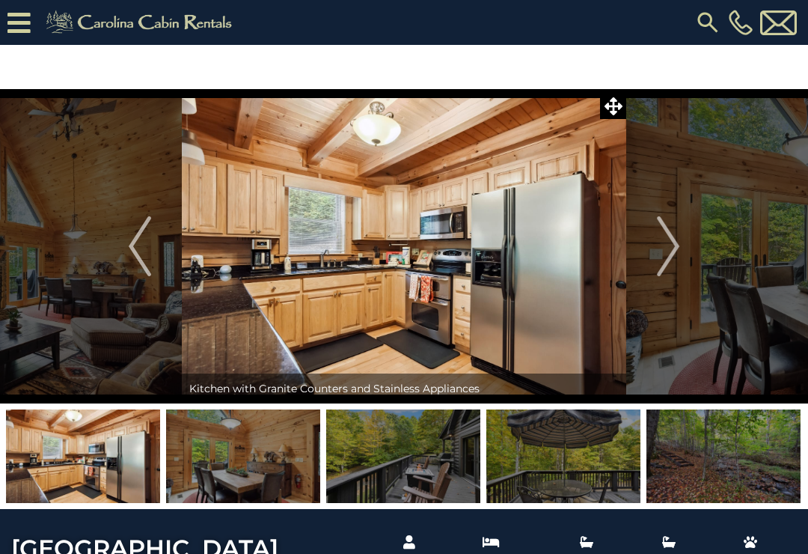
click at [555, 448] on img at bounding box center [563, 456] width 154 height 94
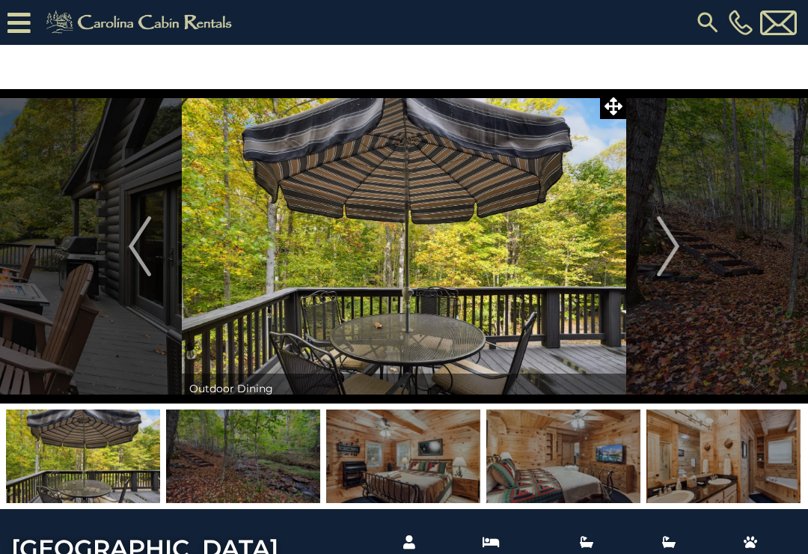
click at [586, 454] on img at bounding box center [563, 456] width 154 height 94
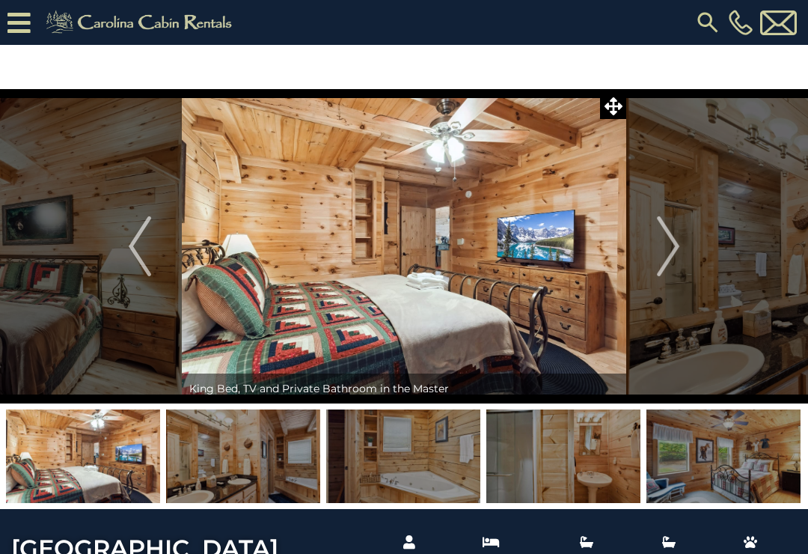
click at [397, 474] on img at bounding box center [403, 456] width 154 height 94
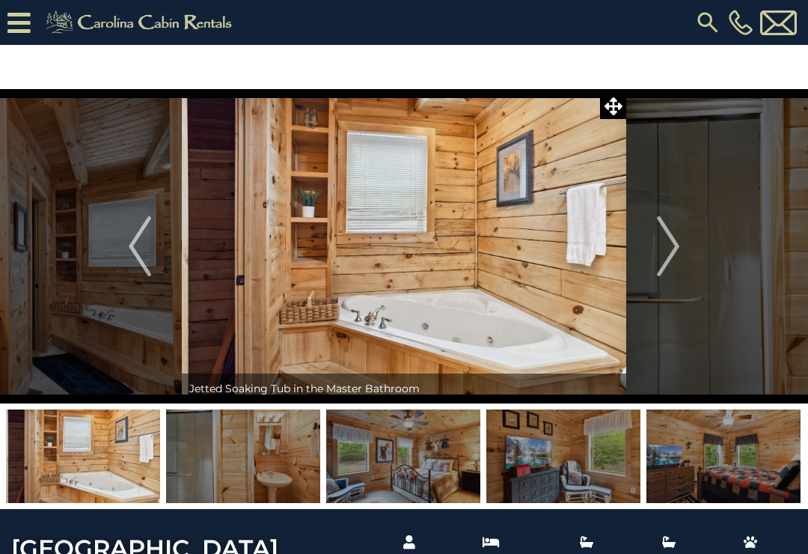
click at [562, 457] on img at bounding box center [563, 456] width 154 height 94
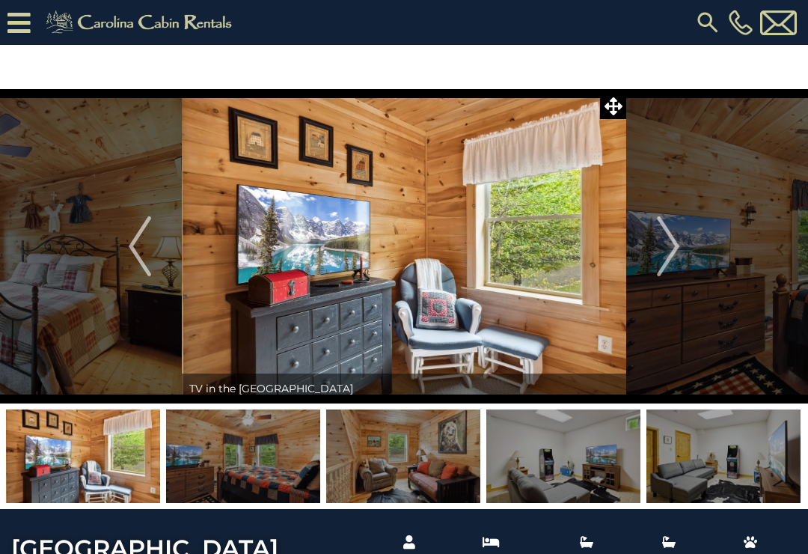
click at [582, 454] on img at bounding box center [563, 456] width 154 height 94
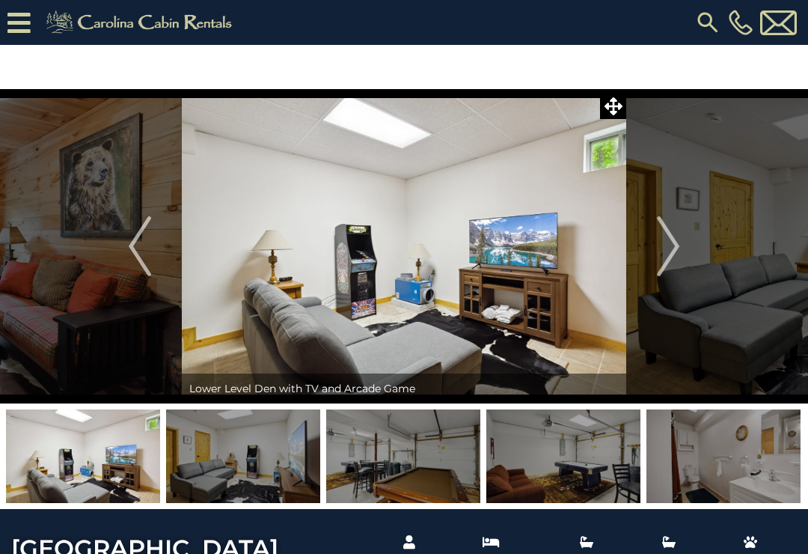
click at [741, 420] on img at bounding box center [723, 456] width 154 height 94
